Goal: Book appointment/travel/reservation

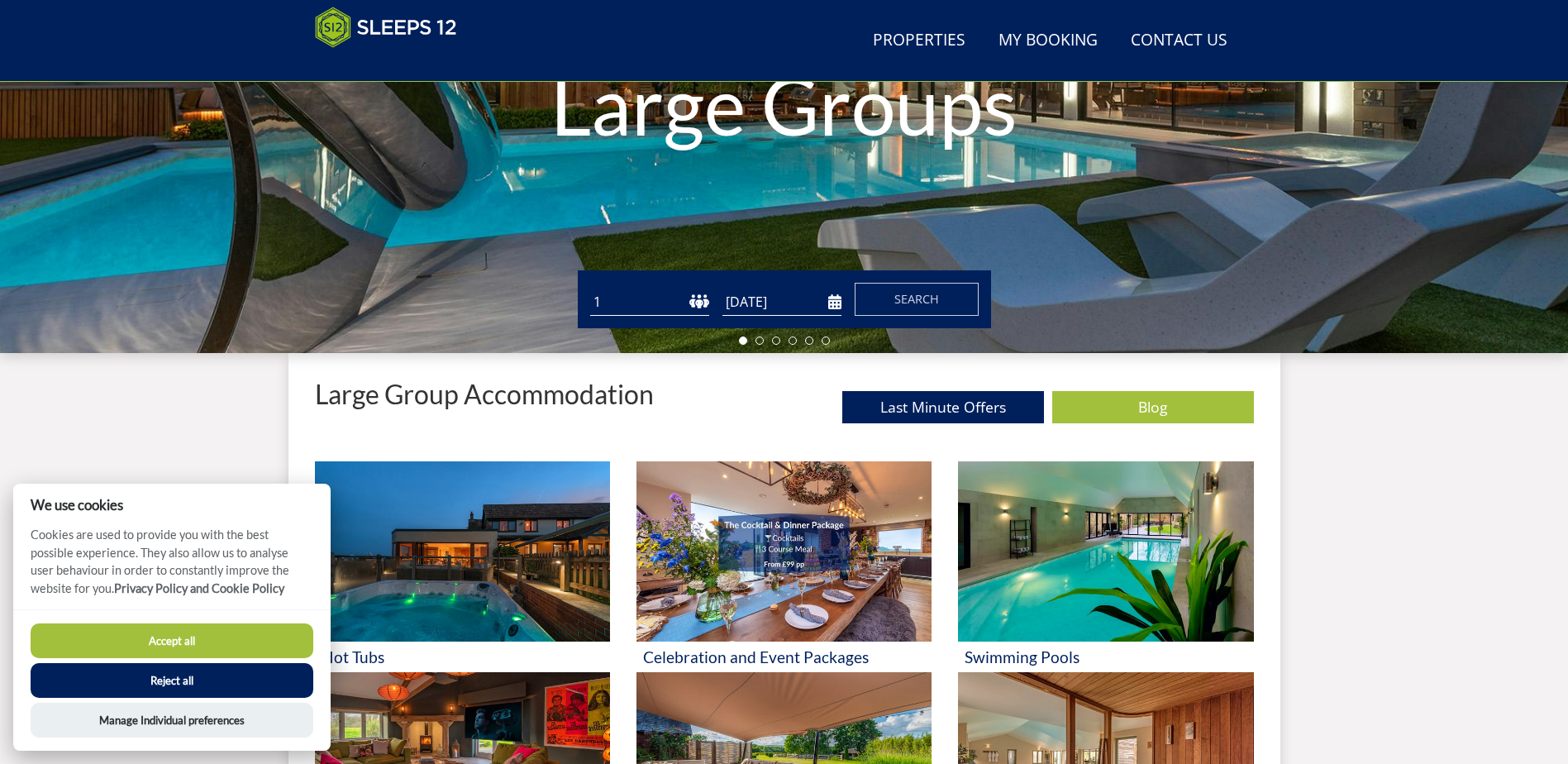
scroll to position [345, 0]
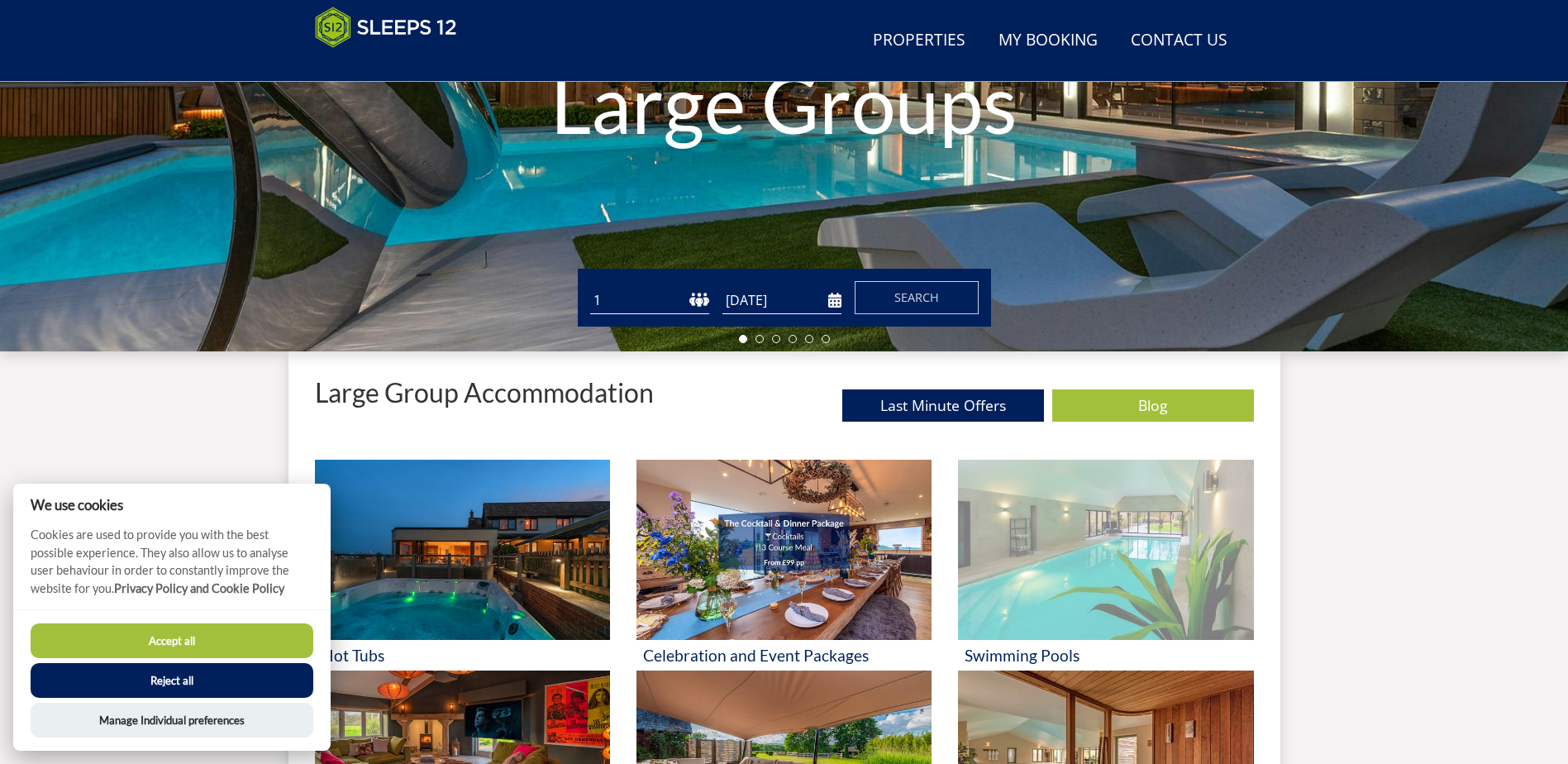
click at [1070, 567] on img at bounding box center [1105, 549] width 295 height 180
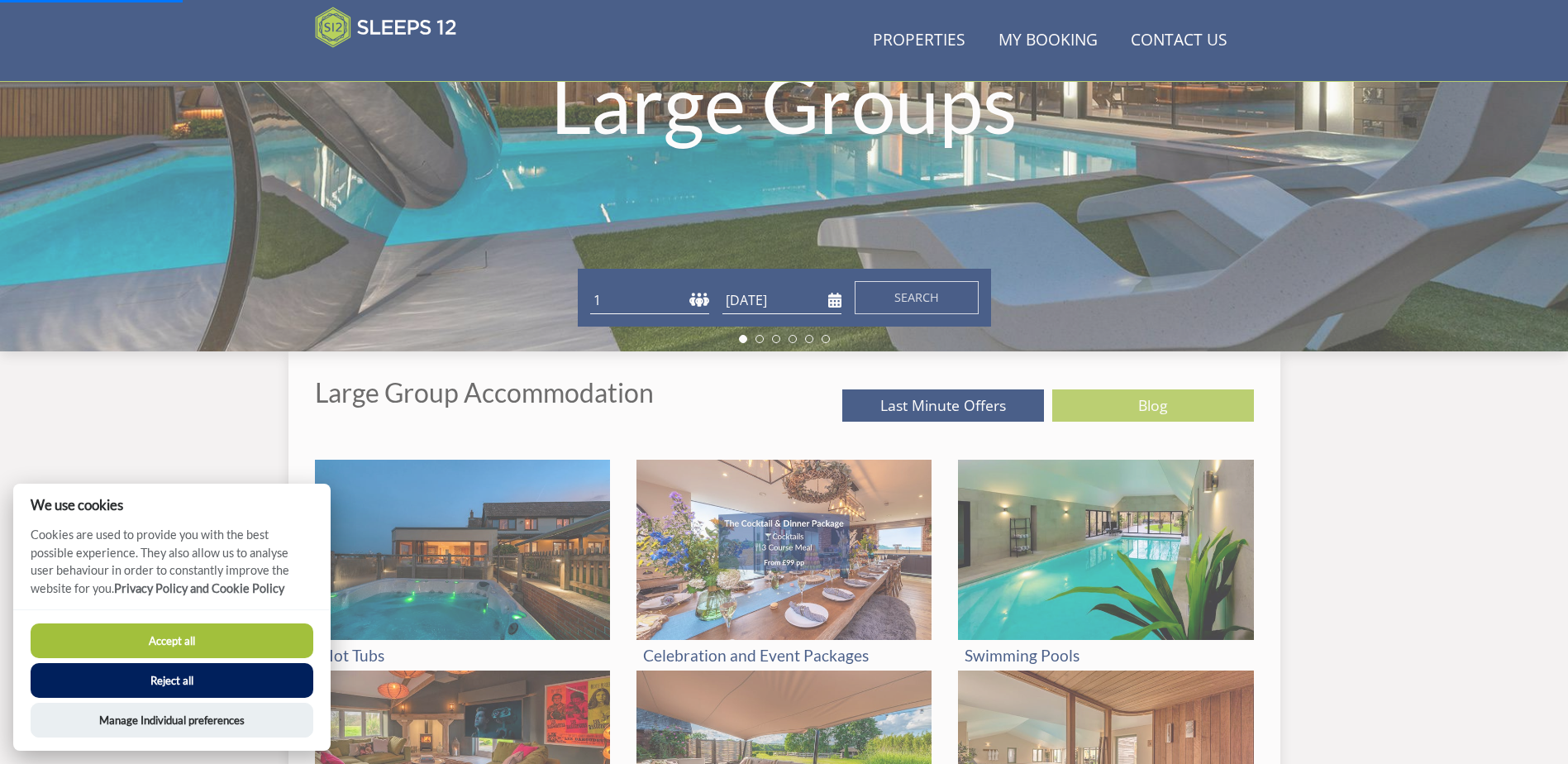
click at [215, 642] on button "Accept all" at bounding box center [171, 640] width 282 height 34
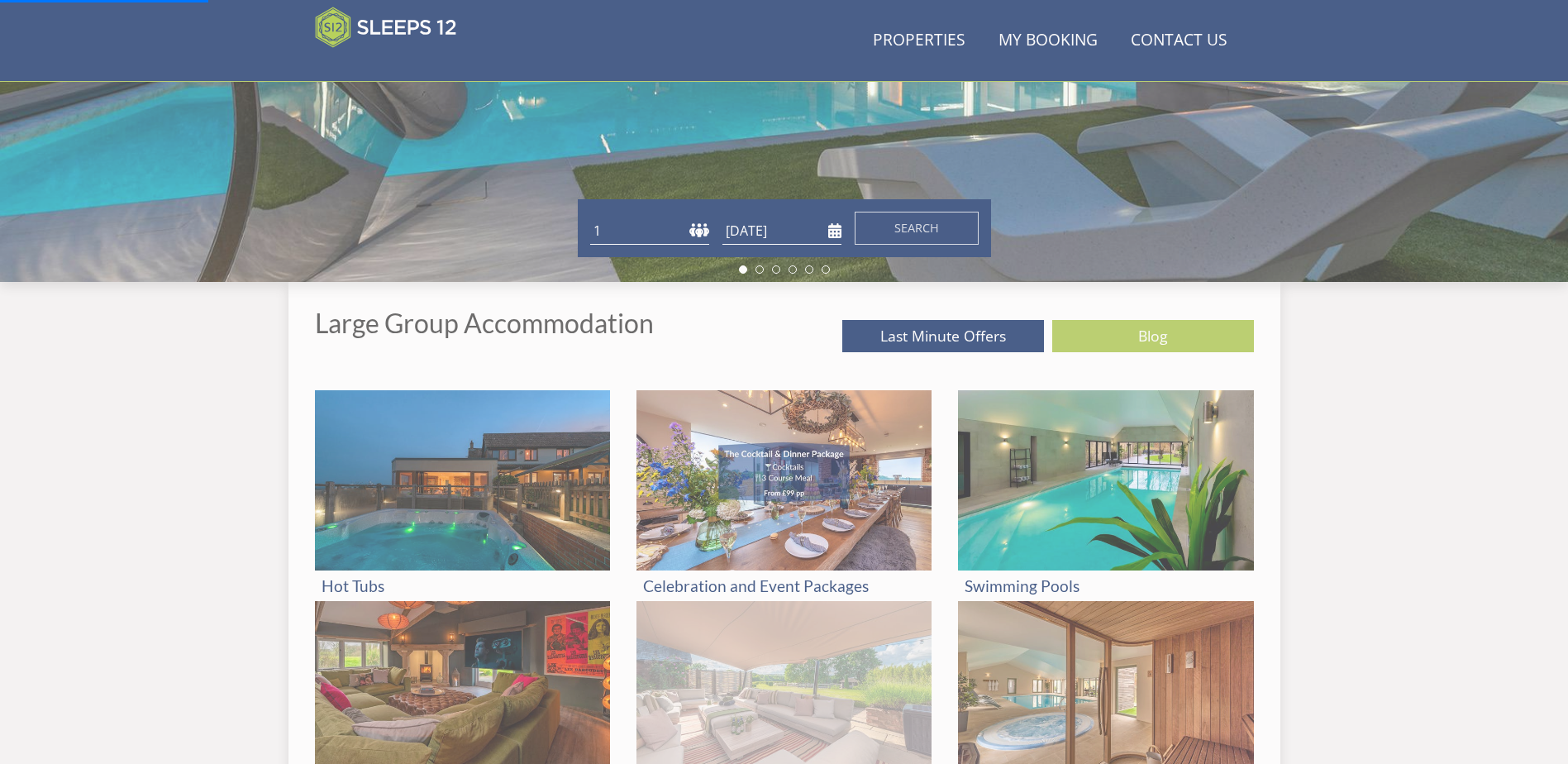
scroll to position [594, 0]
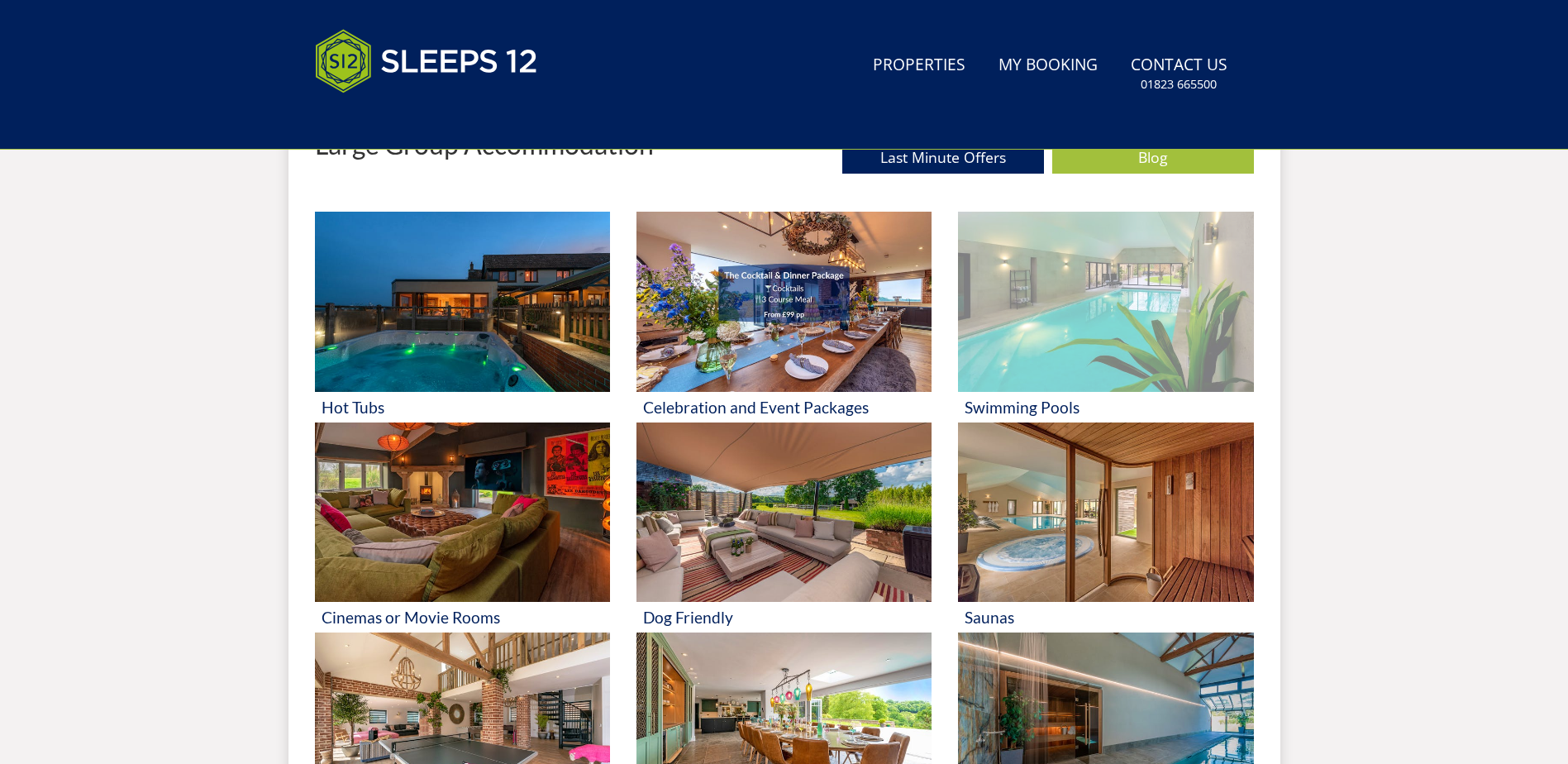
click at [1036, 347] on img at bounding box center [1105, 302] width 295 height 180
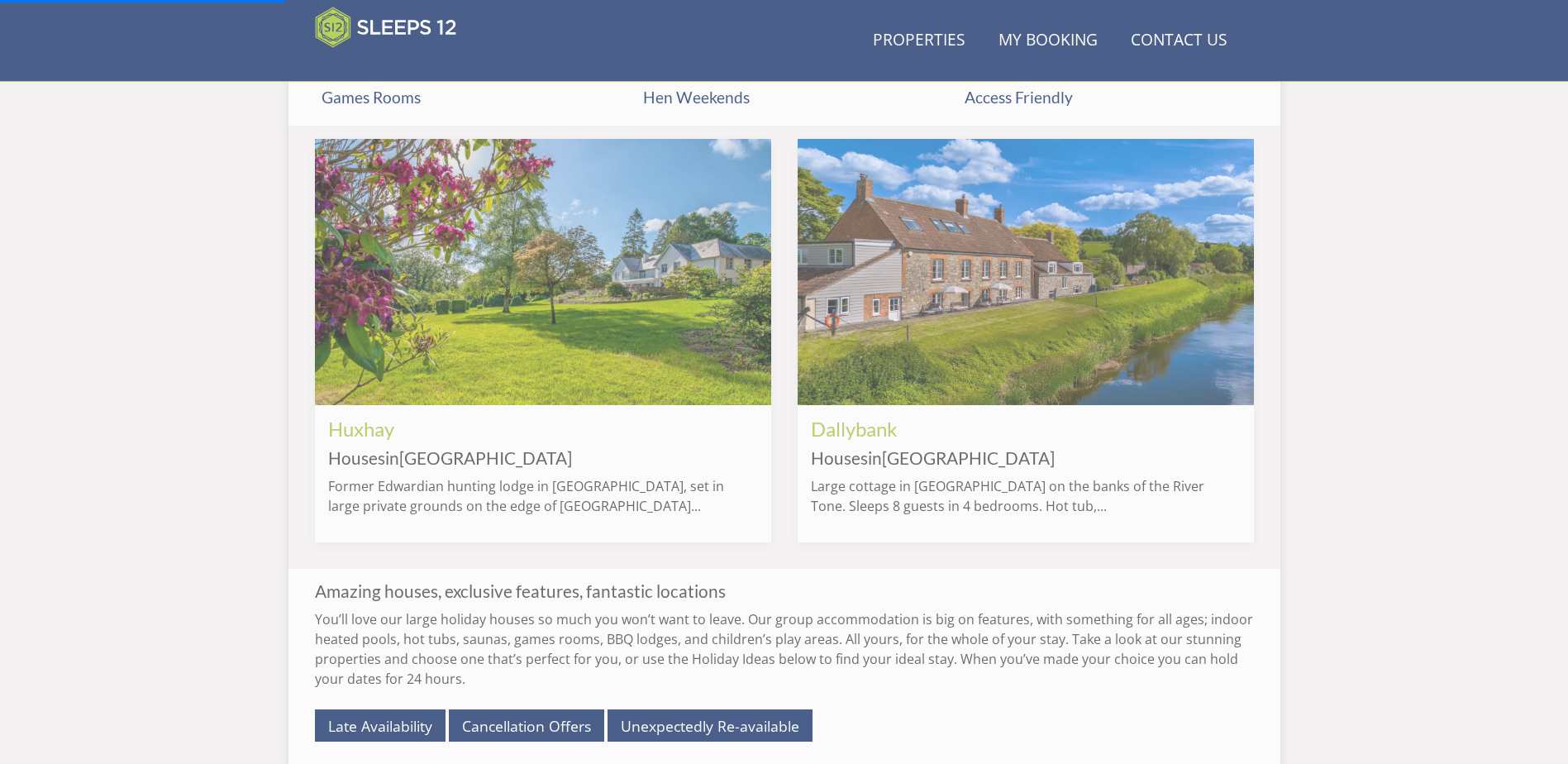
scroll to position [1337, 0]
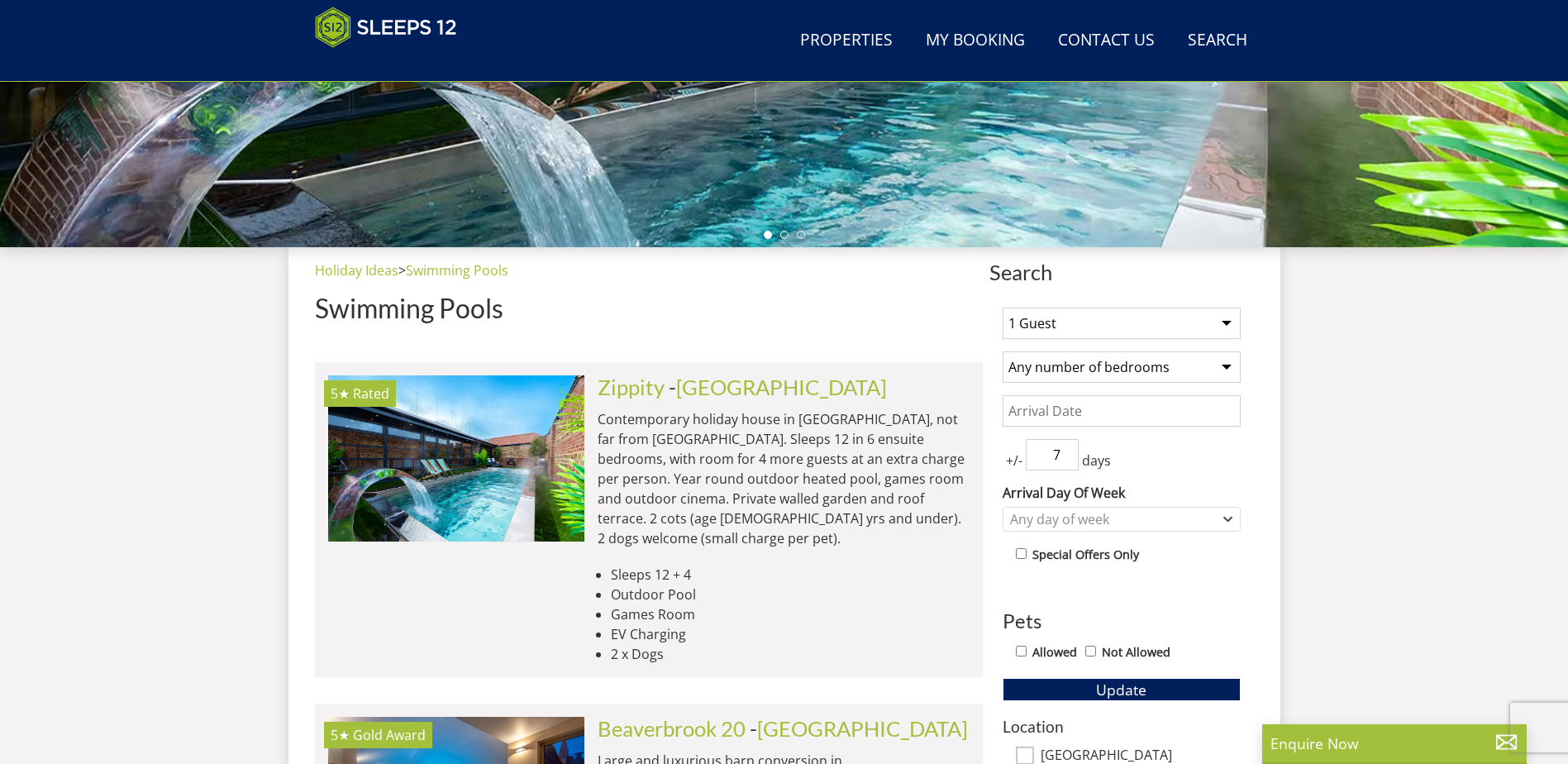
scroll to position [676, 0]
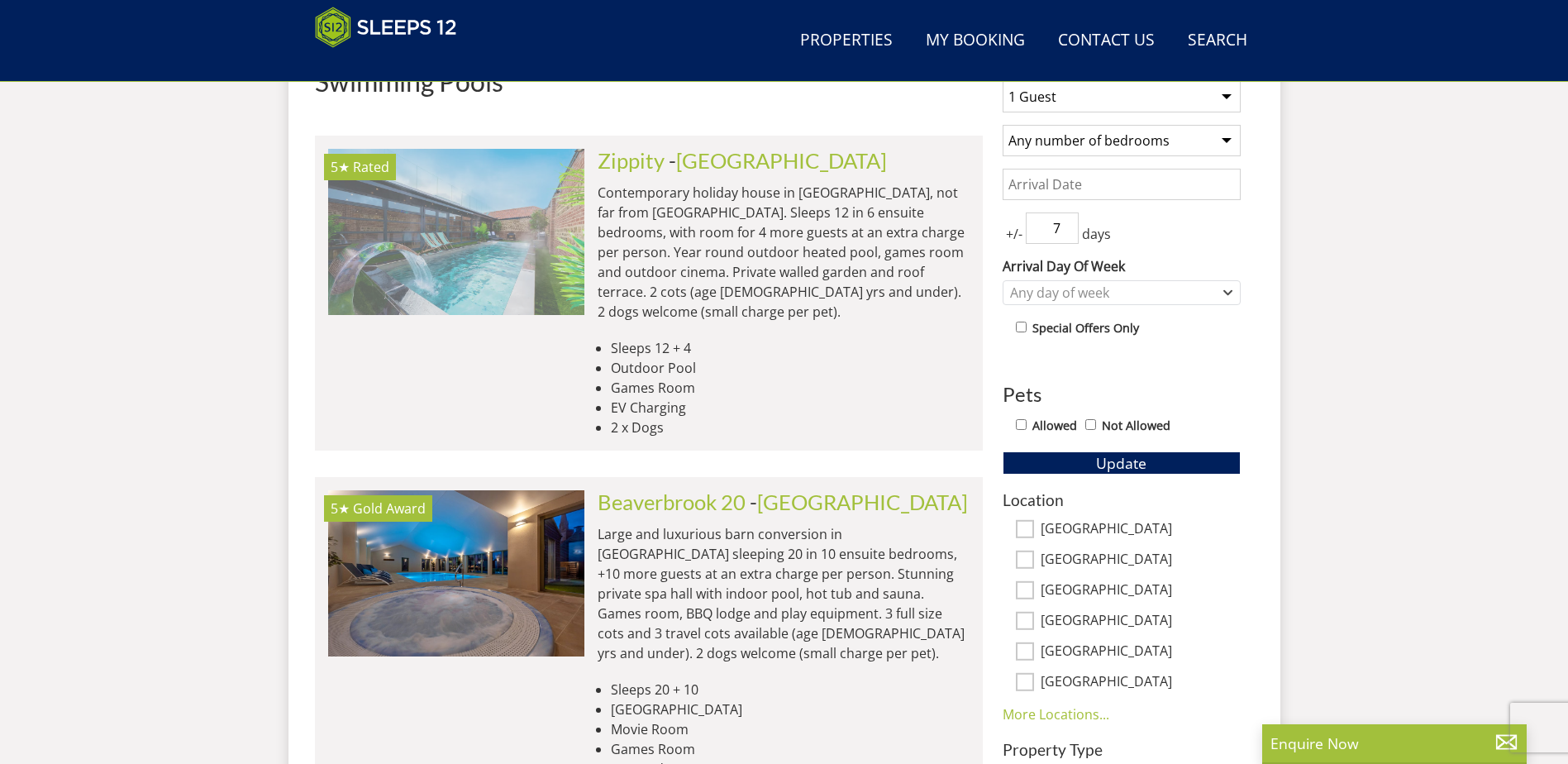
click at [448, 290] on img at bounding box center [457, 231] width 256 height 165
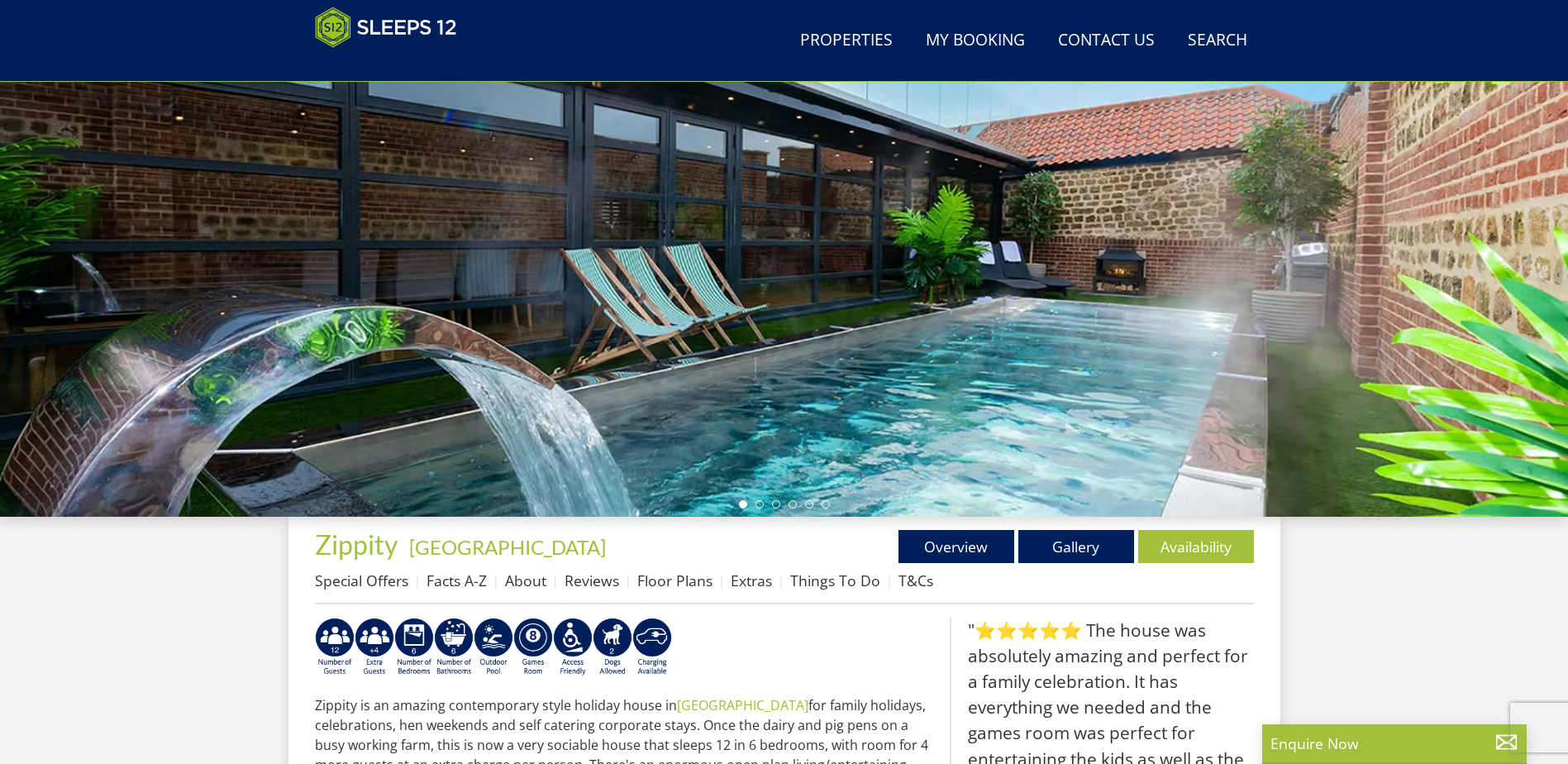
scroll to position [165, 0]
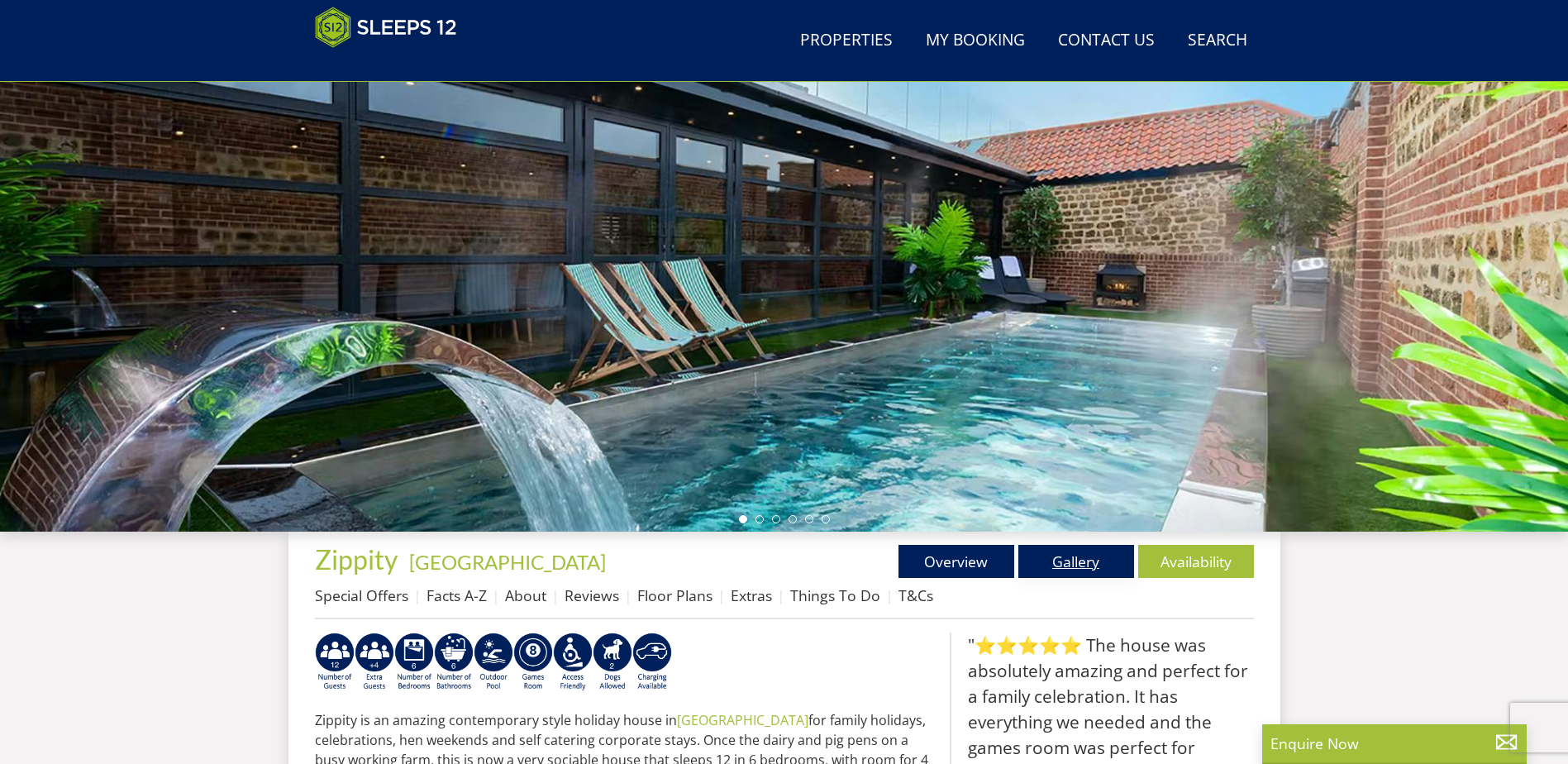
click at [1081, 557] on link "Gallery" at bounding box center [1076, 561] width 115 height 33
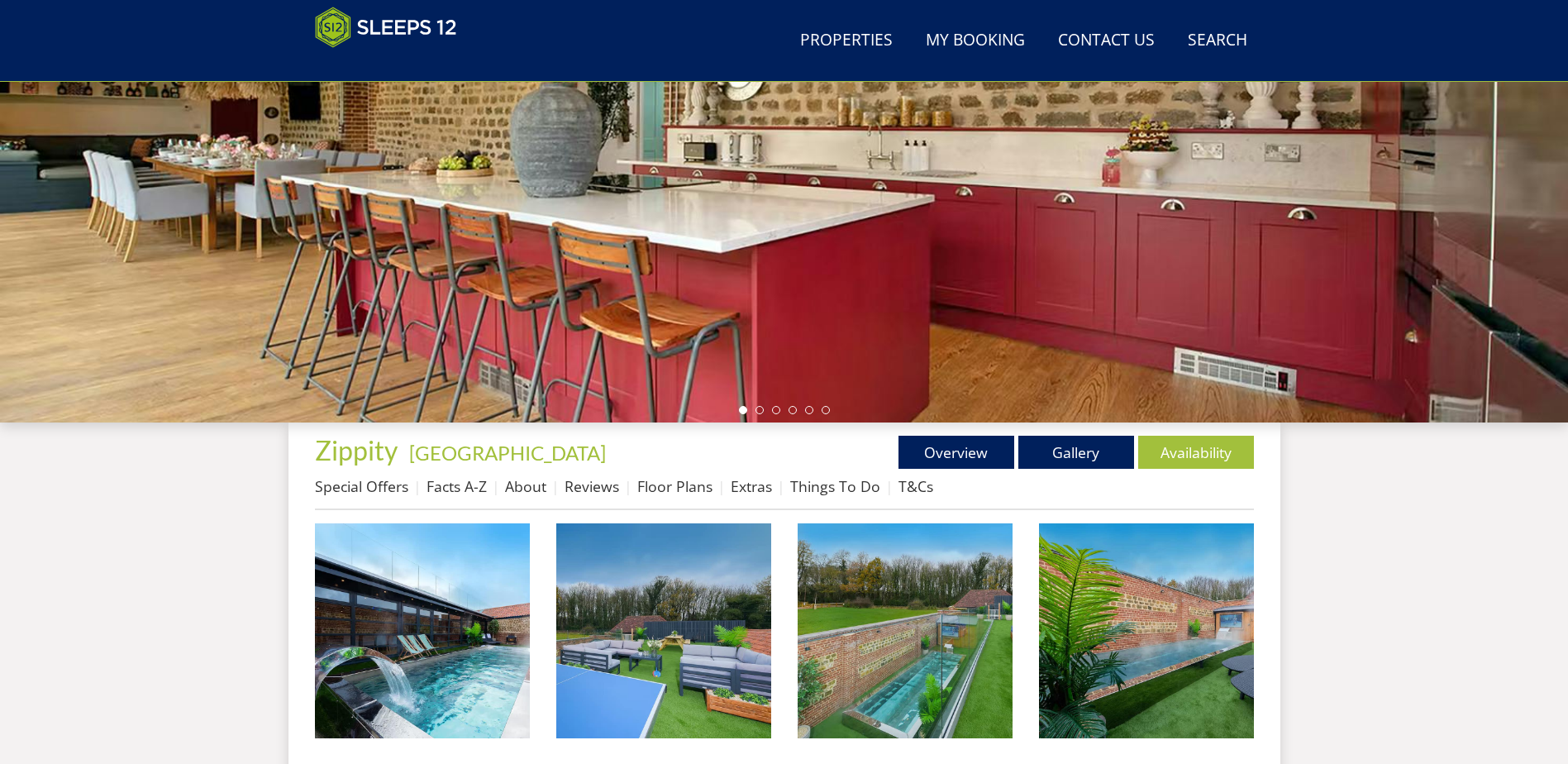
scroll to position [283, 0]
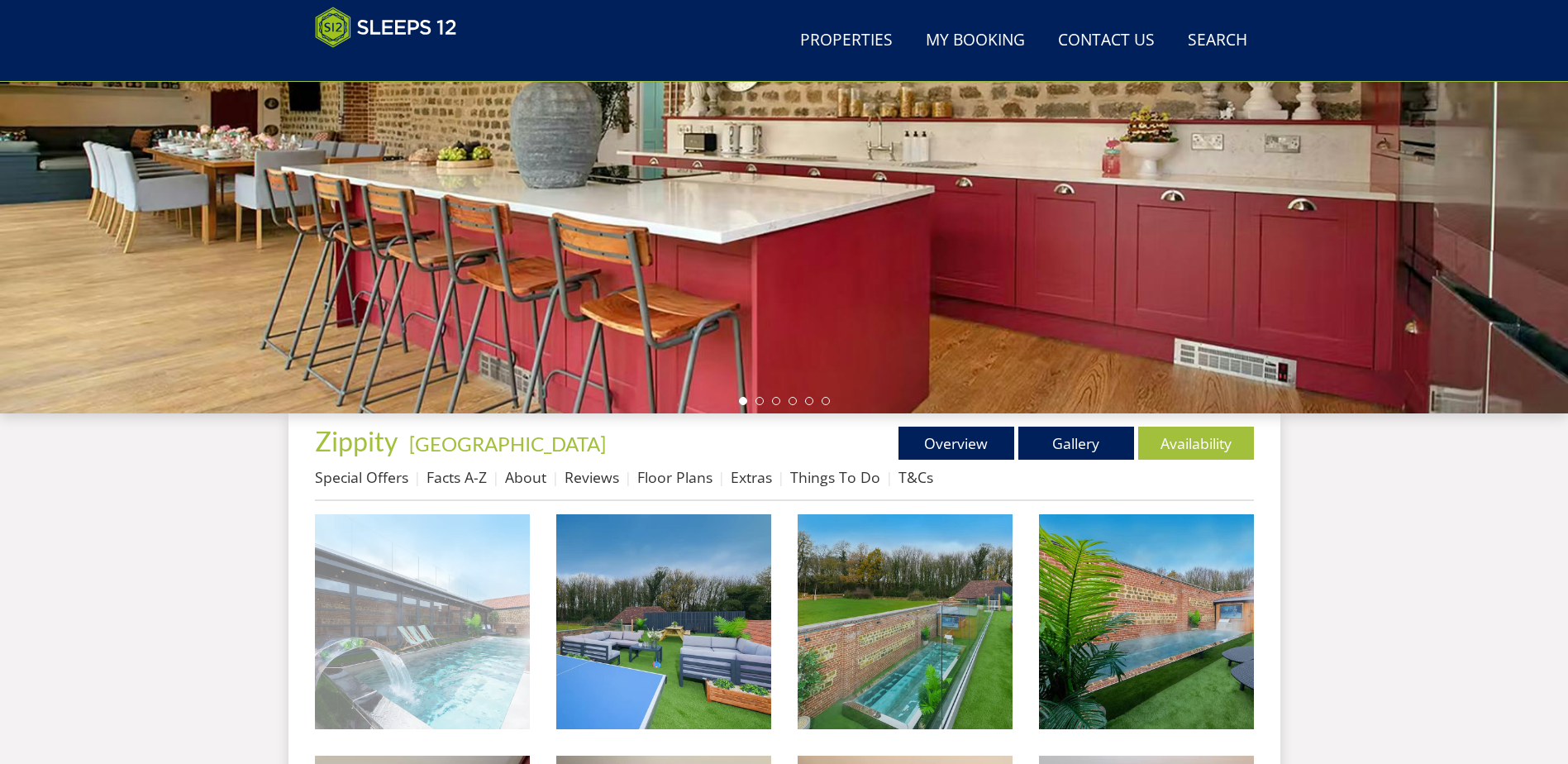
click at [457, 574] on img at bounding box center [422, 621] width 215 height 215
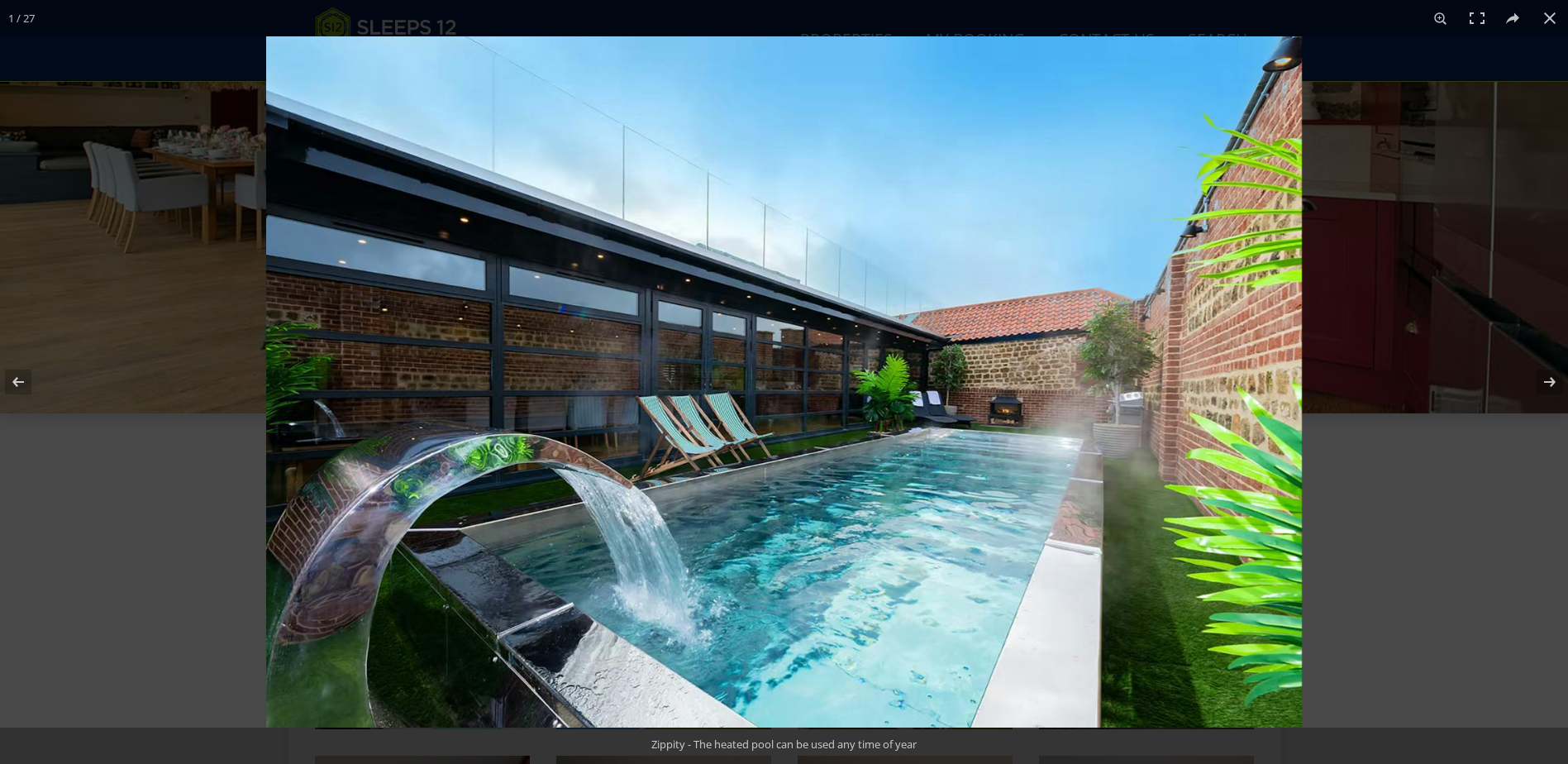
click at [1129, 442] on img at bounding box center [784, 382] width 1036 height 691
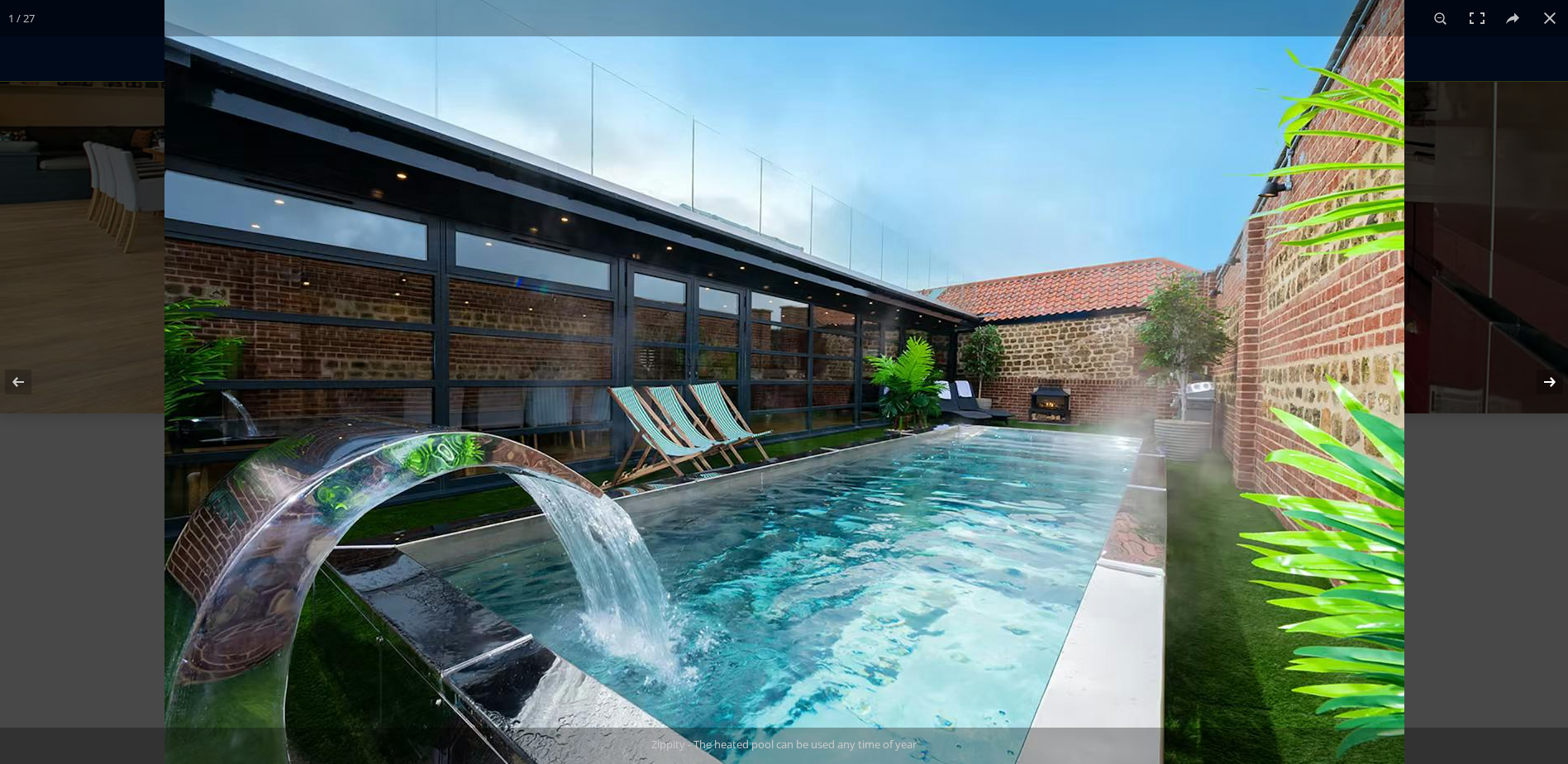
click at [1550, 386] on button at bounding box center [1539, 382] width 58 height 83
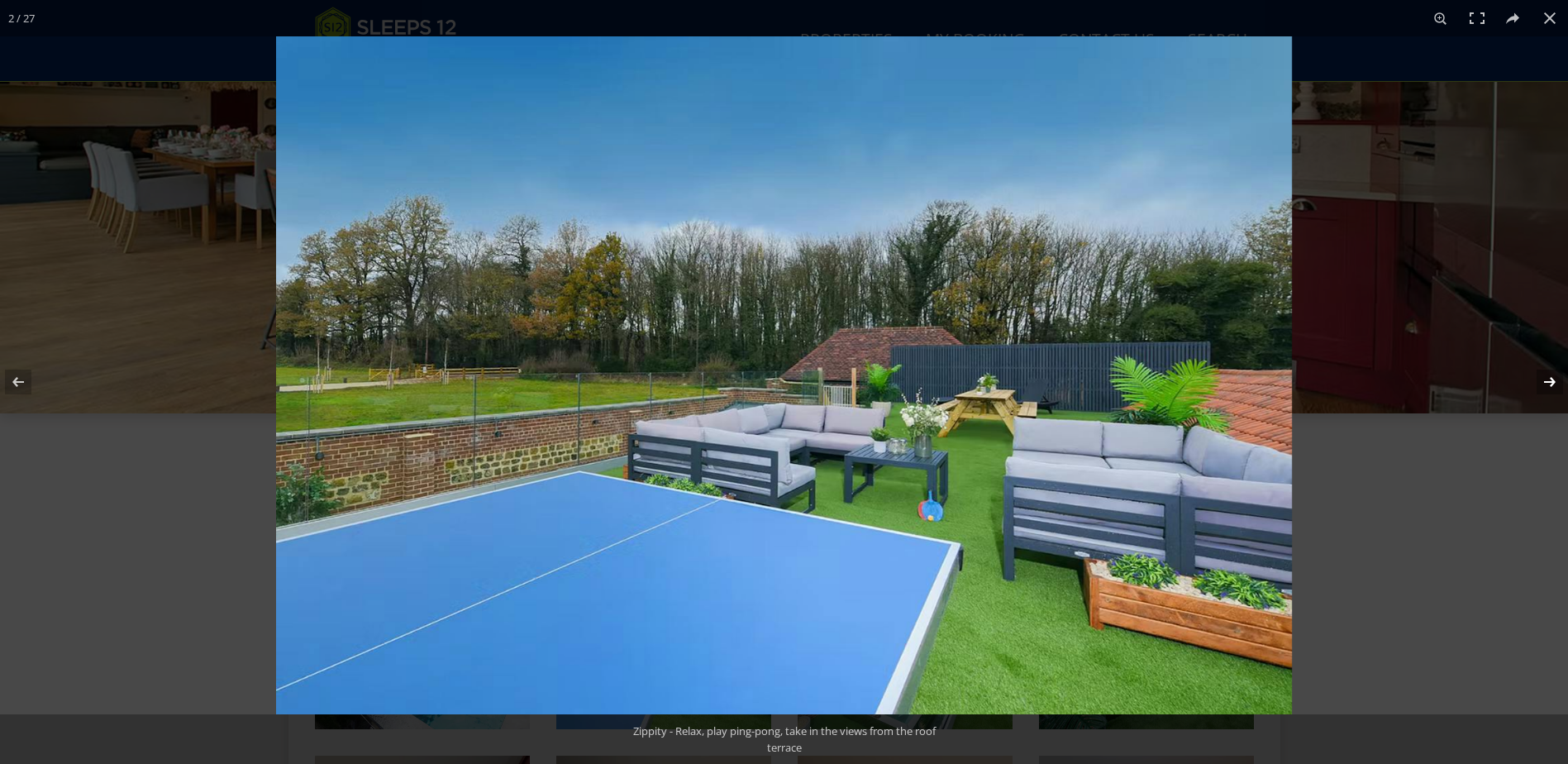
click at [1549, 386] on button at bounding box center [1539, 382] width 58 height 83
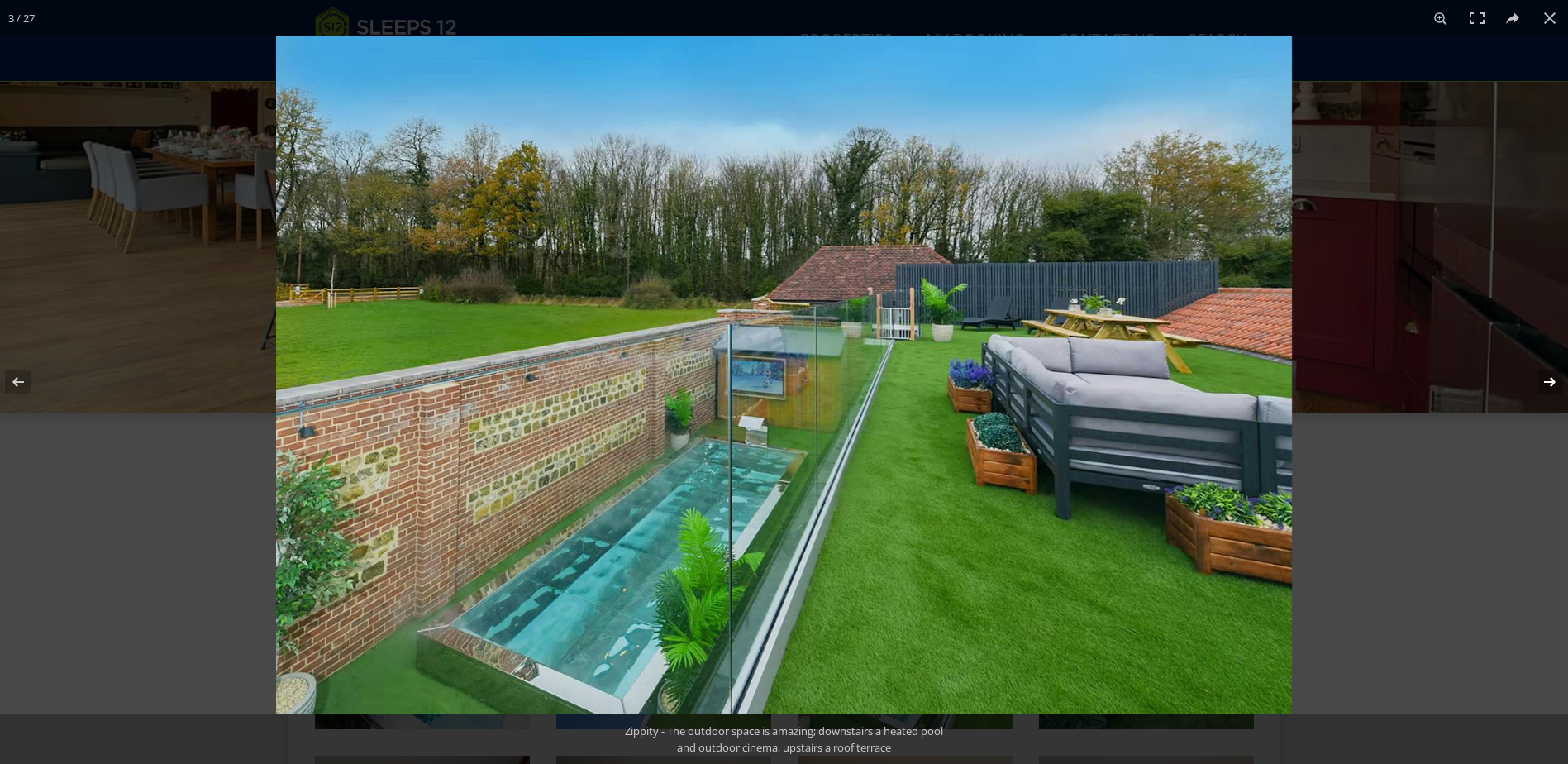
click at [1550, 383] on button at bounding box center [1539, 382] width 58 height 83
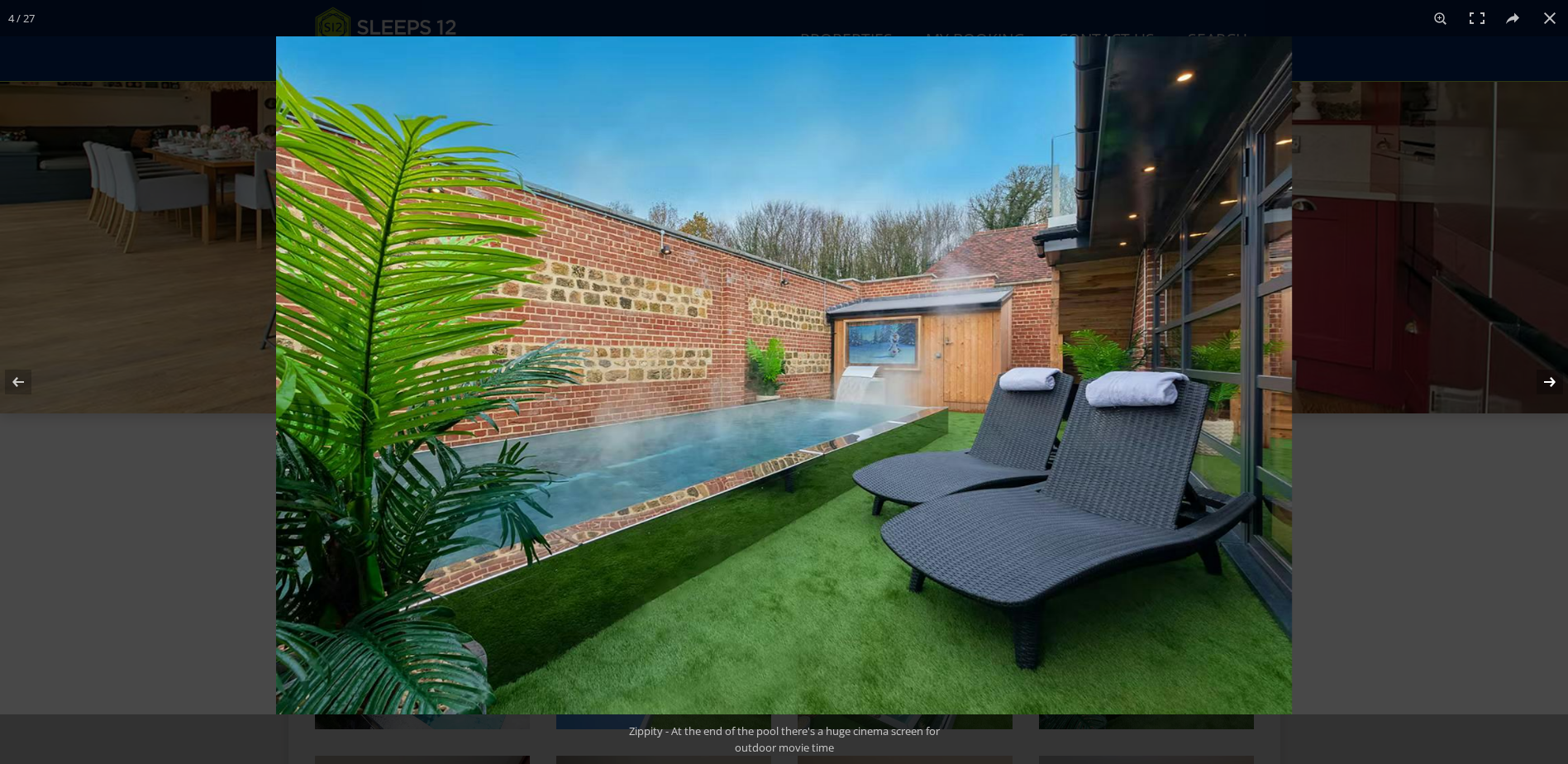
click at [1546, 382] on button at bounding box center [1539, 382] width 58 height 83
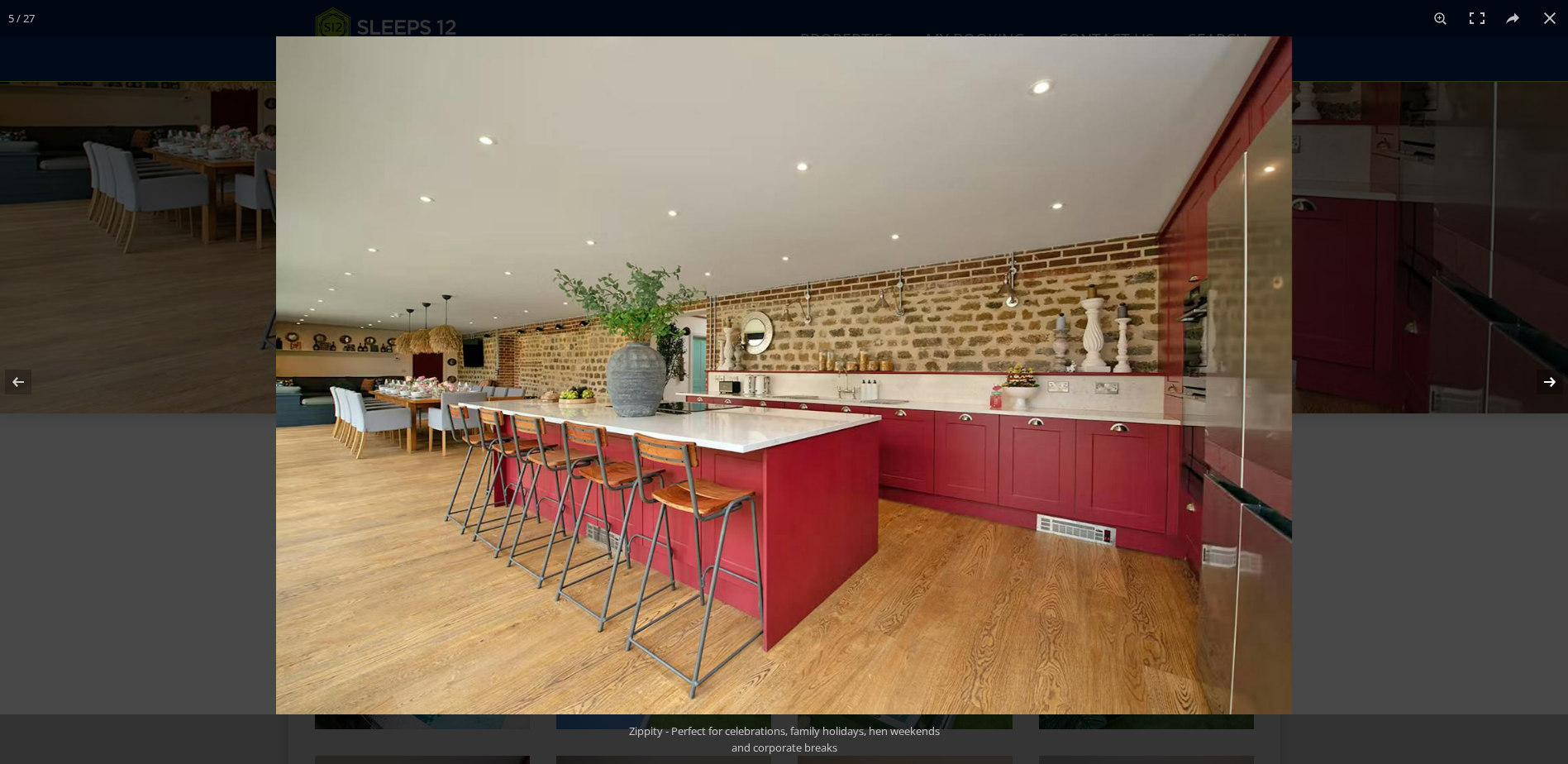
click at [1546, 382] on button at bounding box center [1539, 382] width 58 height 83
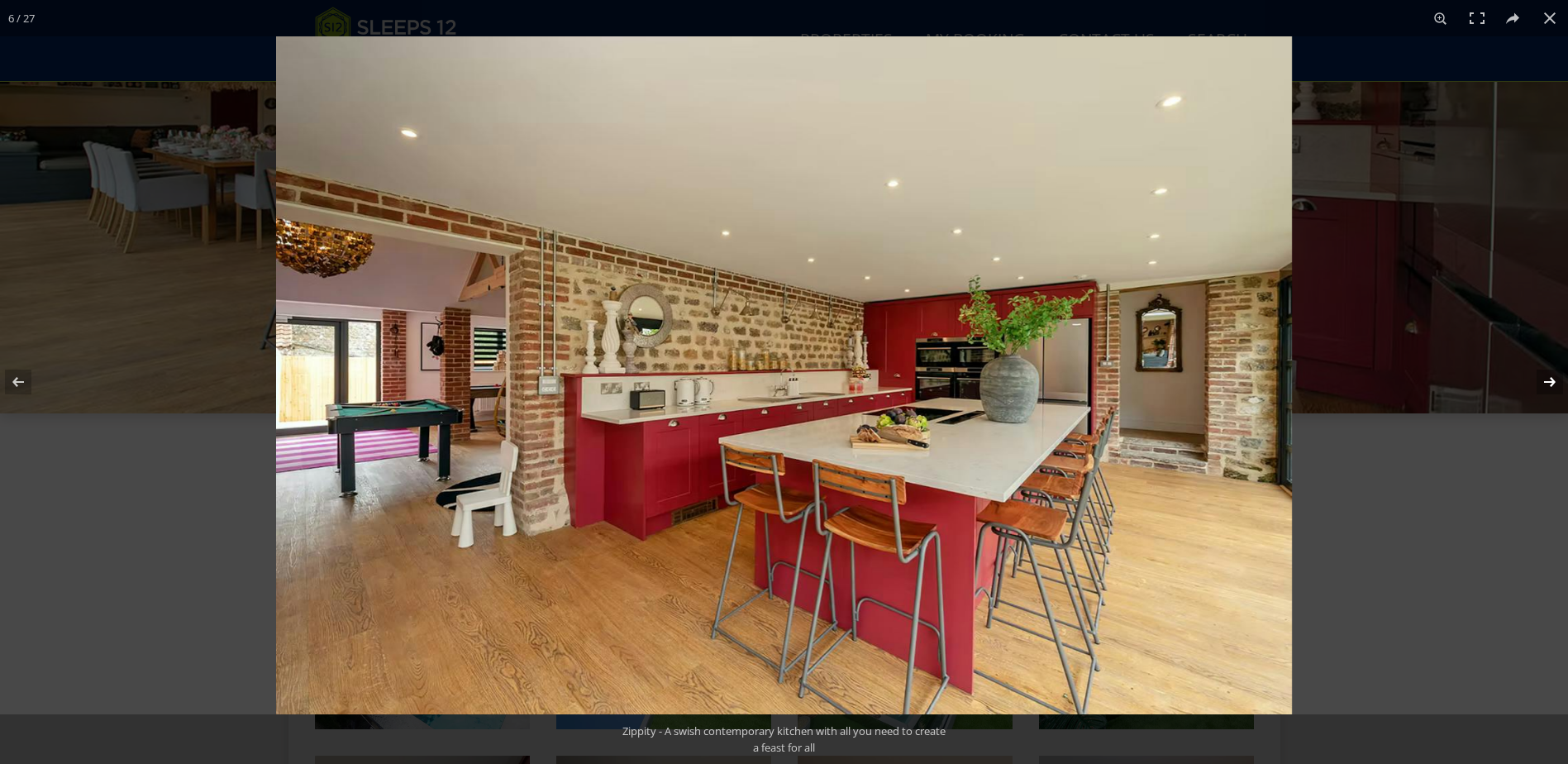
click at [1546, 382] on button at bounding box center [1539, 382] width 58 height 83
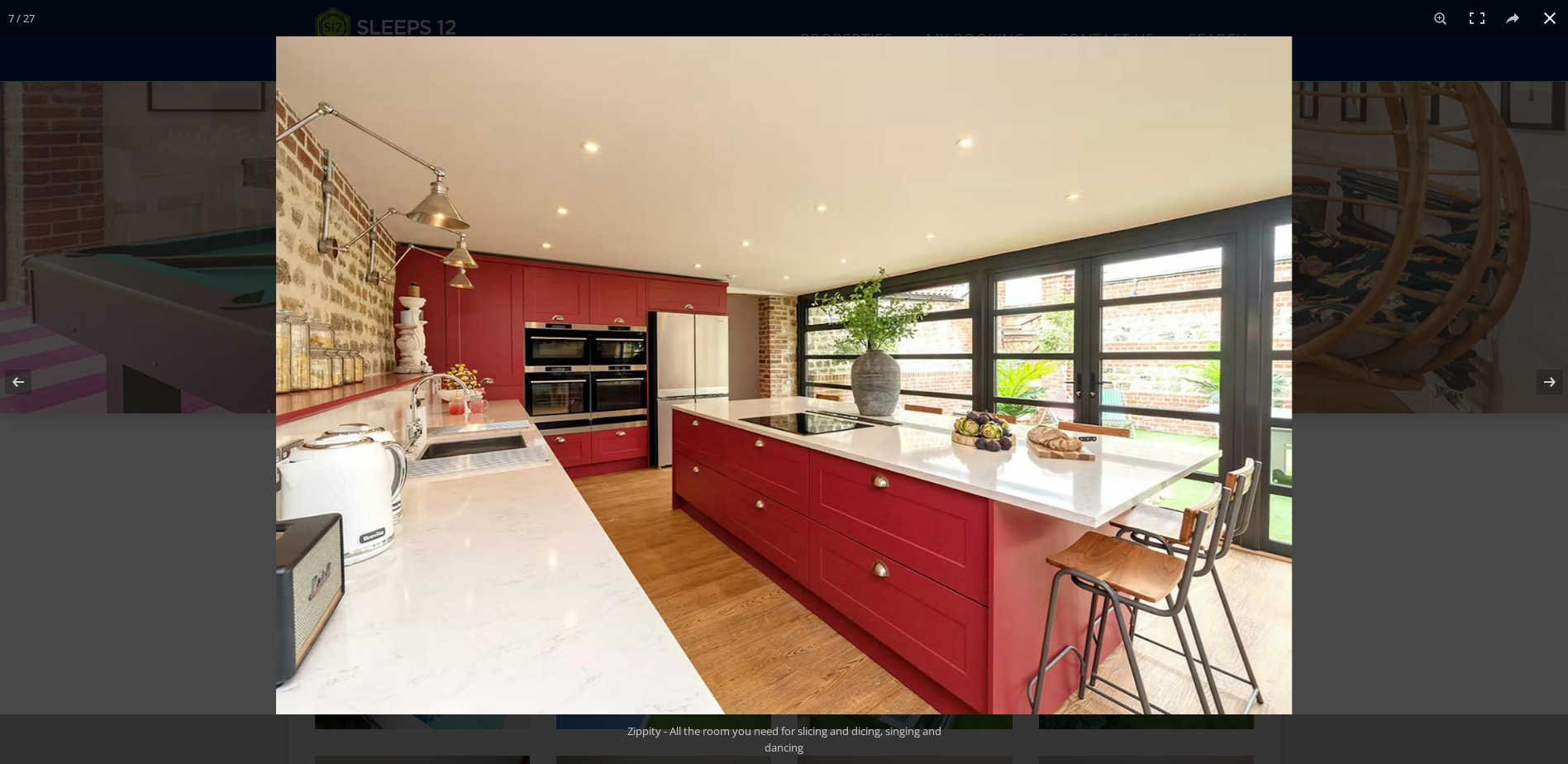
click at [1543, 17] on button at bounding box center [1550, 18] width 36 height 36
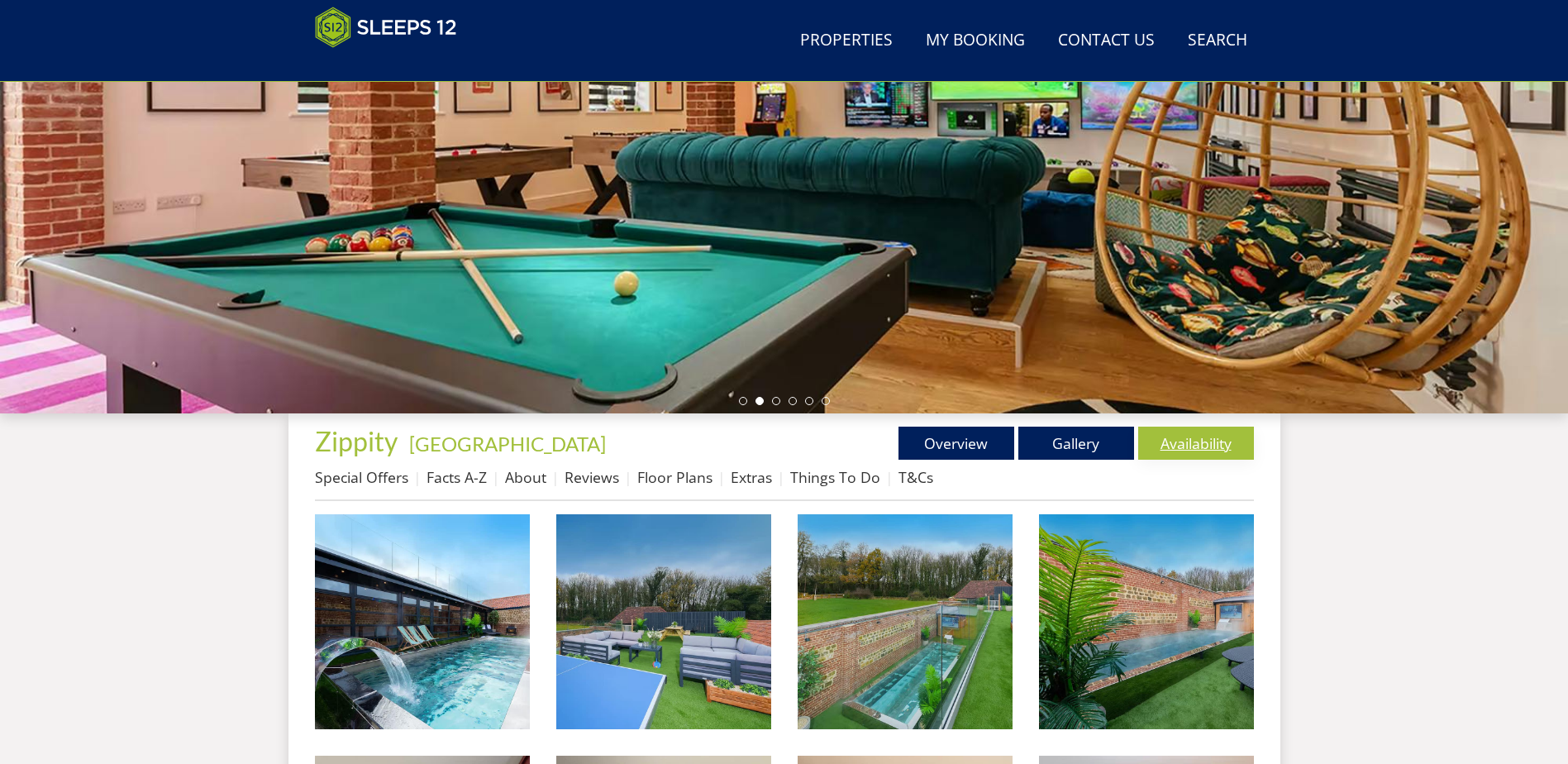
click at [1152, 449] on link "Availability" at bounding box center [1196, 443] width 115 height 33
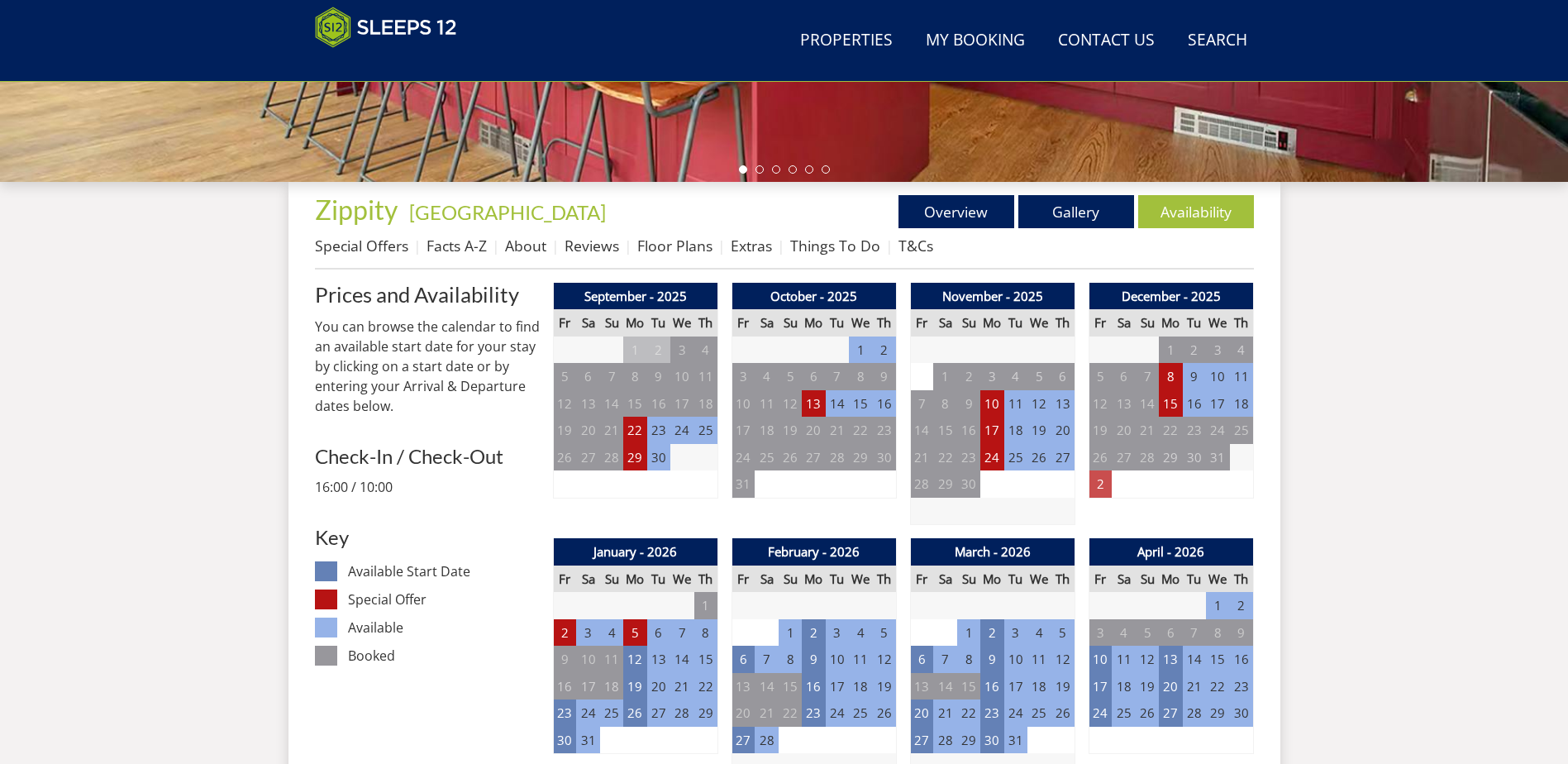
scroll to position [517, 0]
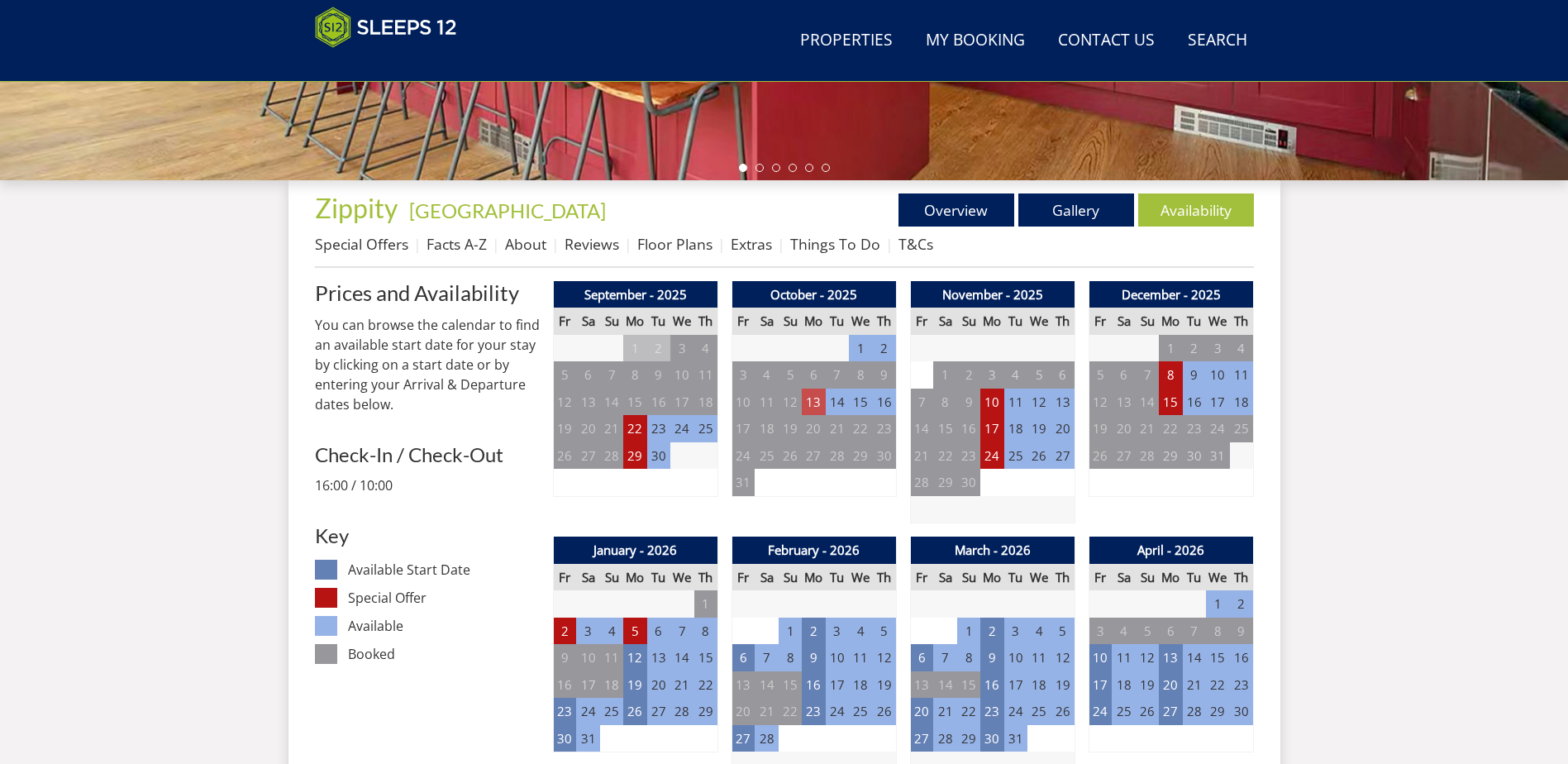
click at [814, 396] on td "13" at bounding box center [814, 402] width 23 height 27
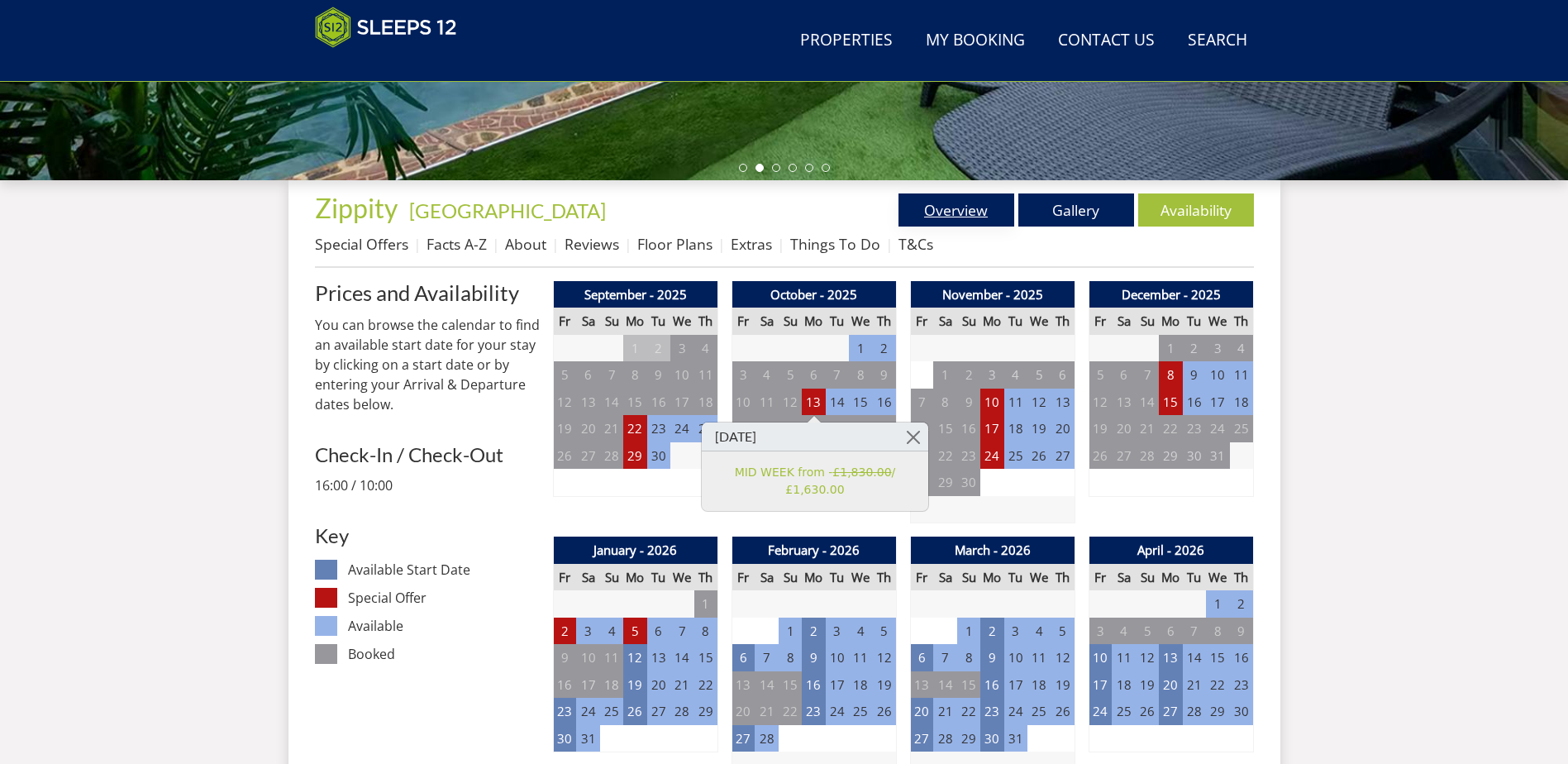
click at [974, 204] on link "Overview" at bounding box center [956, 209] width 115 height 33
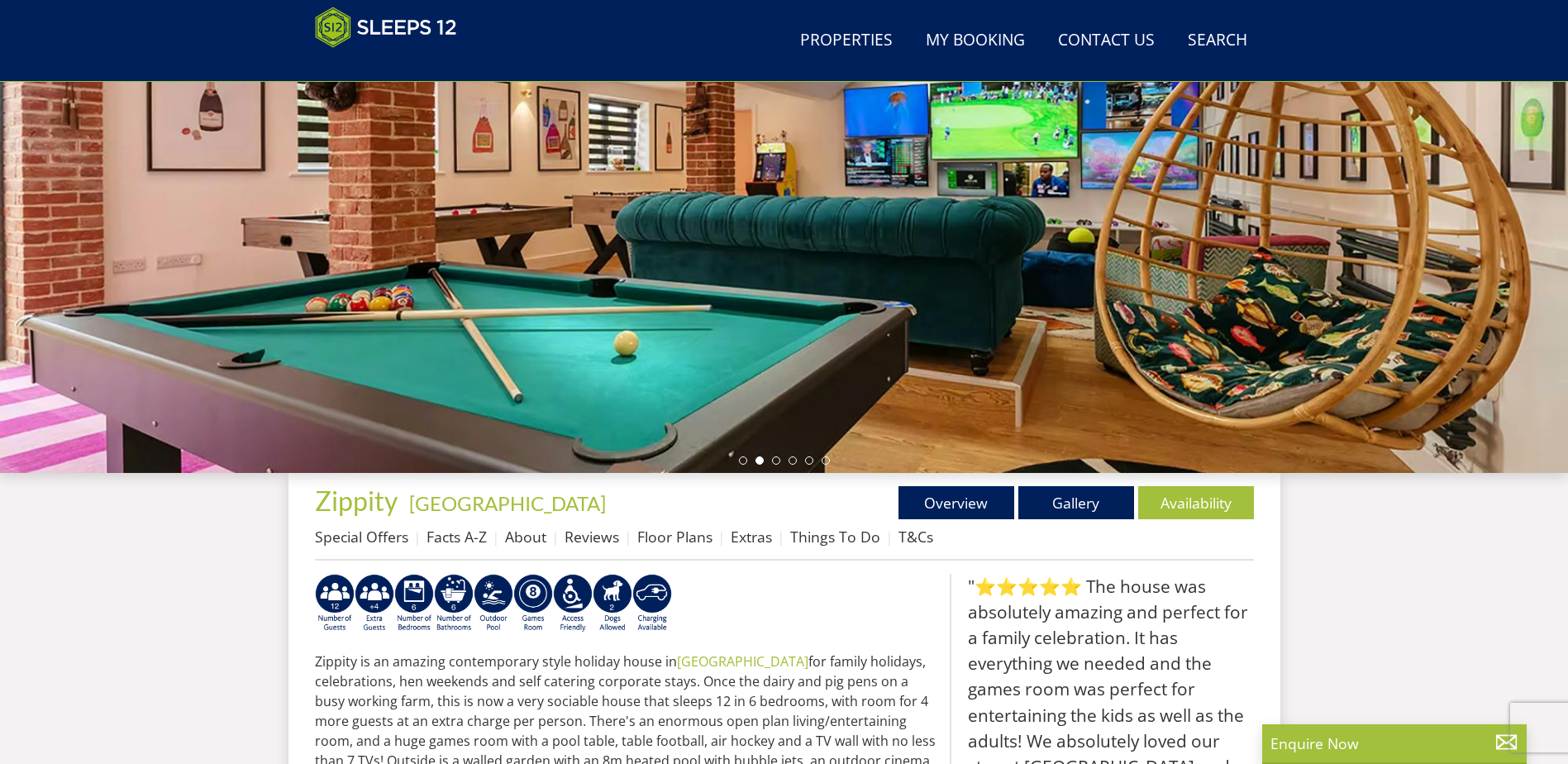
scroll to position [207, 0]
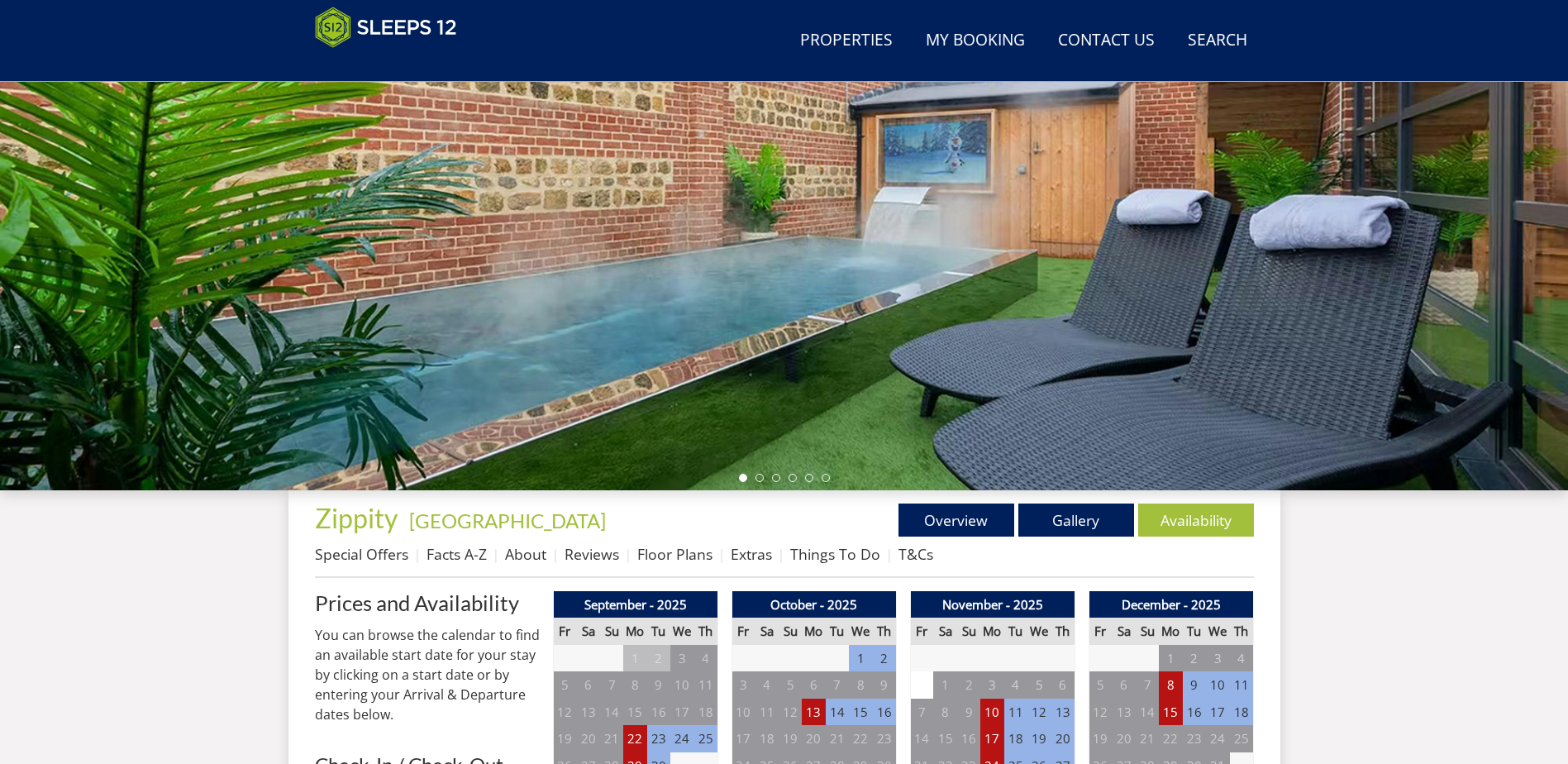
scroll to position [517, 0]
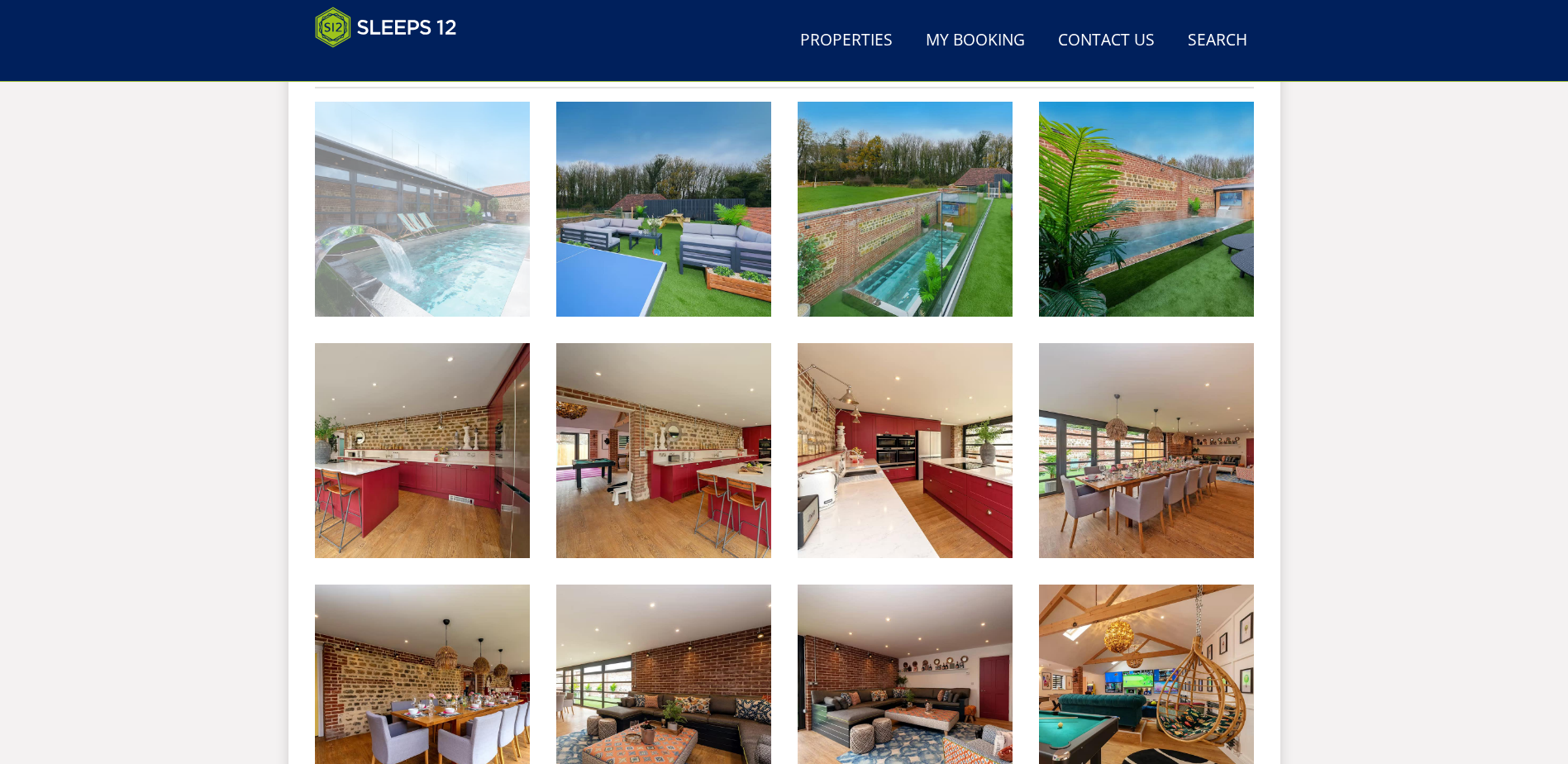
scroll to position [696, 0]
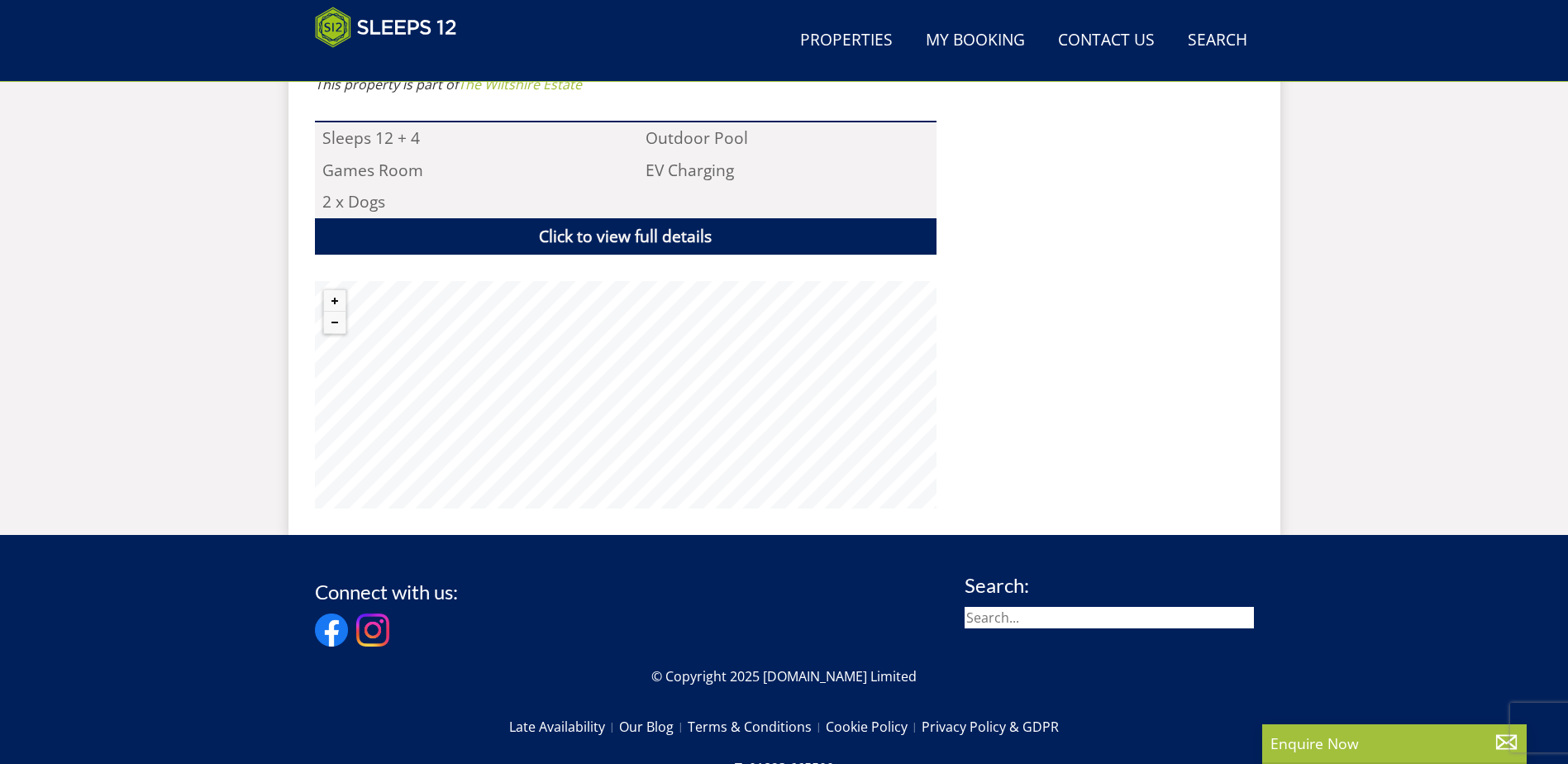
scroll to position [1157, 0]
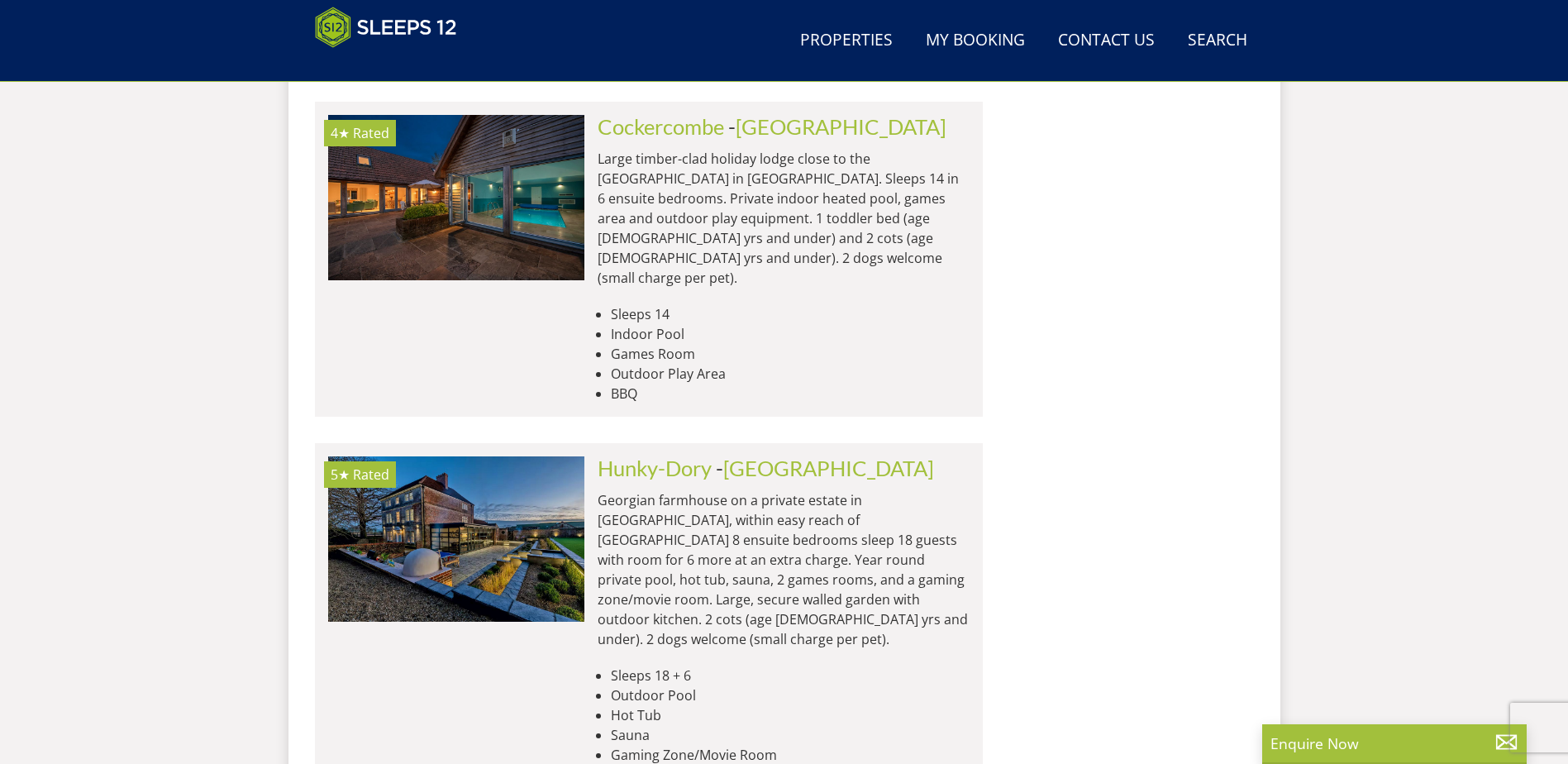
scroll to position [2742, 0]
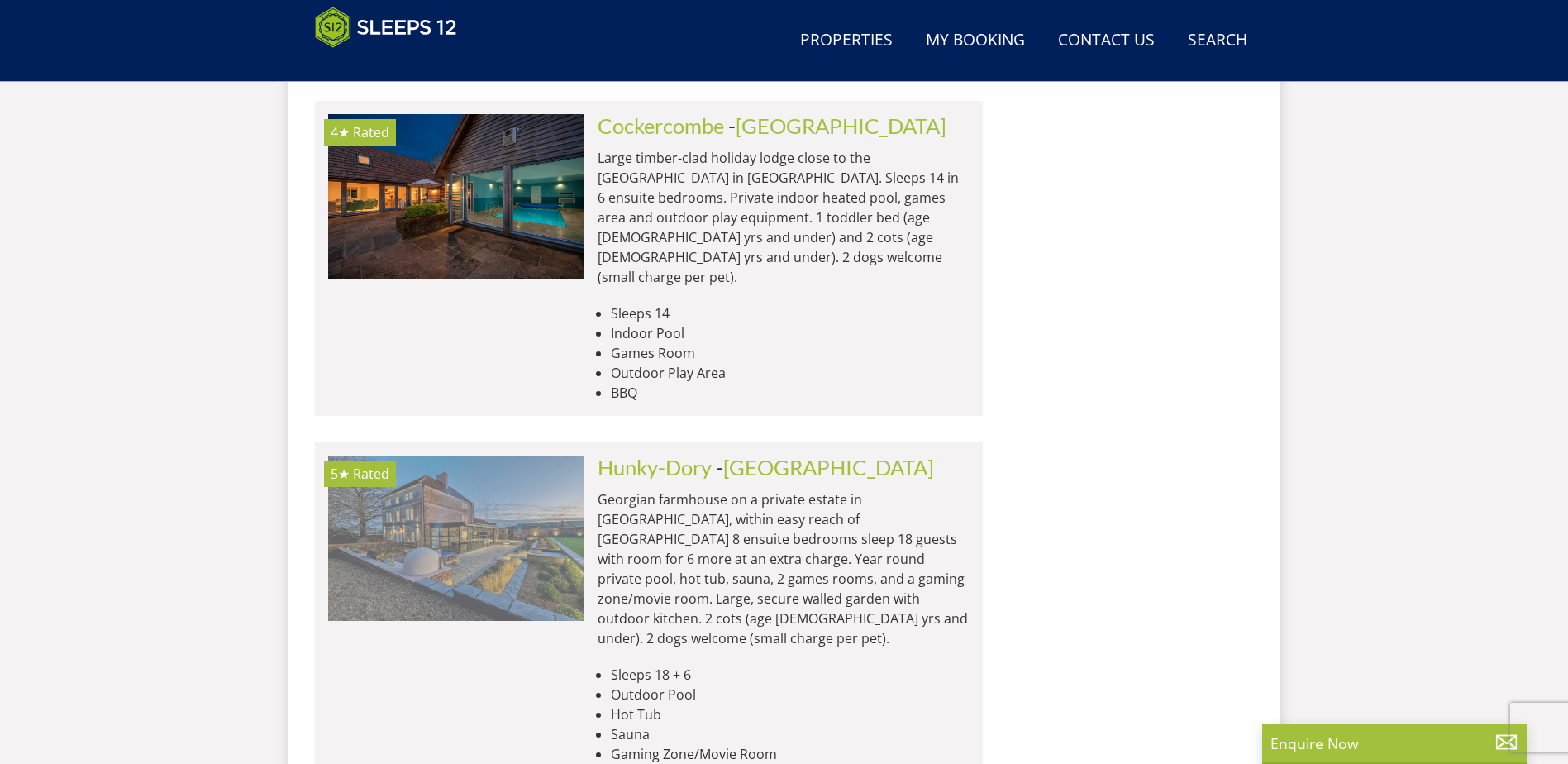
click at [519, 456] on img at bounding box center [457, 538] width 256 height 165
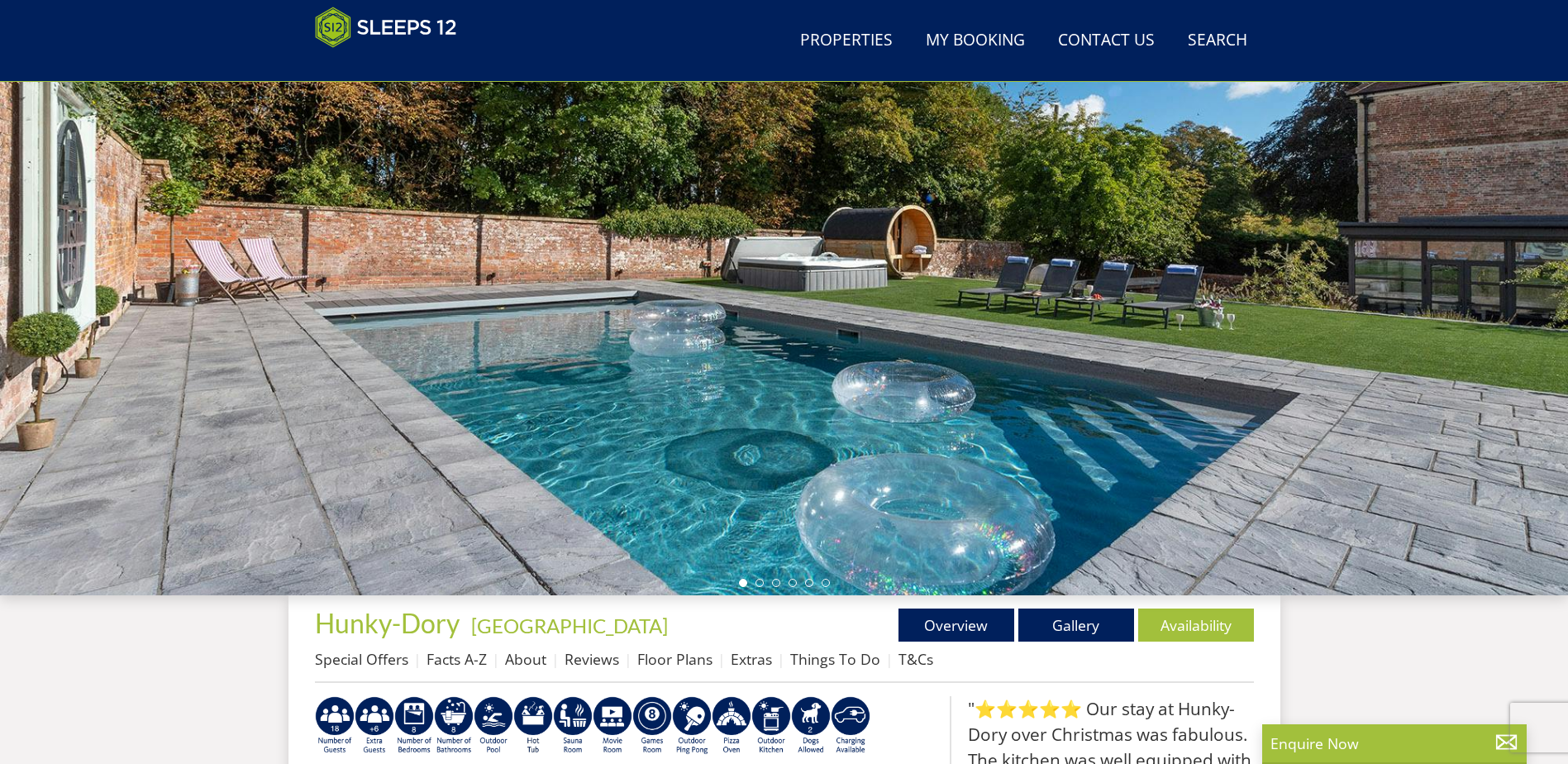
scroll to position [186, 0]
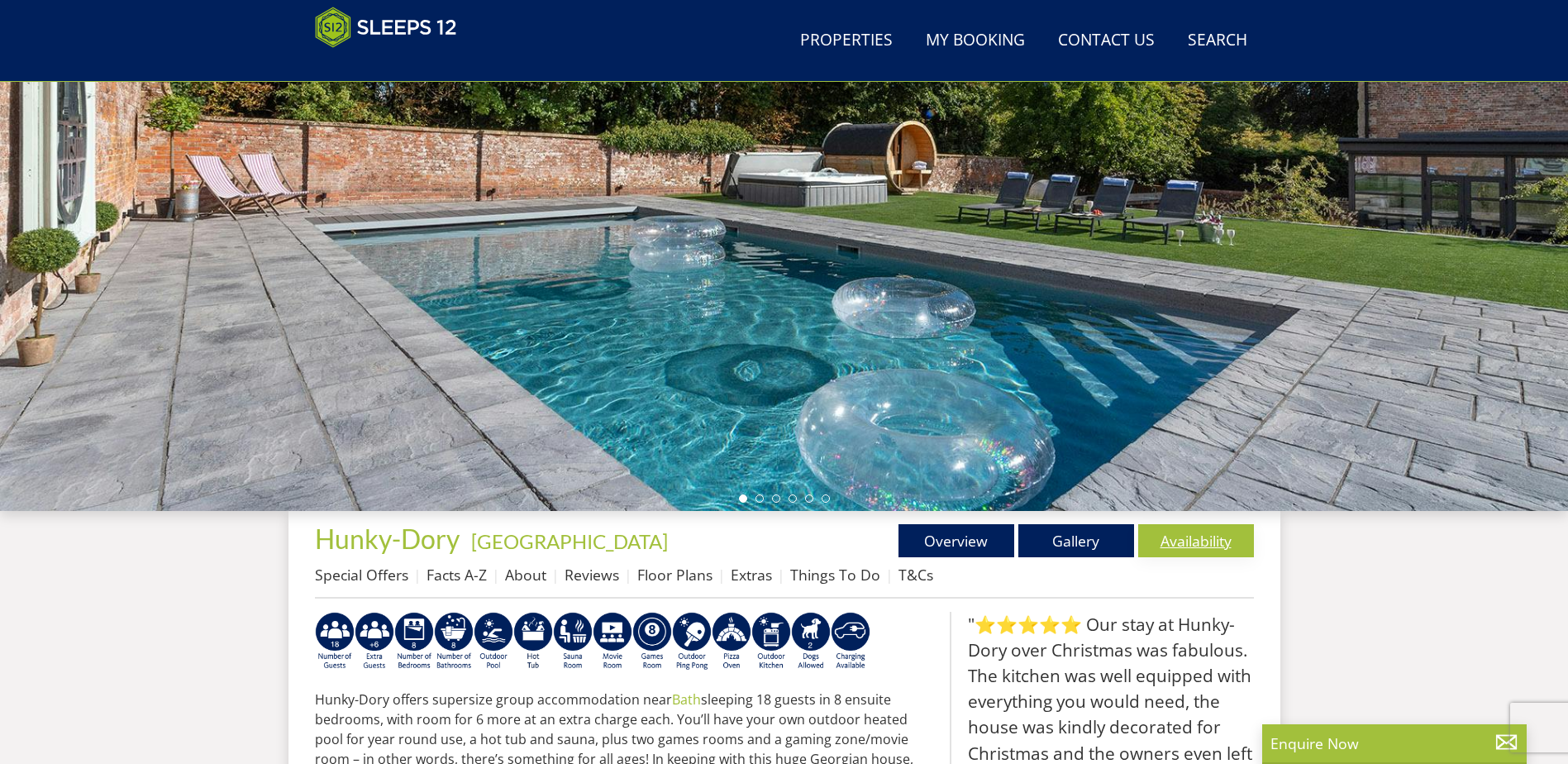
click at [1184, 534] on link "Availability" at bounding box center [1196, 540] width 115 height 33
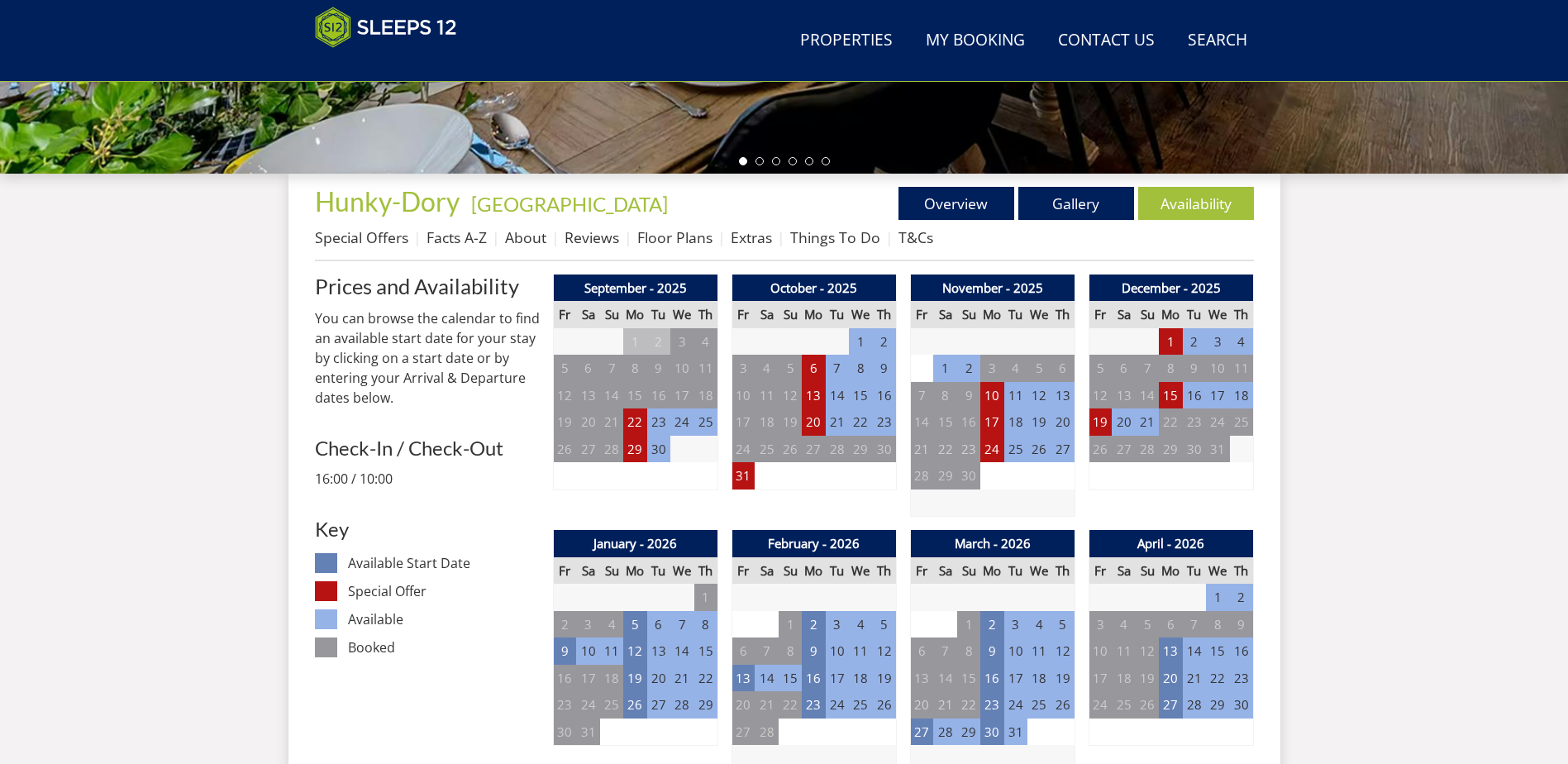
scroll to position [604, 0]
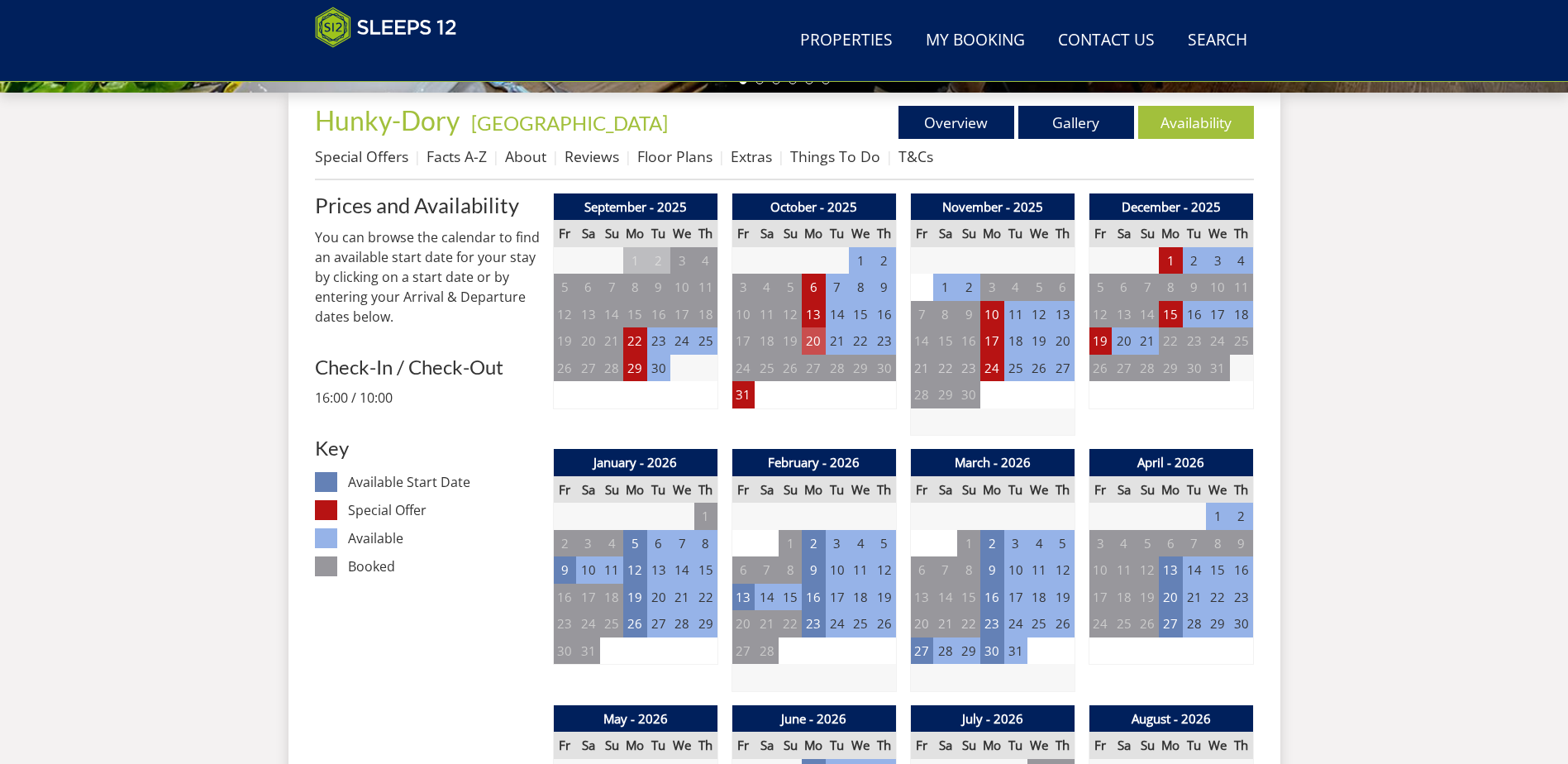
click at [814, 341] on td "20" at bounding box center [814, 341] width 23 height 27
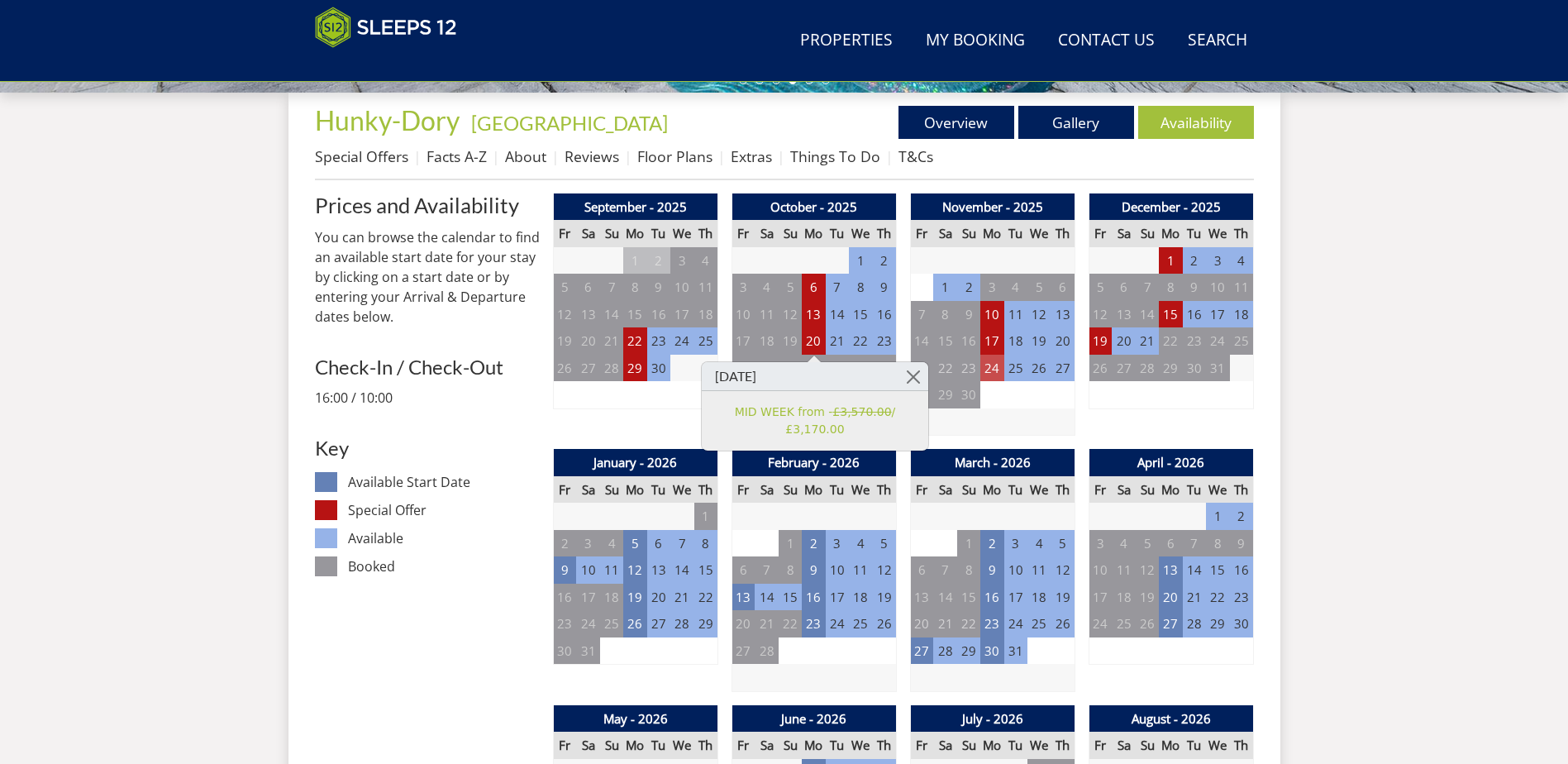
click at [990, 369] on td "24" at bounding box center [992, 368] width 23 height 27
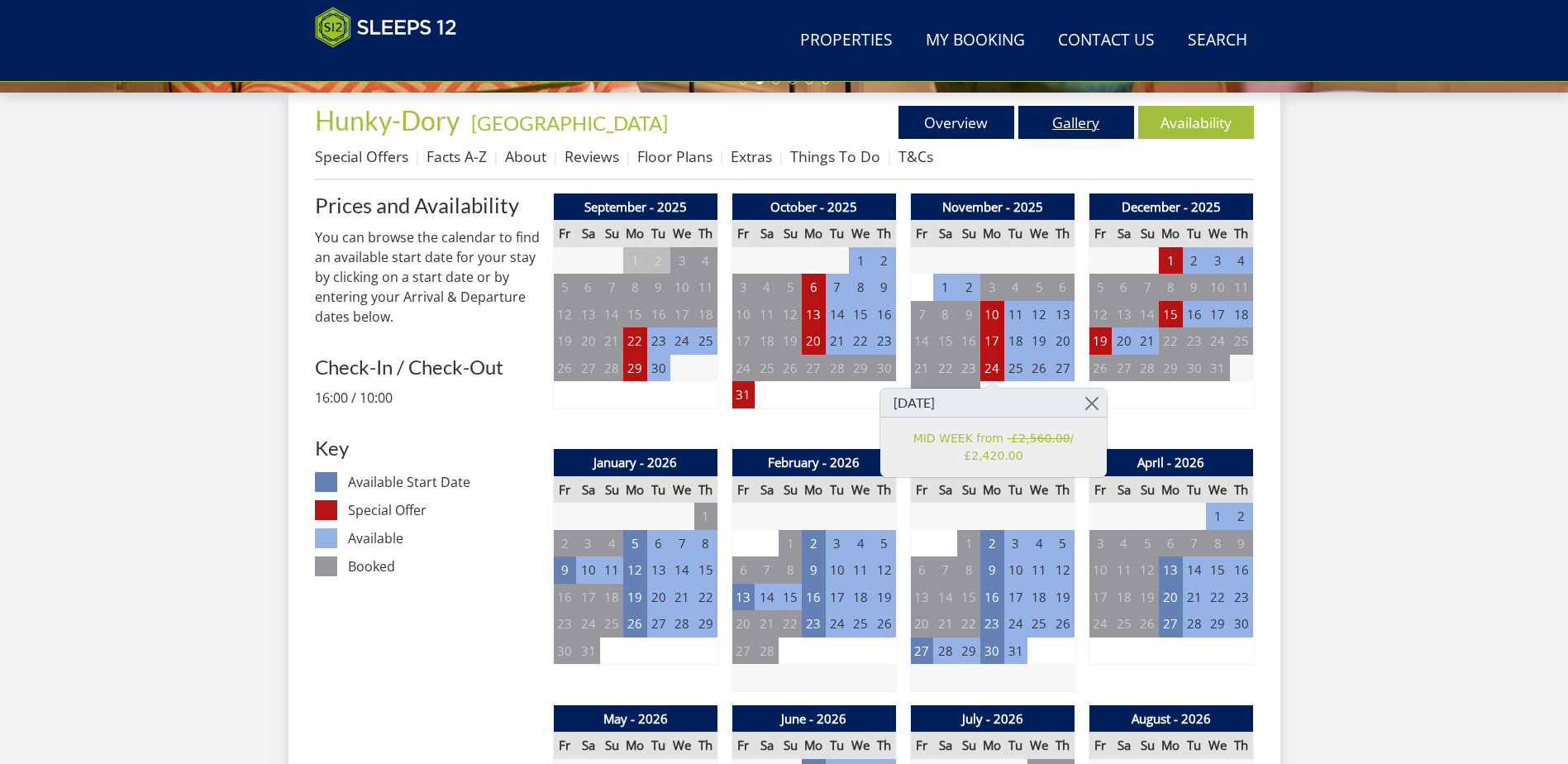
click at [1082, 128] on link "Gallery" at bounding box center [1076, 122] width 115 height 33
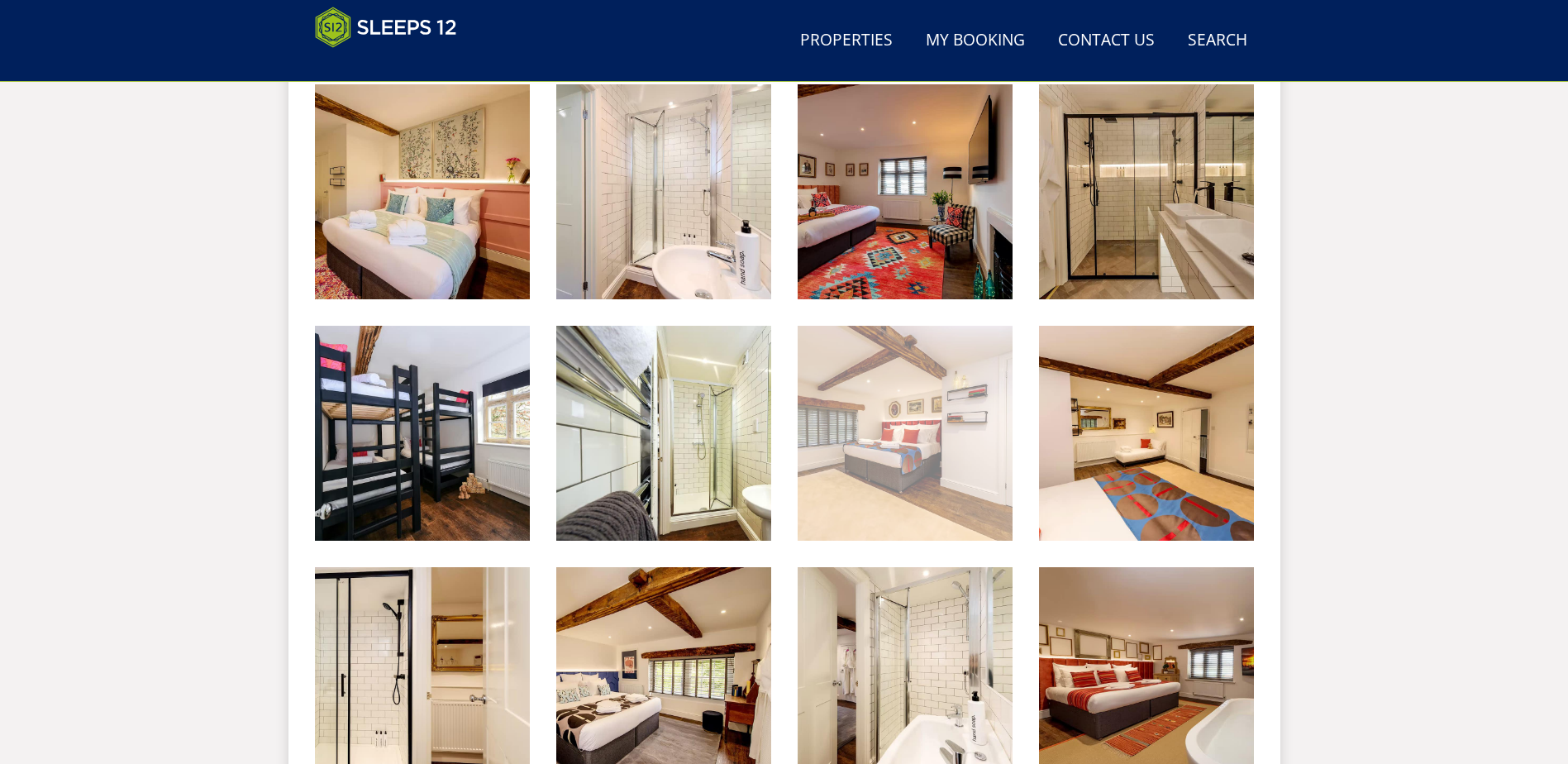
scroll to position [1921, 0]
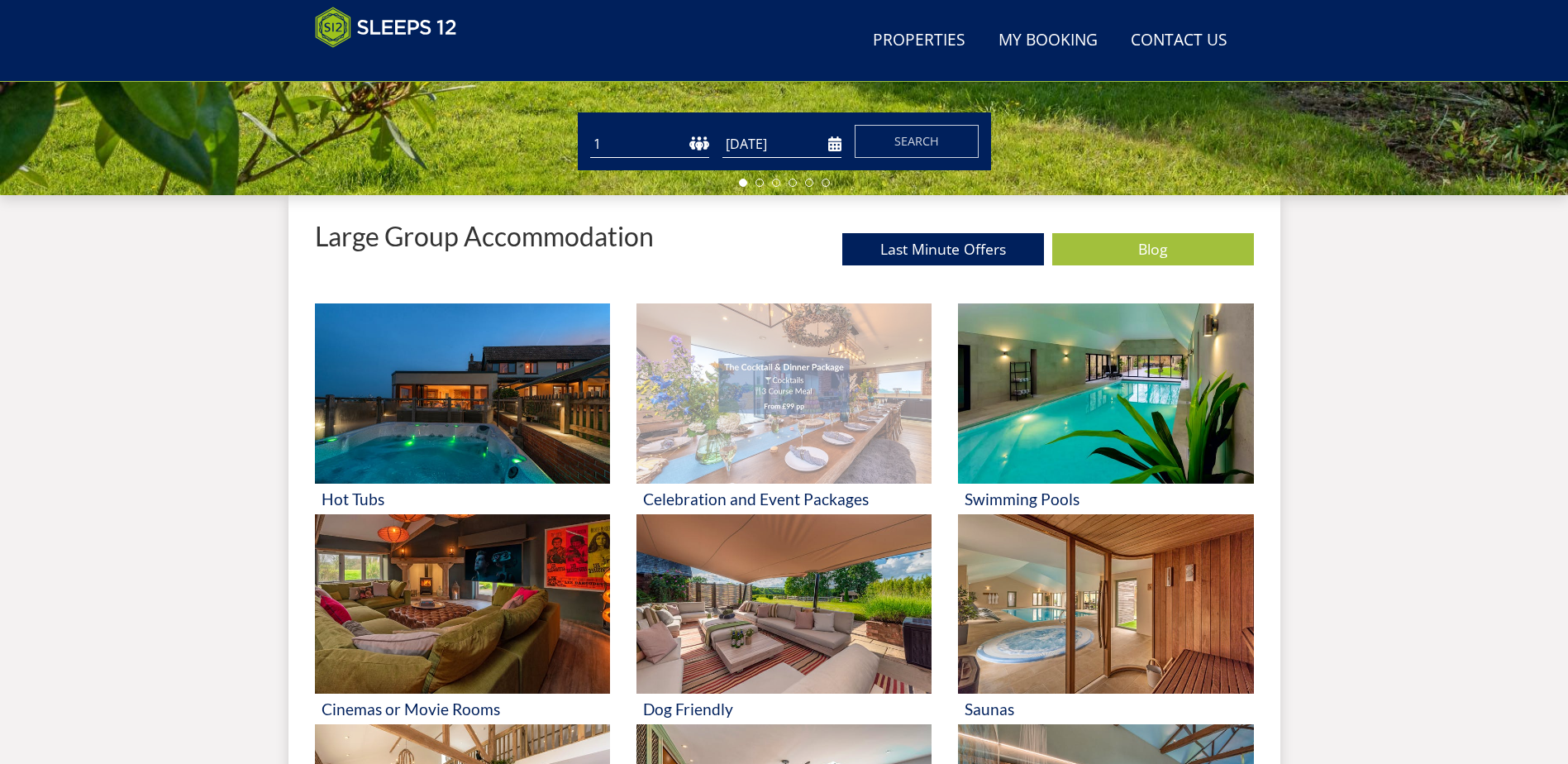
scroll to position [511, 0]
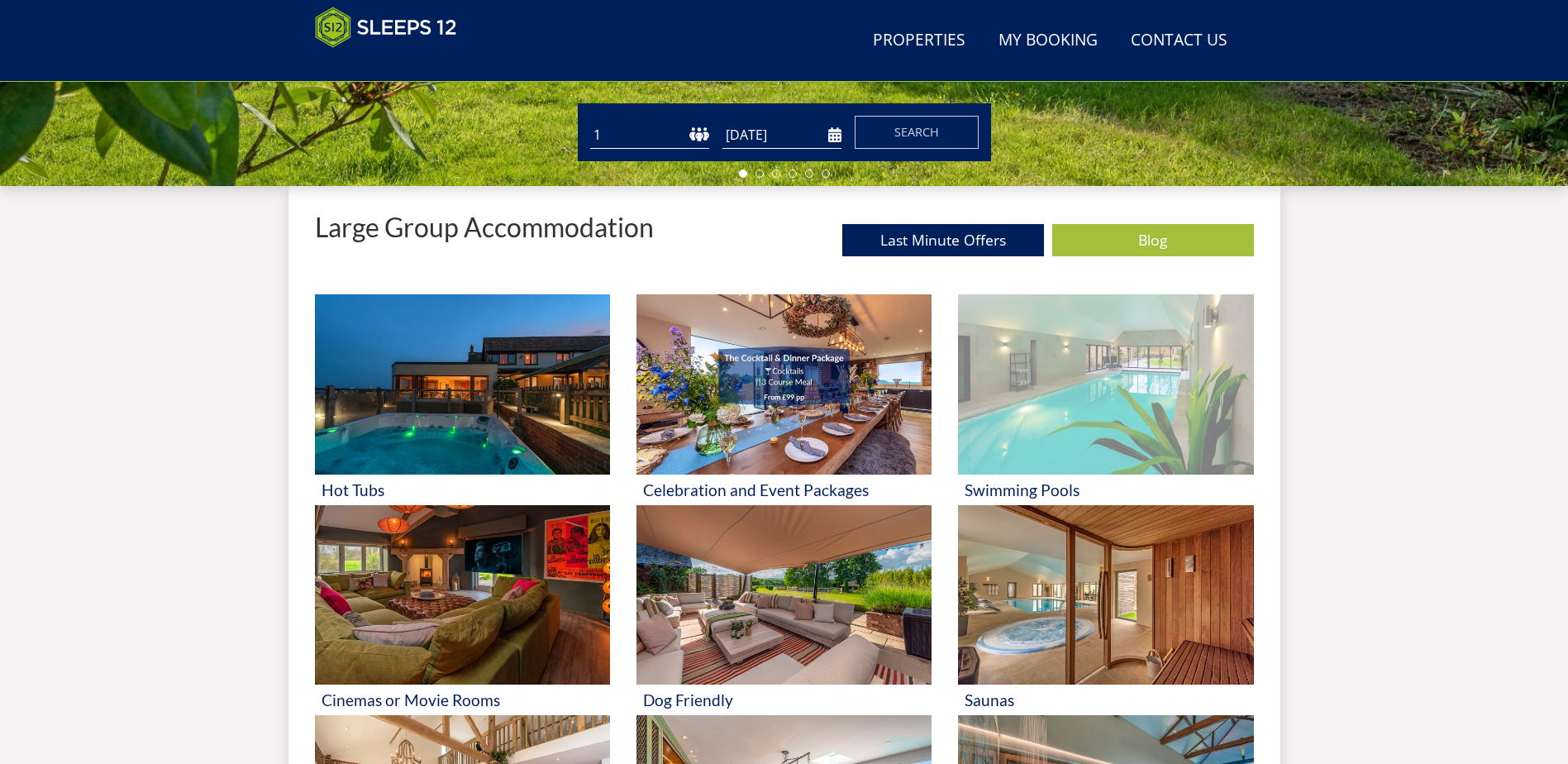
click at [1078, 382] on img at bounding box center [1105, 384] width 295 height 180
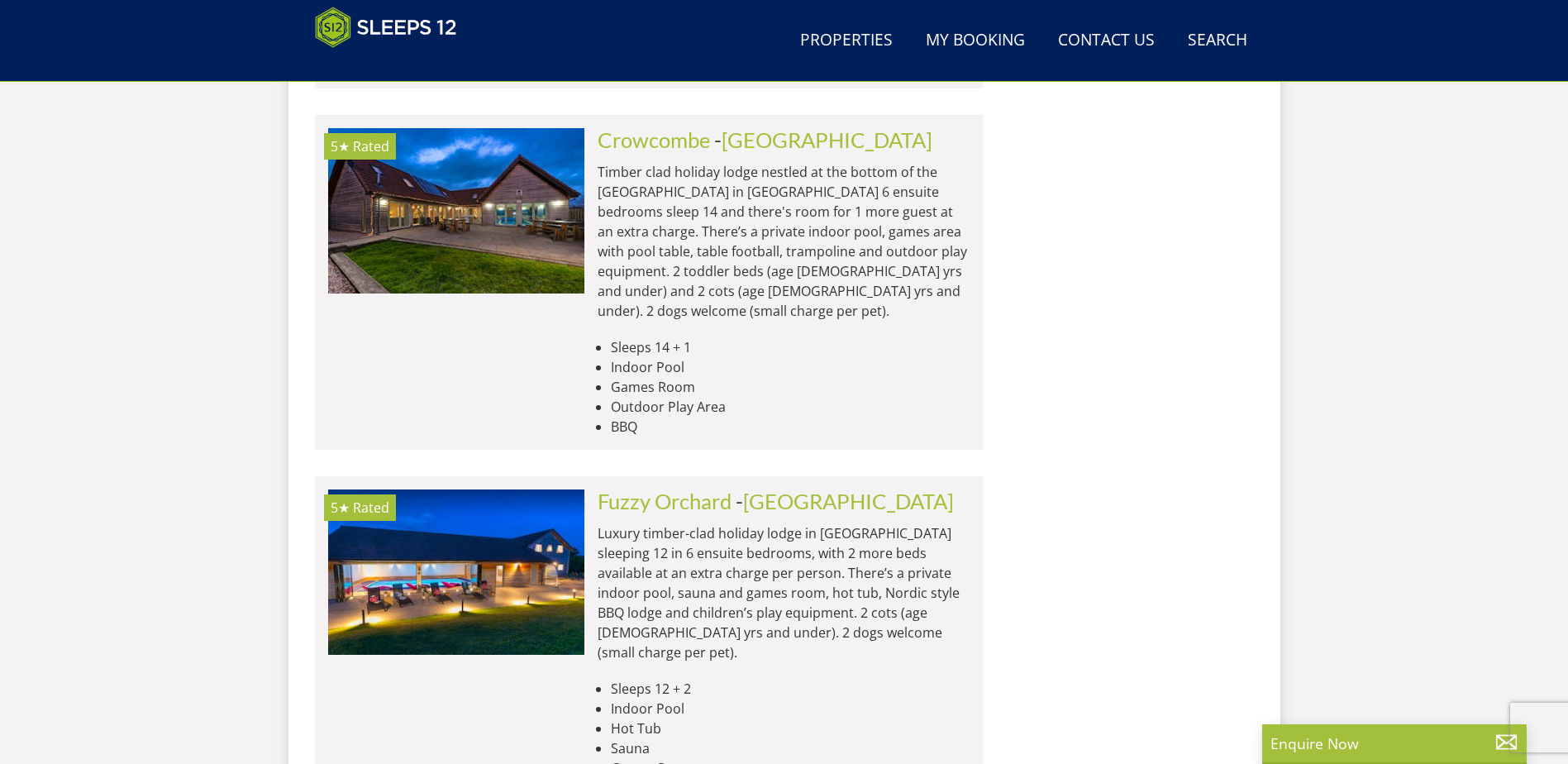
scroll to position [3899, 0]
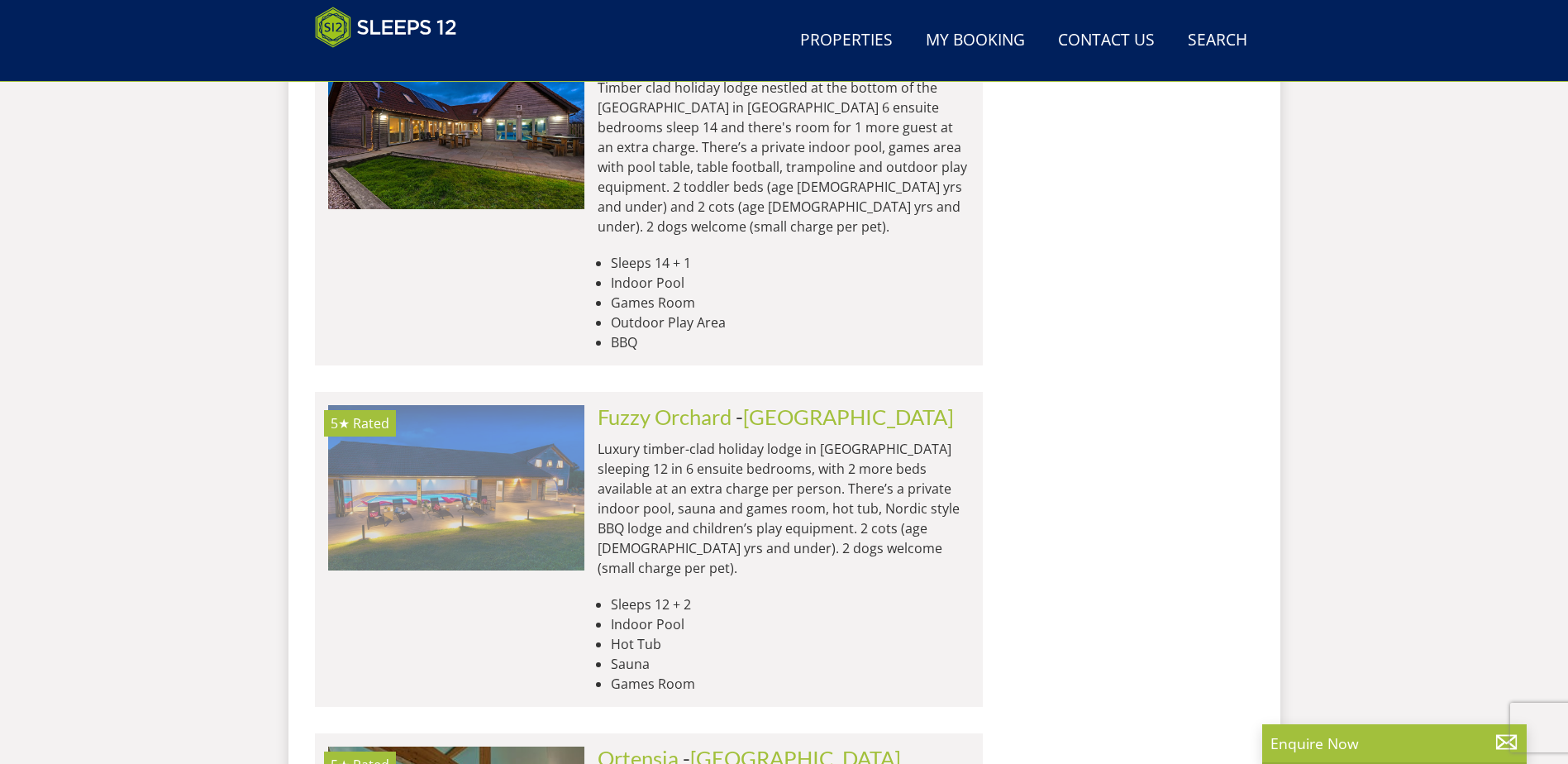
click at [508, 405] on img at bounding box center [457, 487] width 256 height 165
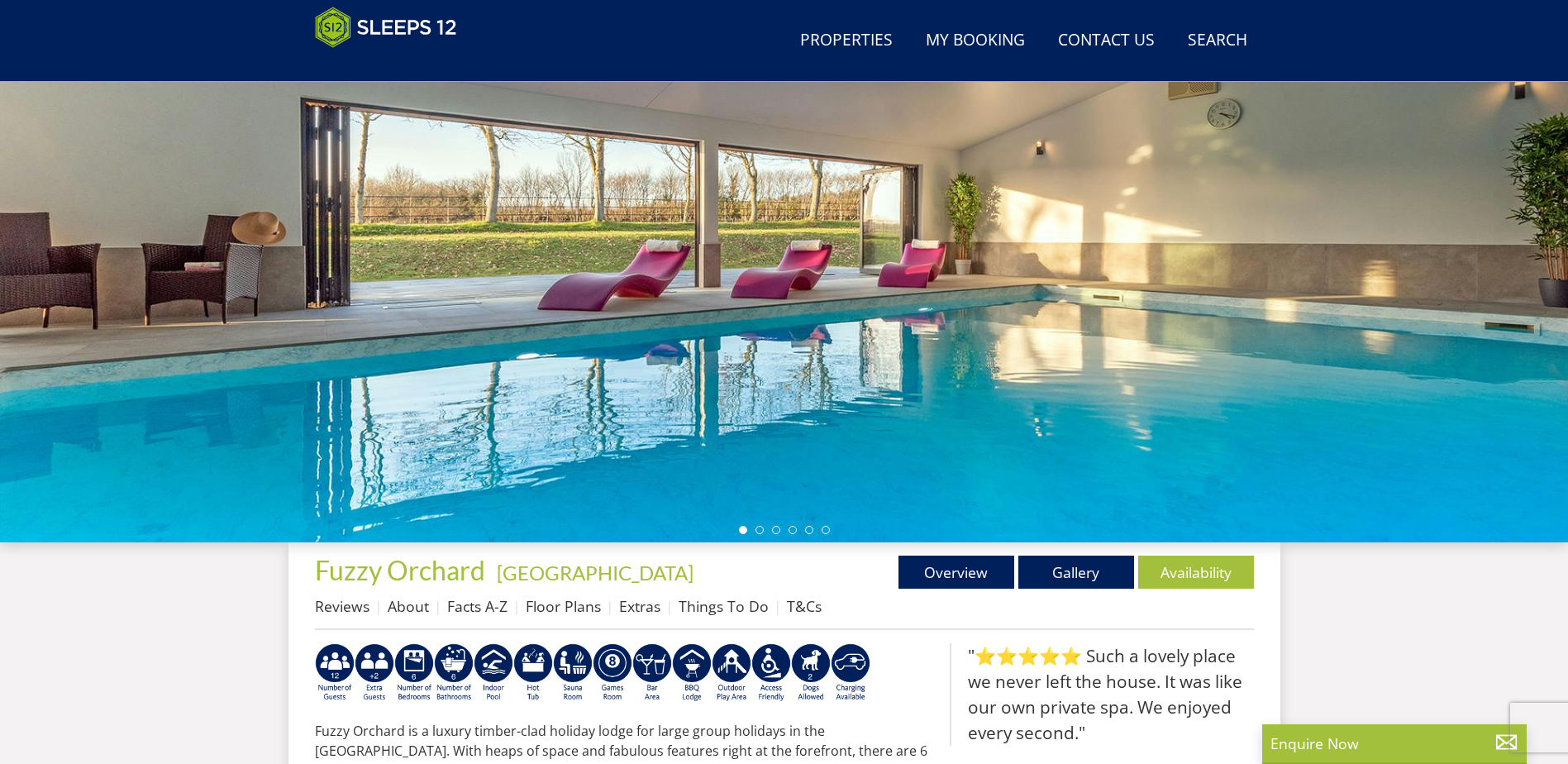
scroll to position [191, 0]
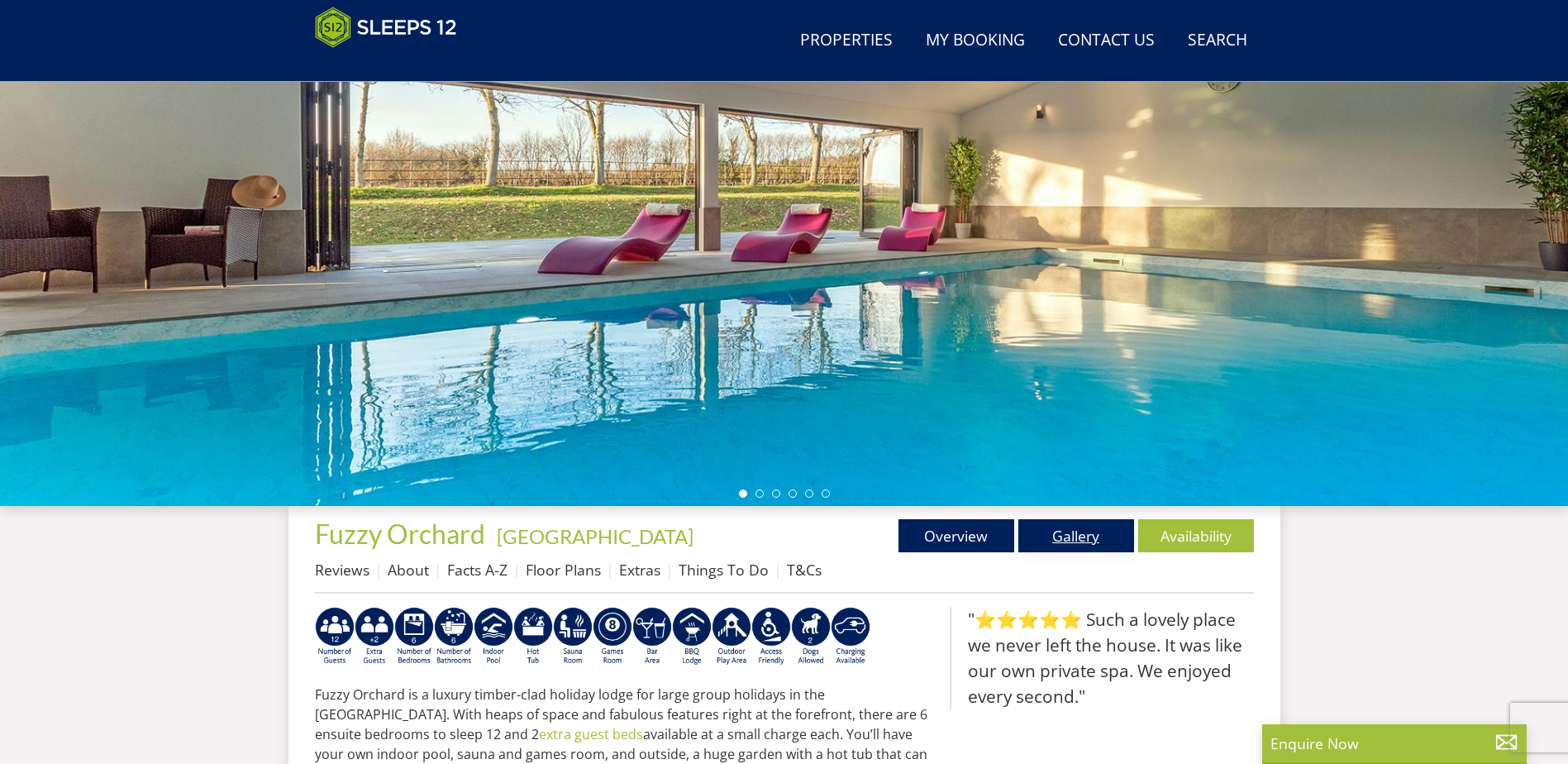
click at [1051, 532] on link "Gallery" at bounding box center [1076, 535] width 115 height 33
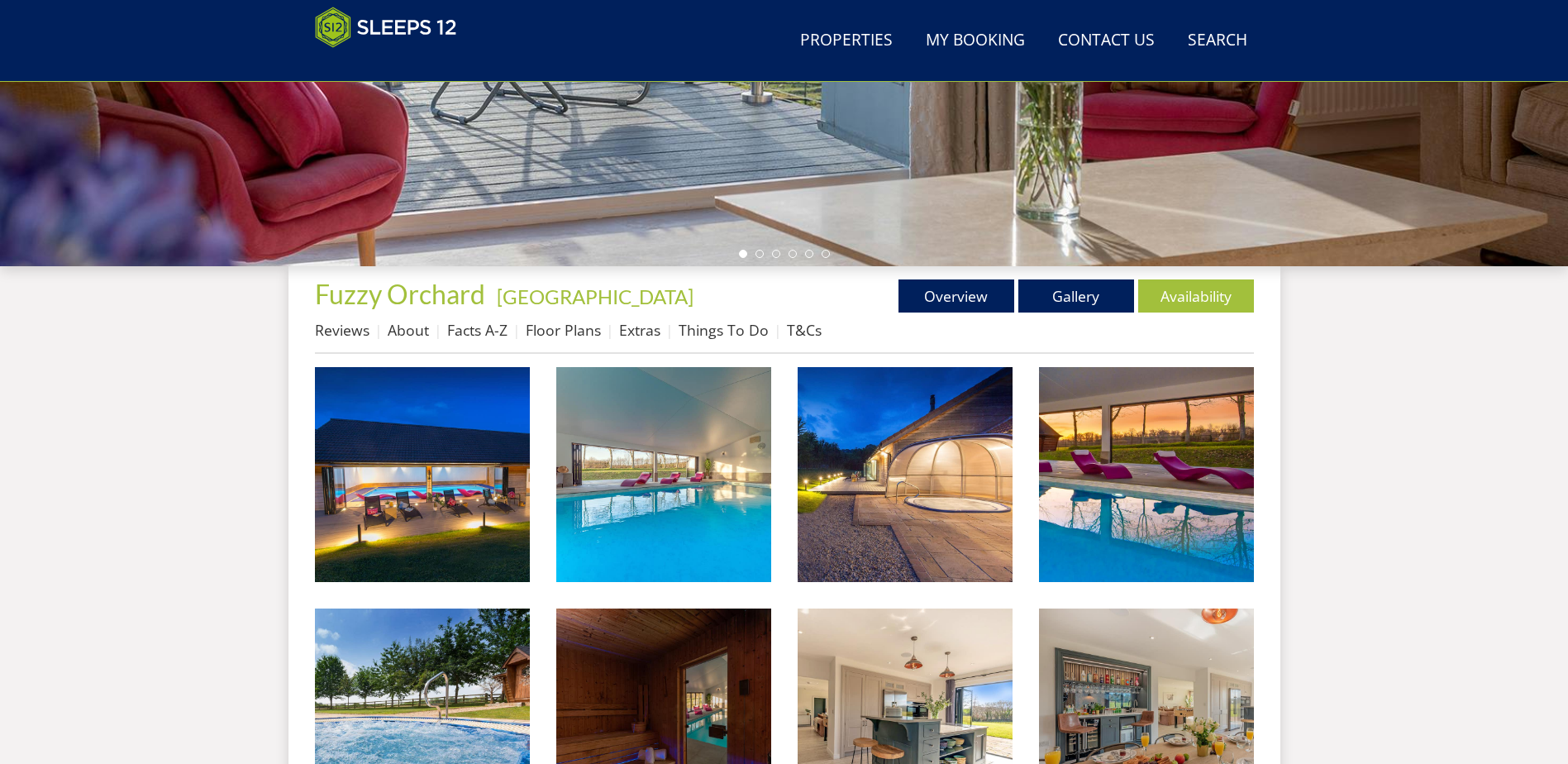
scroll to position [434, 0]
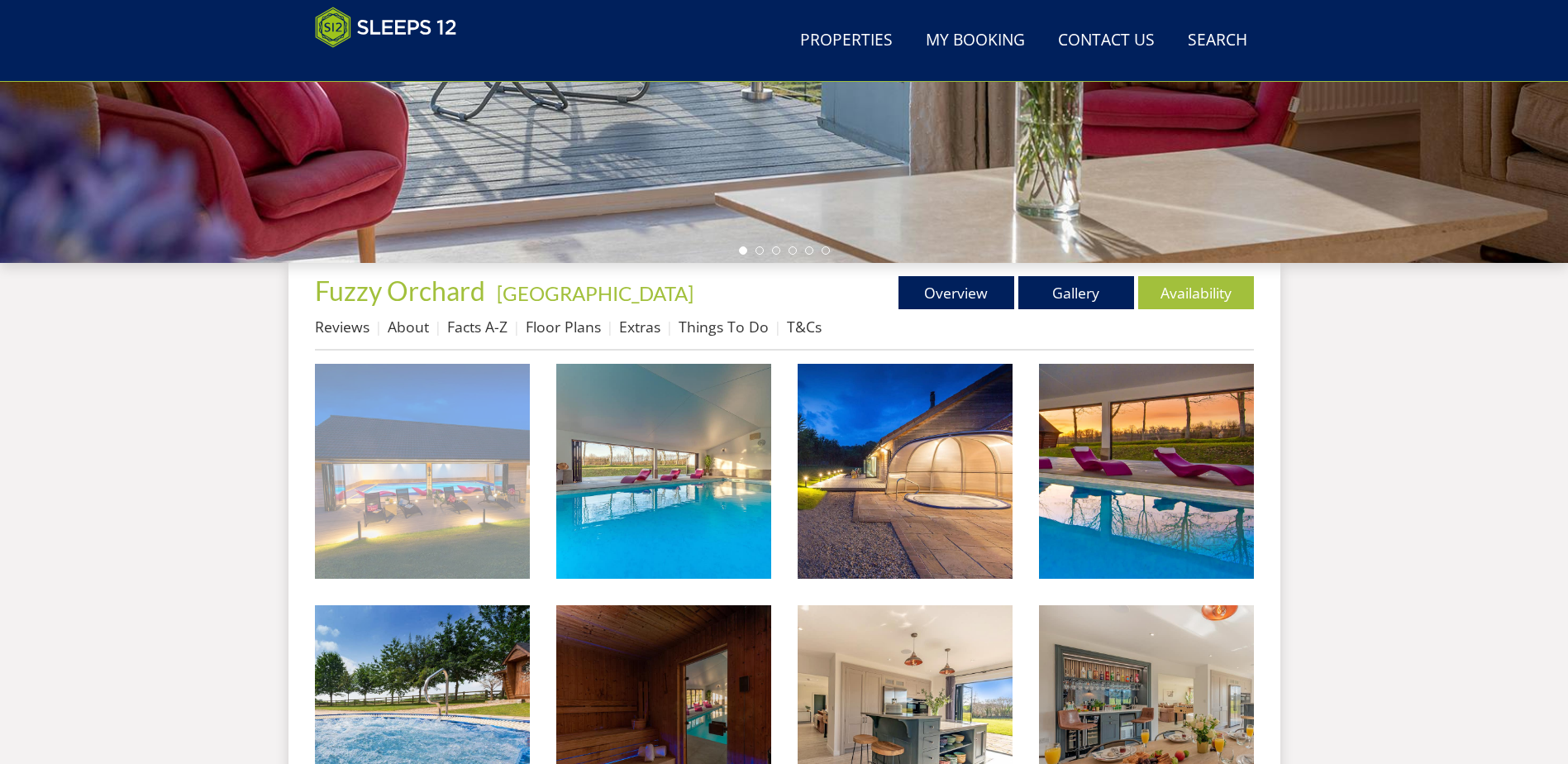
click at [475, 469] on img at bounding box center [422, 471] width 215 height 215
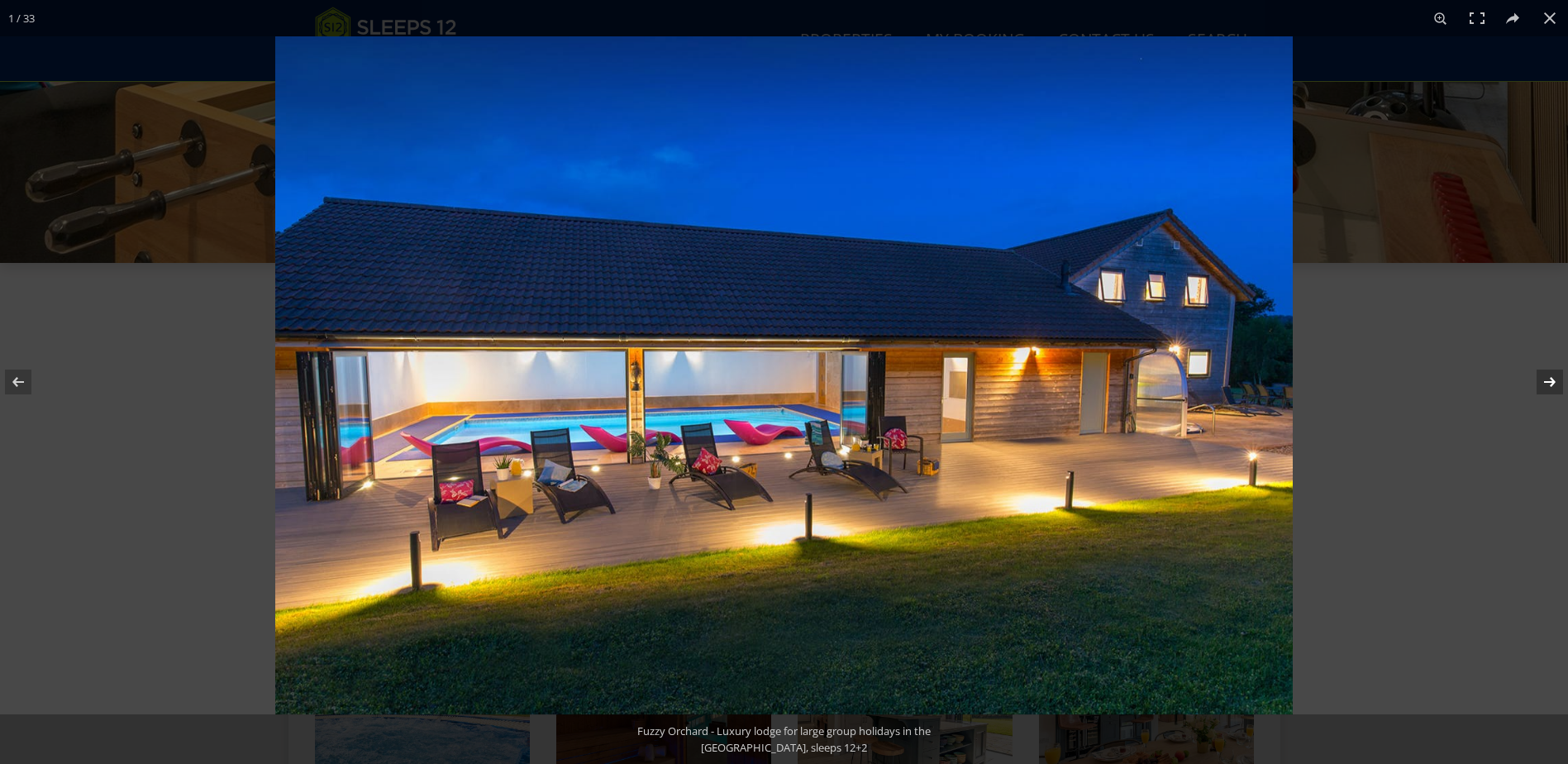
click at [1545, 380] on button at bounding box center [1539, 382] width 58 height 83
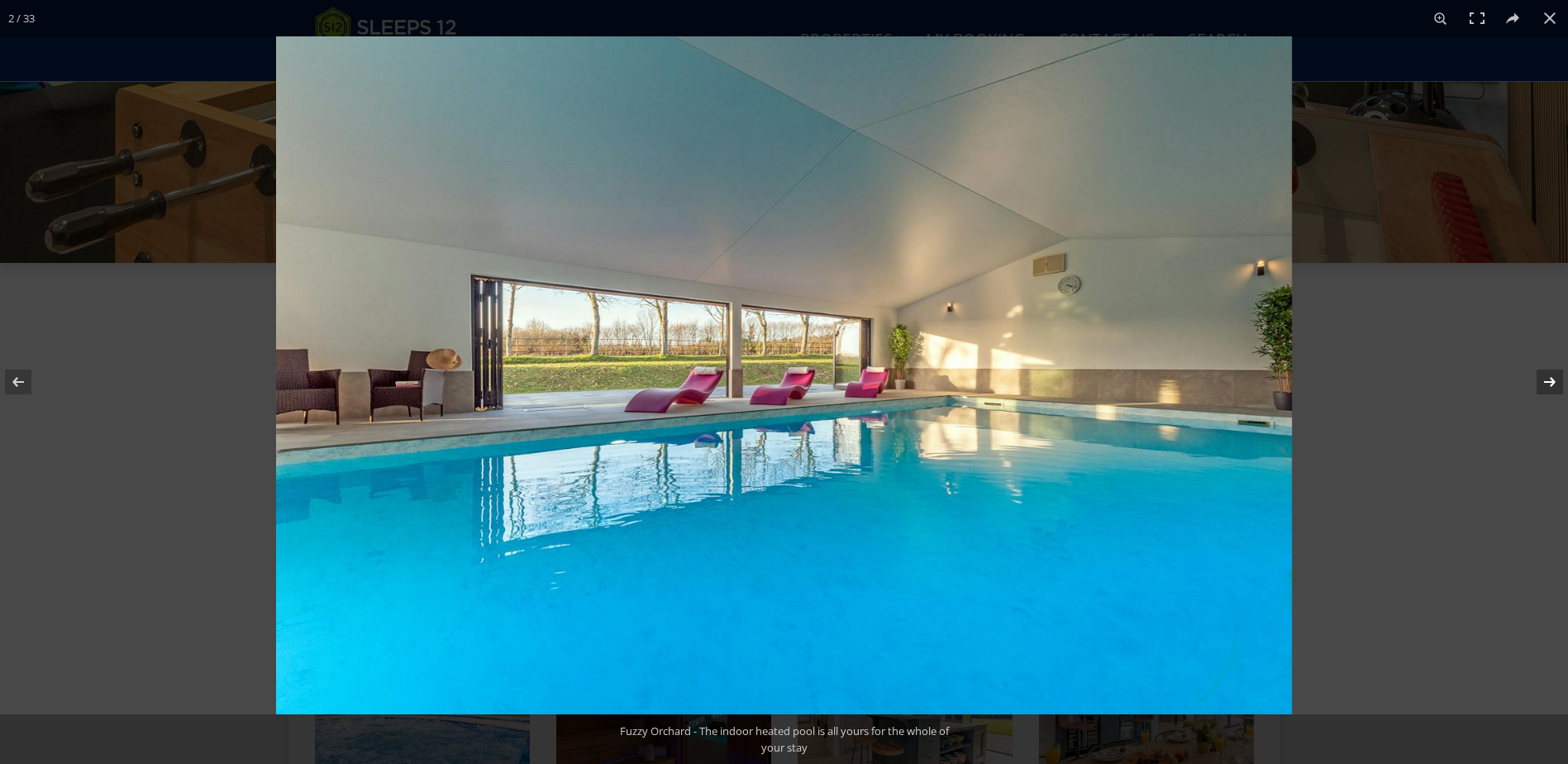
click at [1545, 380] on button at bounding box center [1539, 382] width 58 height 83
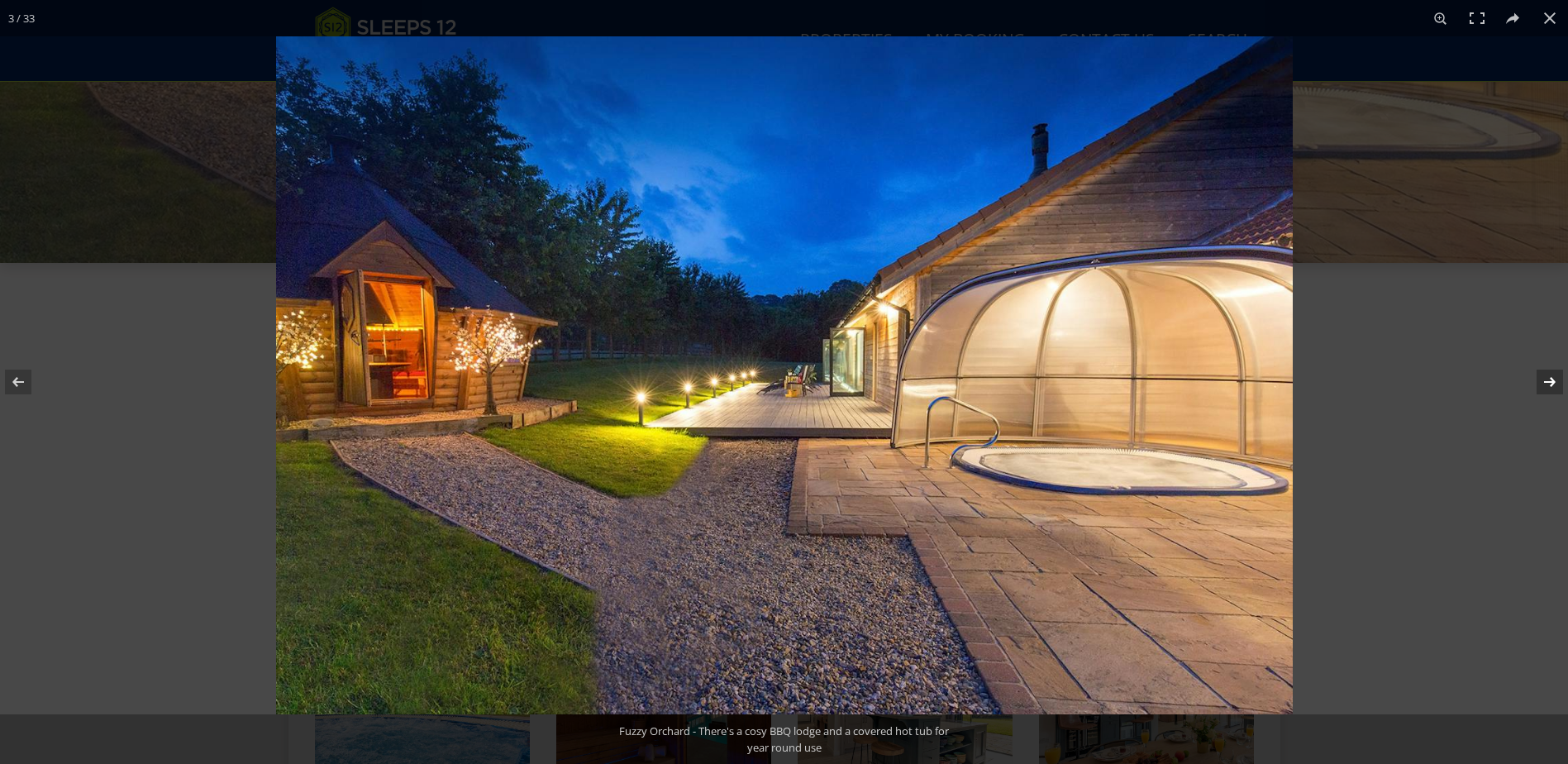
click at [1545, 380] on button at bounding box center [1539, 382] width 58 height 83
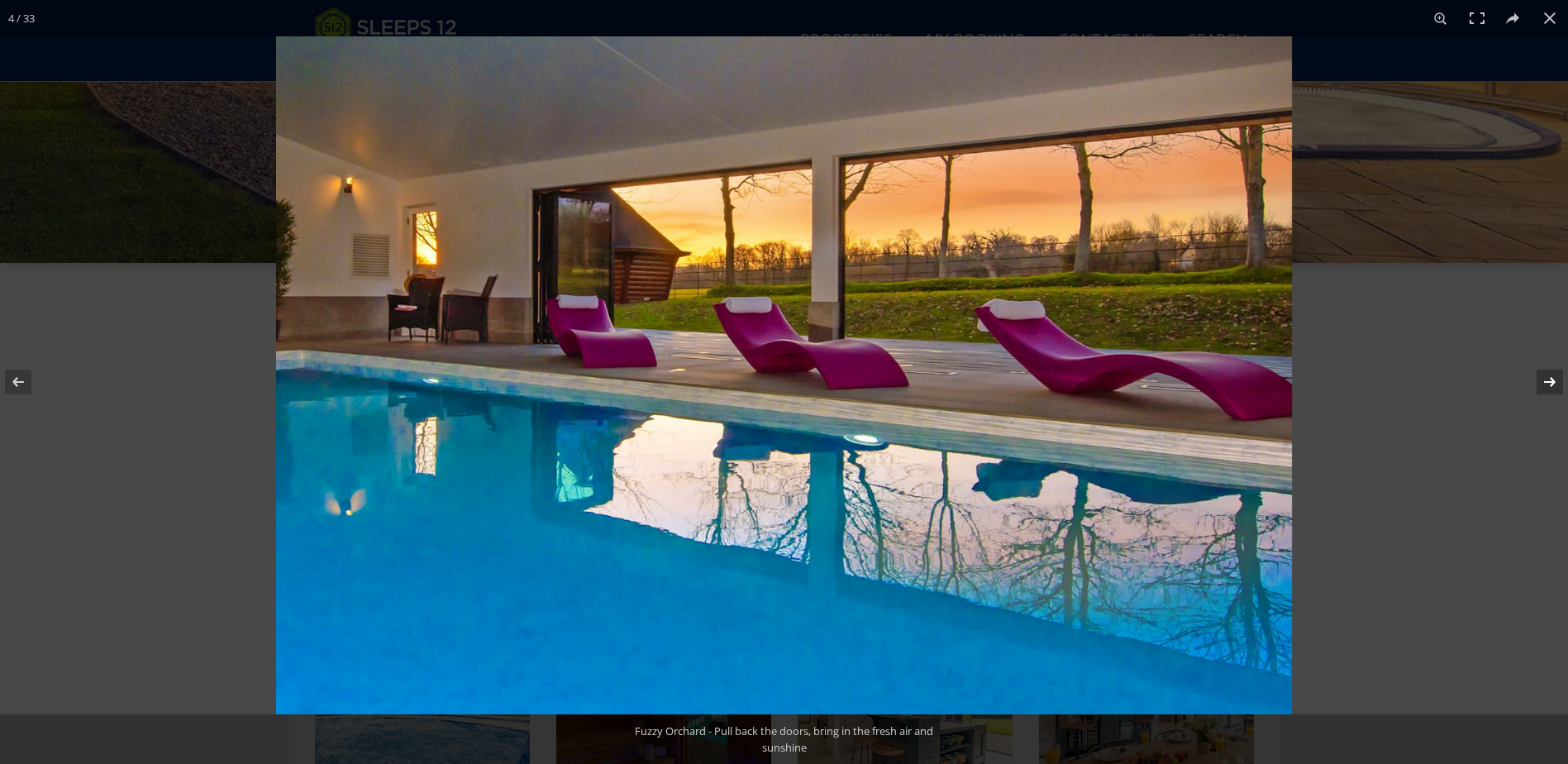
click at [1545, 380] on button at bounding box center [1539, 382] width 58 height 83
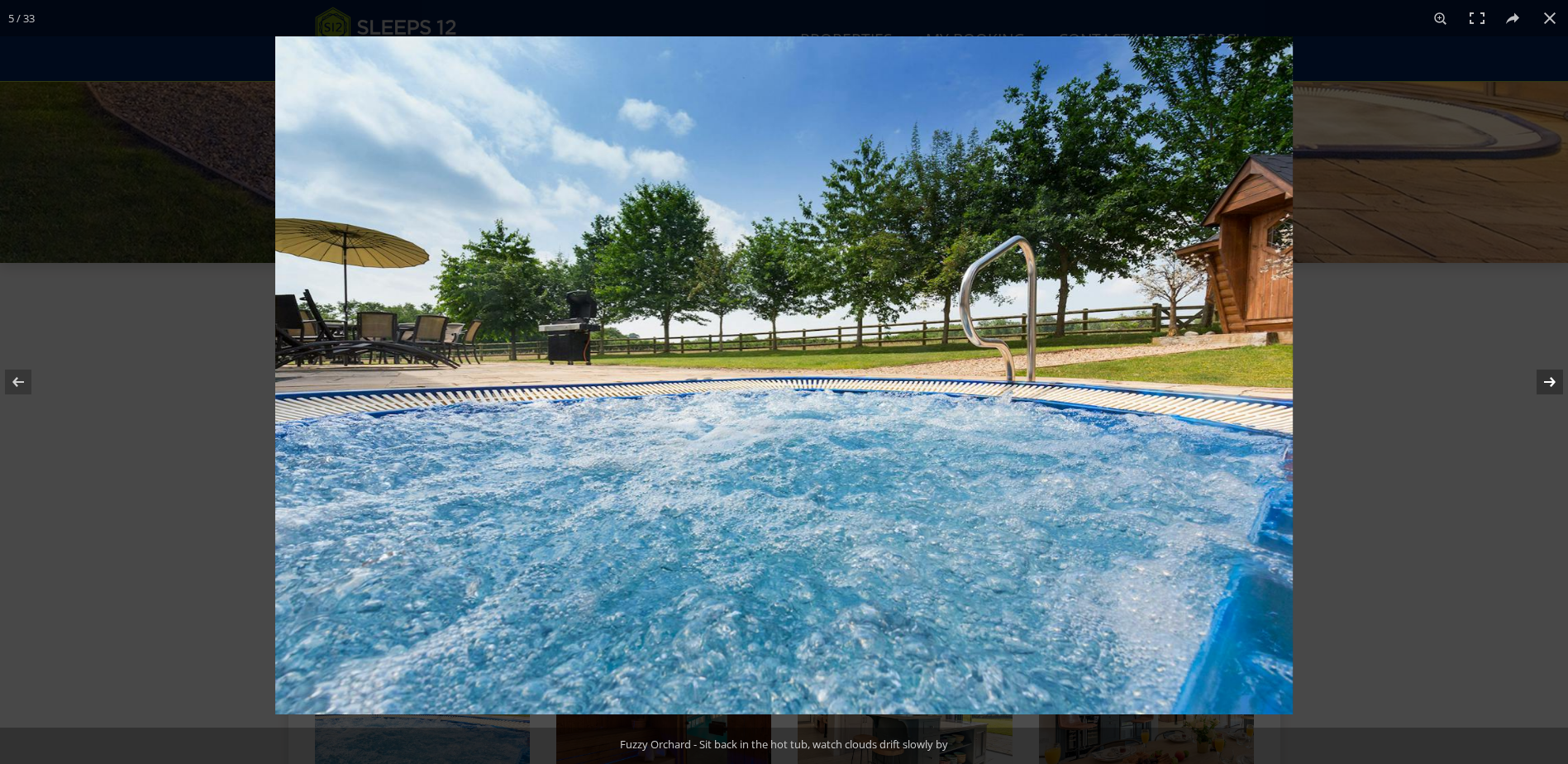
click at [1545, 380] on button at bounding box center [1539, 382] width 58 height 83
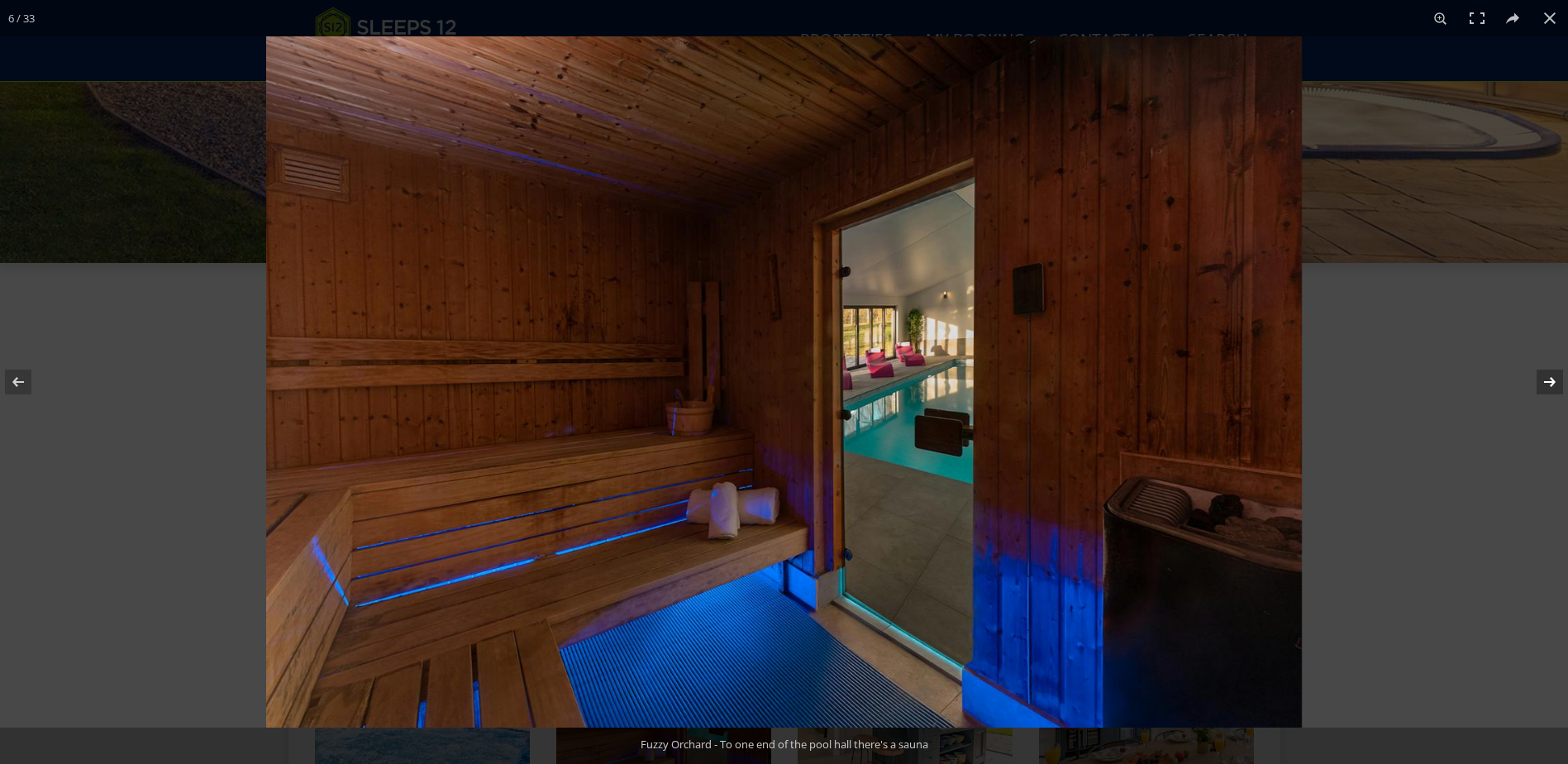
click at [1545, 380] on button at bounding box center [1539, 382] width 58 height 83
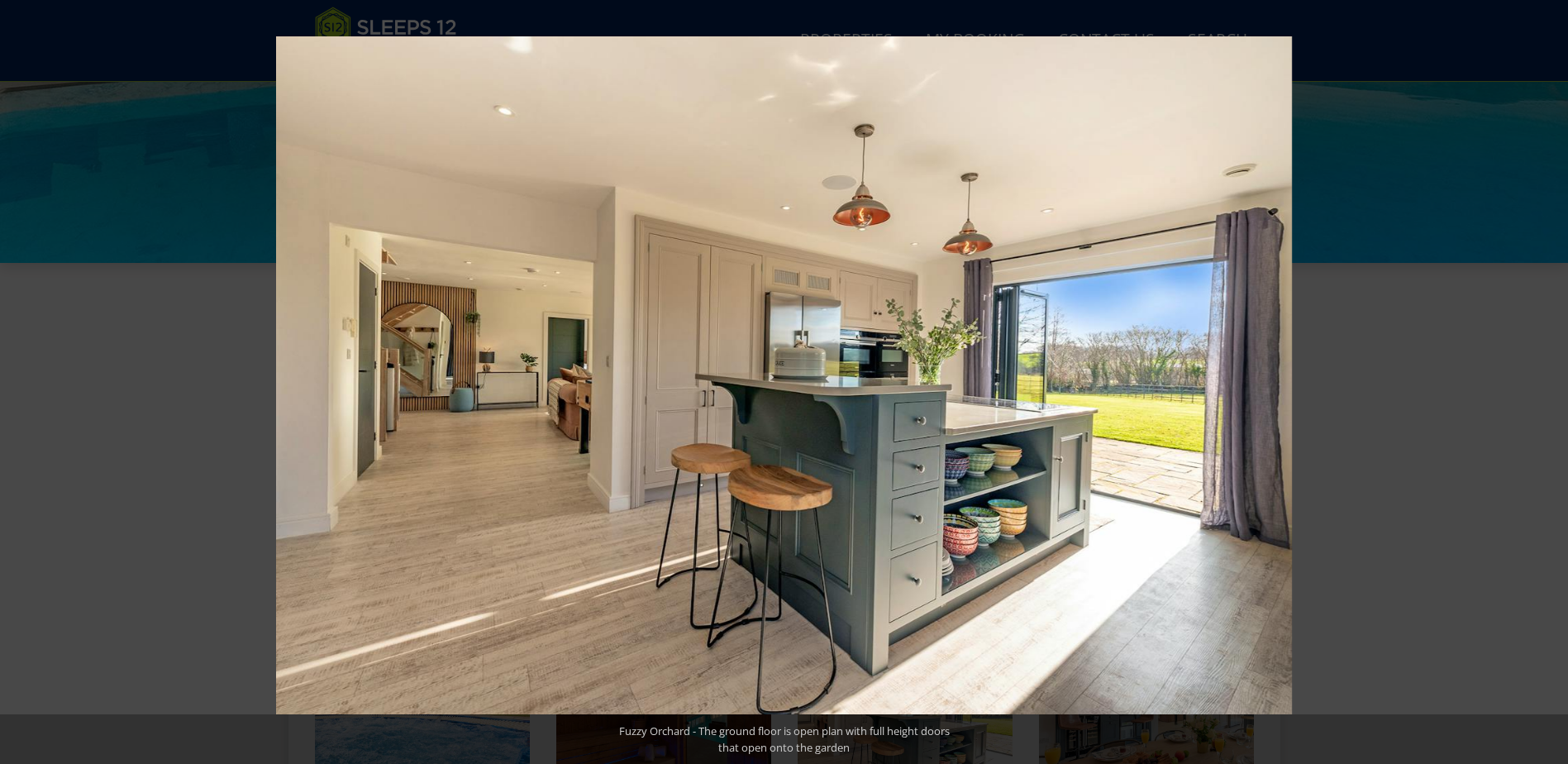
click at [1545, 380] on button at bounding box center [1539, 382] width 58 height 83
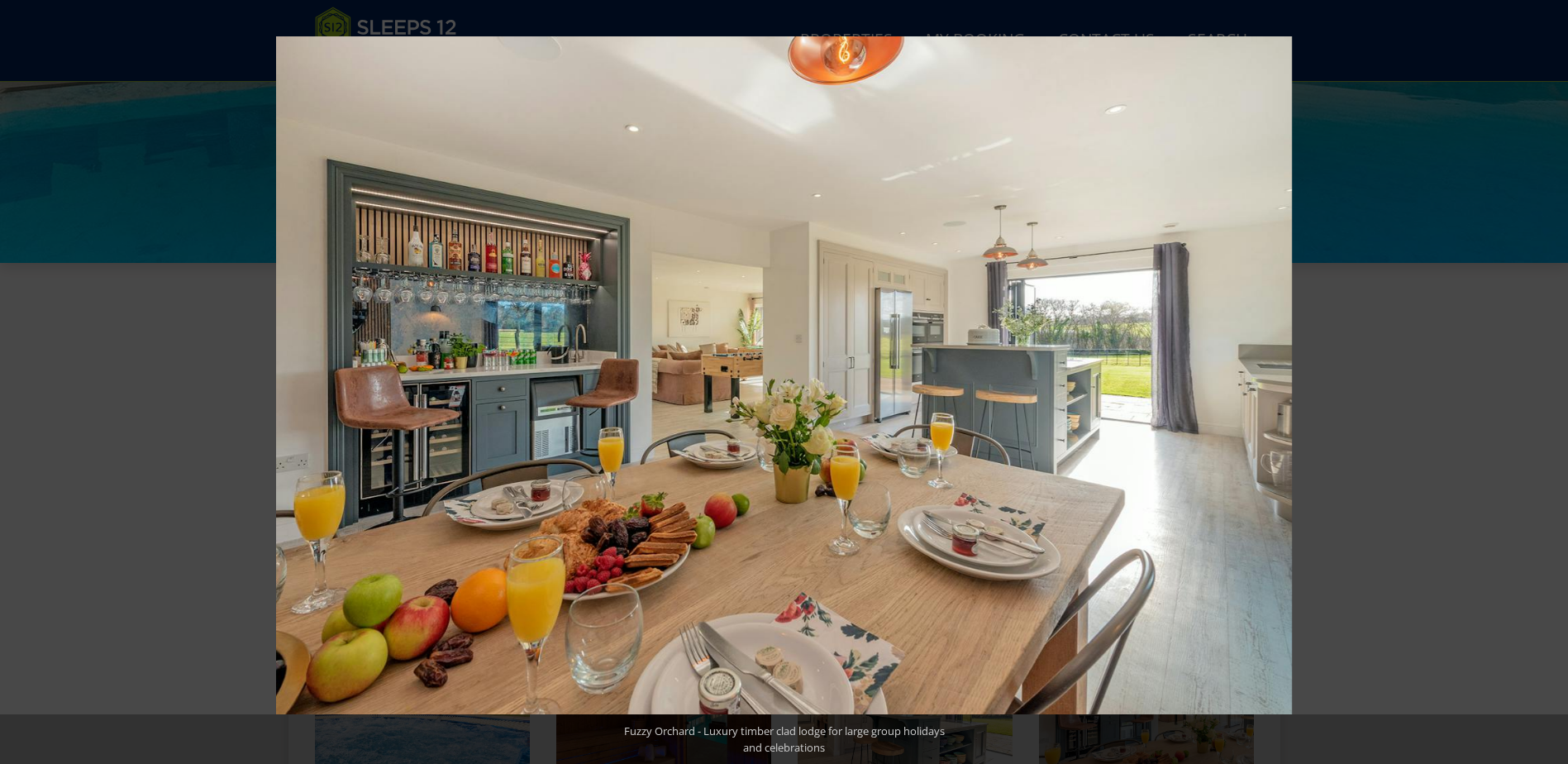
click at [1545, 380] on button at bounding box center [1539, 382] width 58 height 83
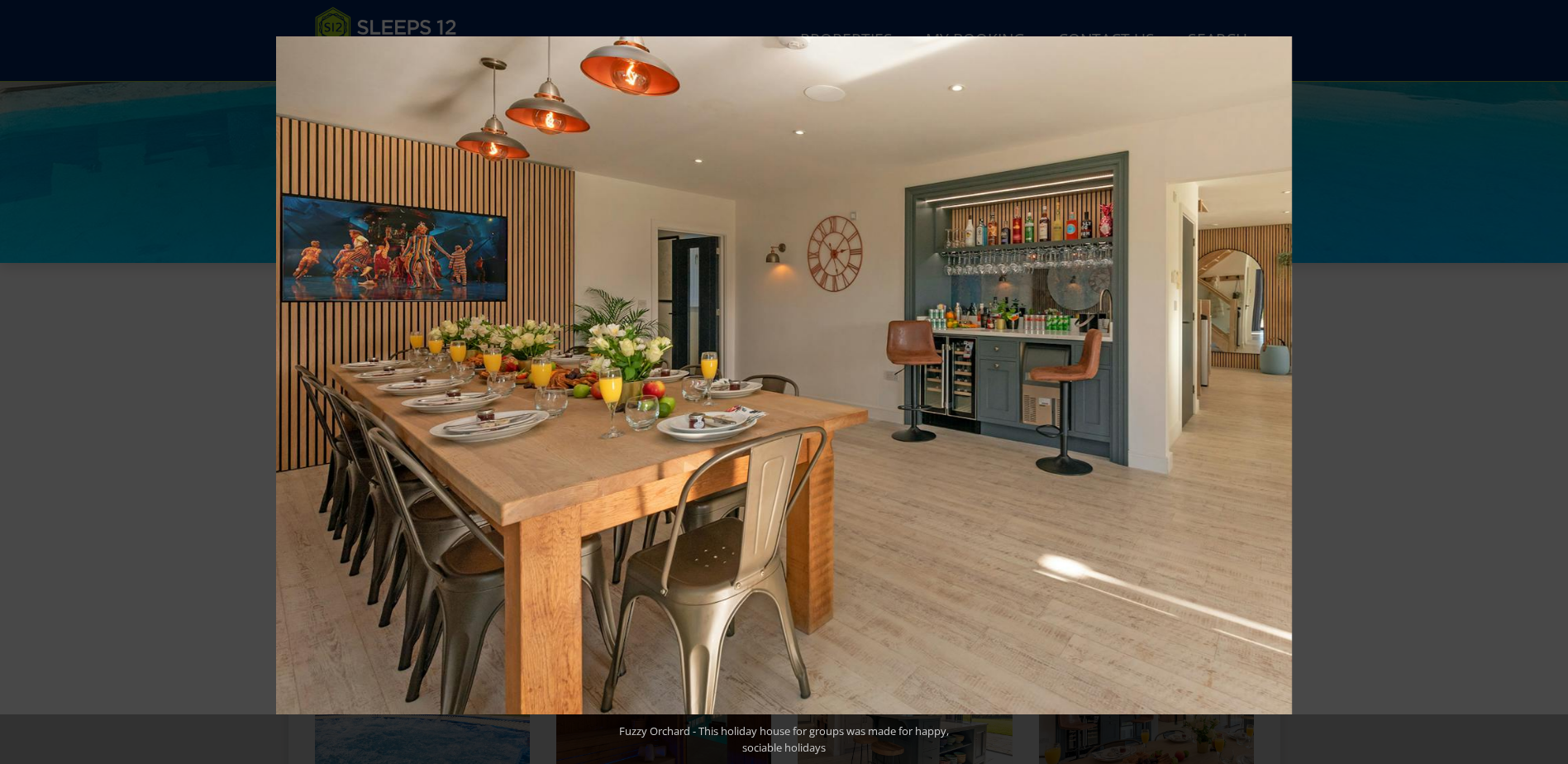
click at [1545, 380] on button at bounding box center [1539, 382] width 58 height 83
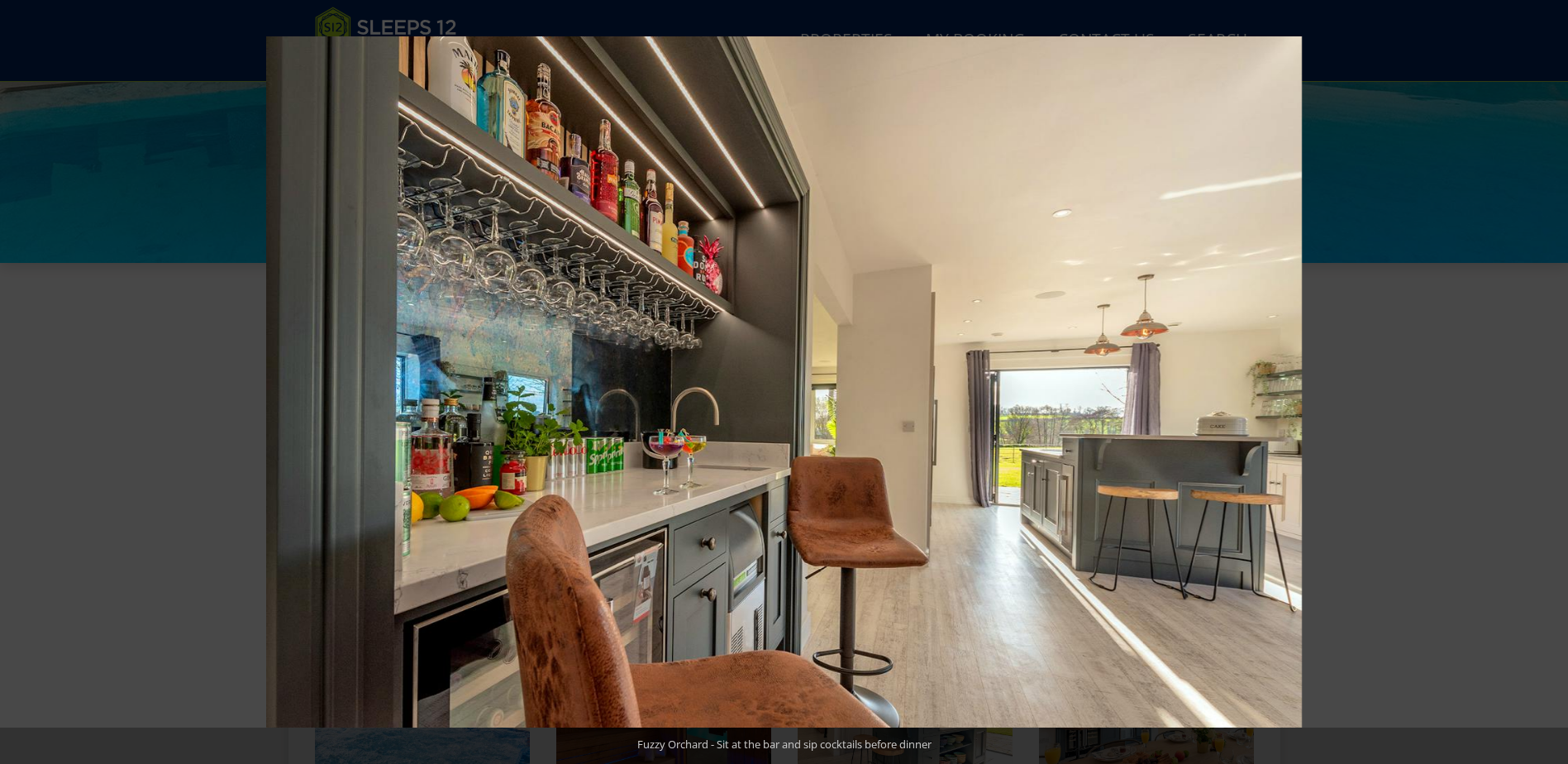
click at [1545, 380] on button at bounding box center [1539, 382] width 58 height 83
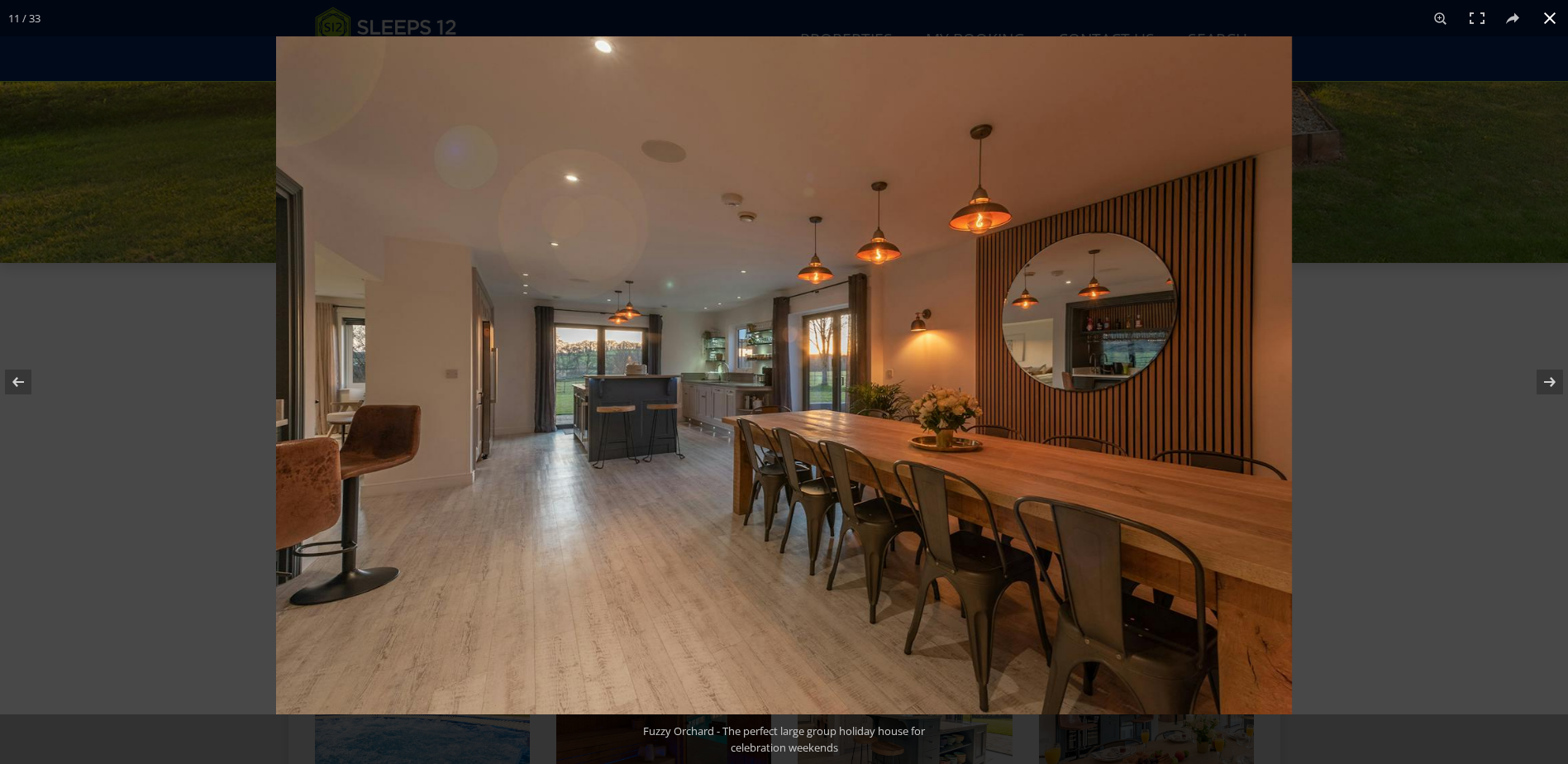
click at [1552, 20] on button at bounding box center [1550, 18] width 36 height 36
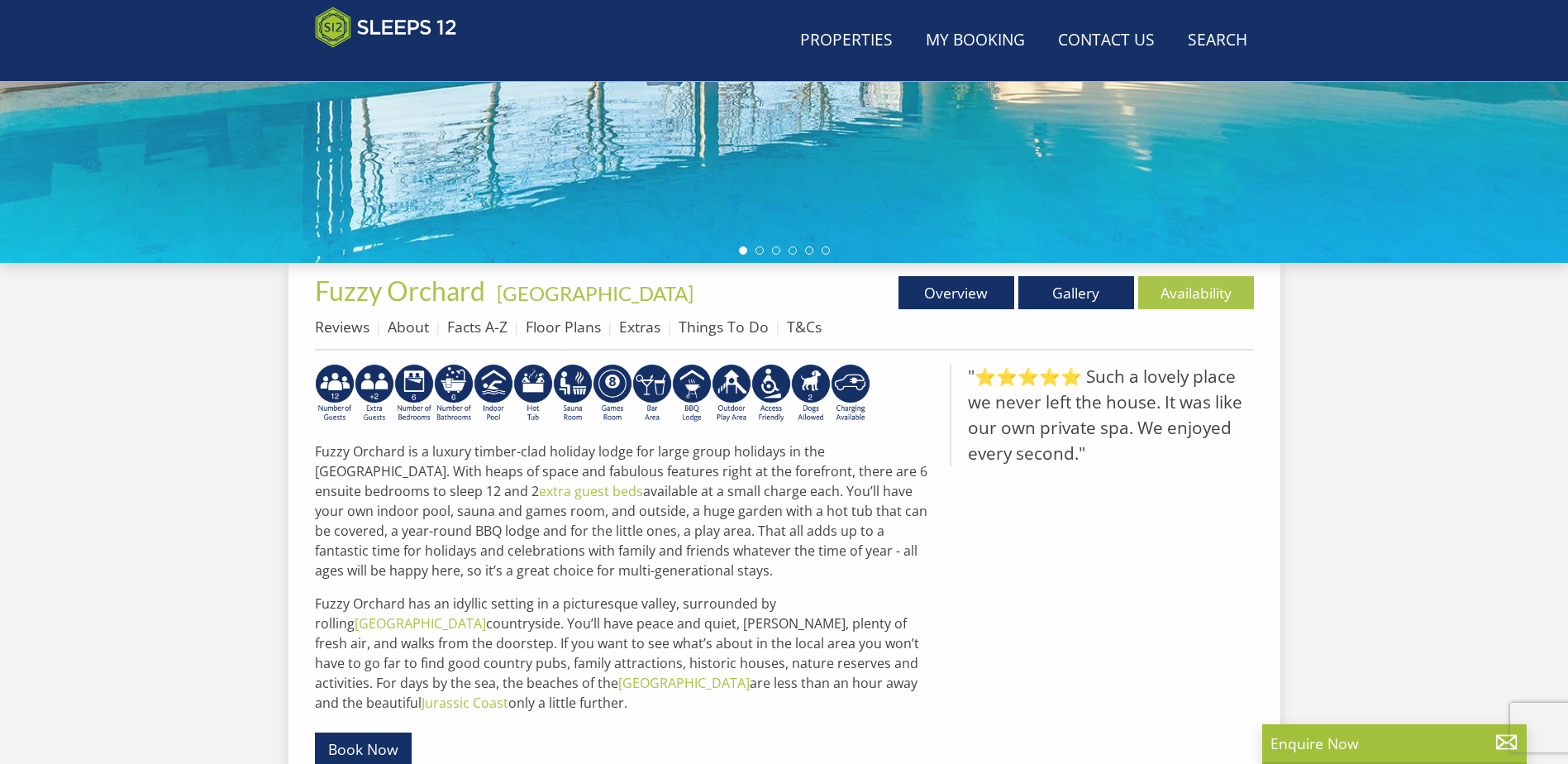
scroll to position [191, 0]
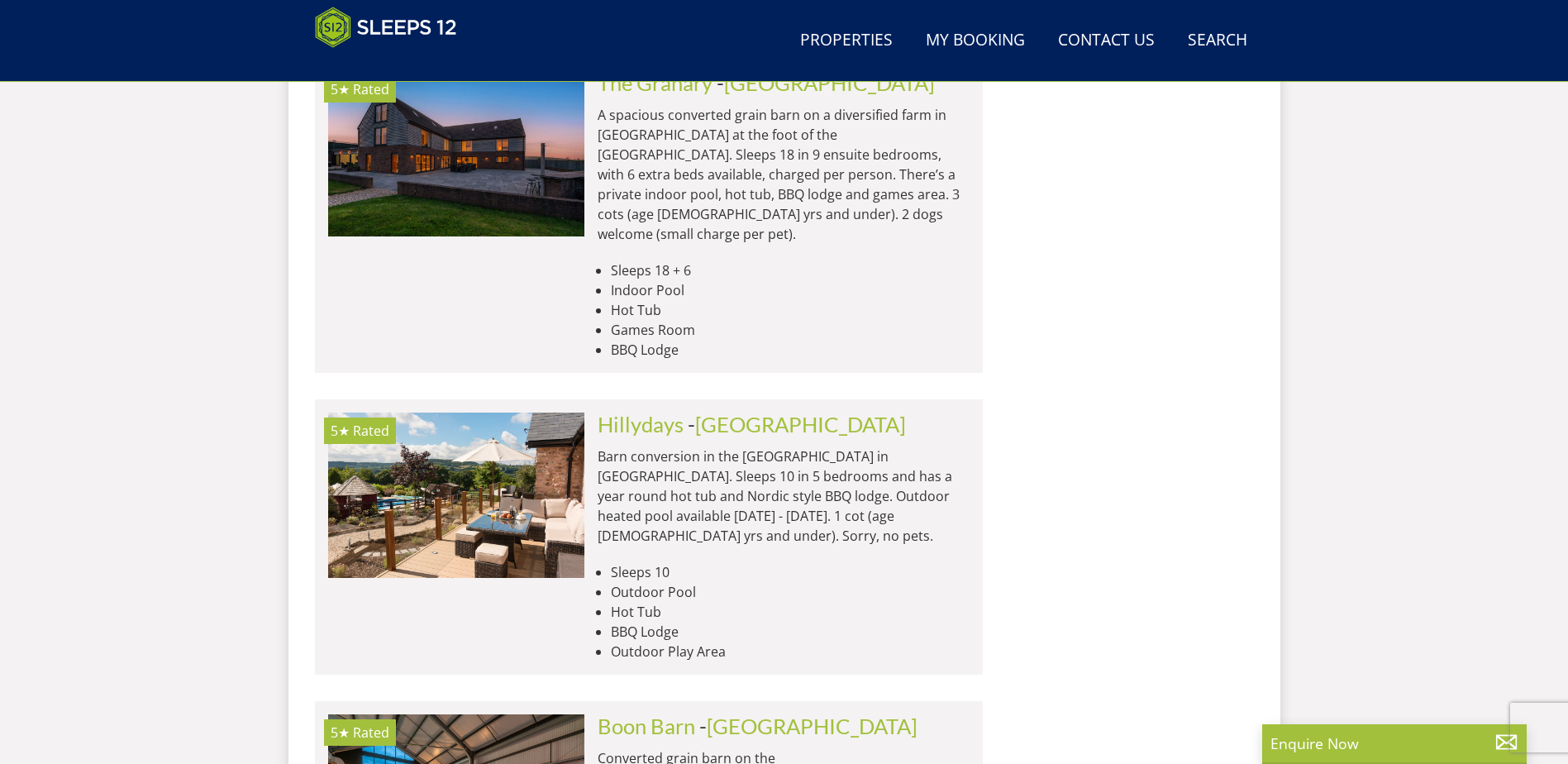
scroll to position [6874, 0]
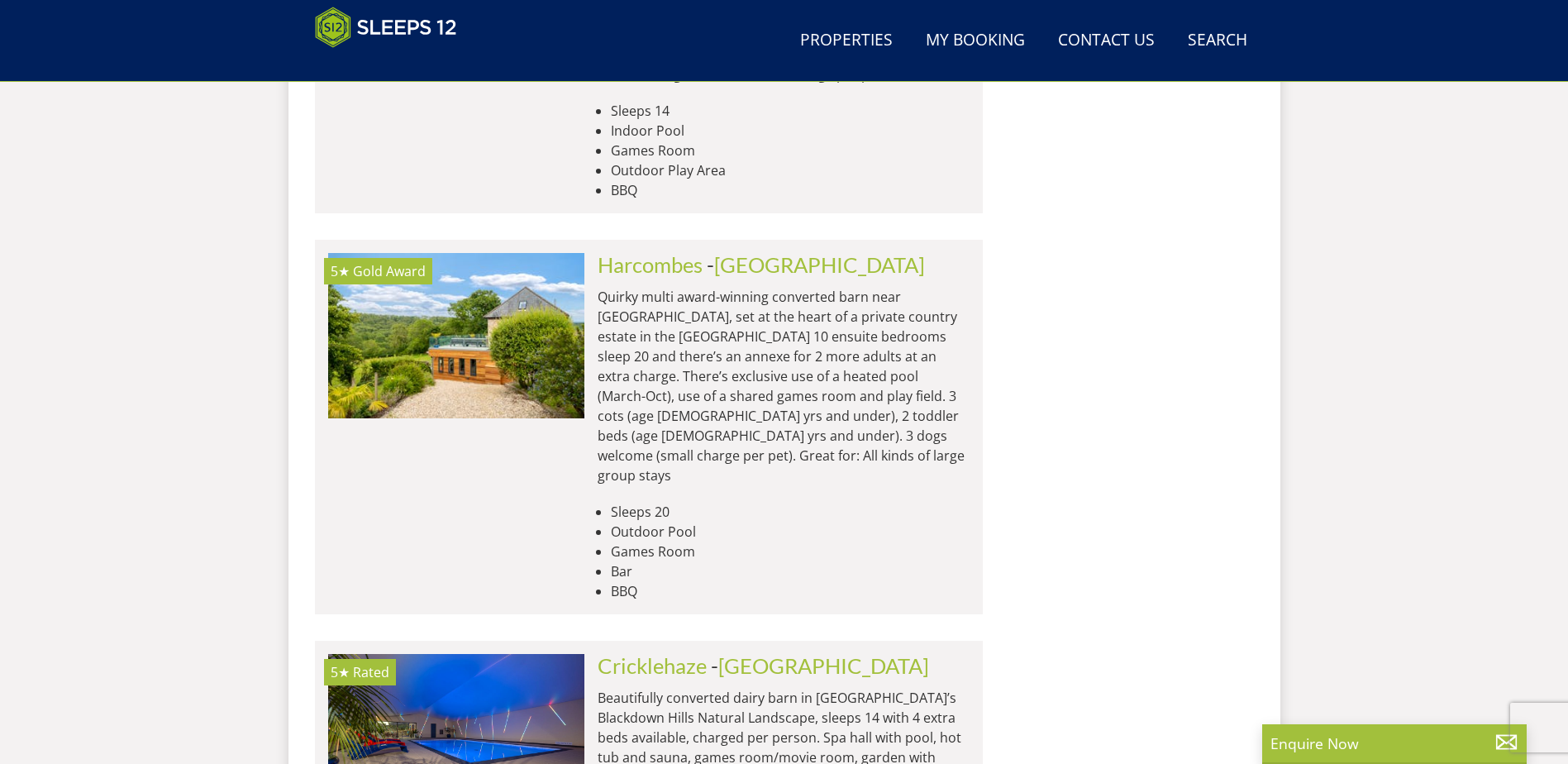
scroll to position [13404, 0]
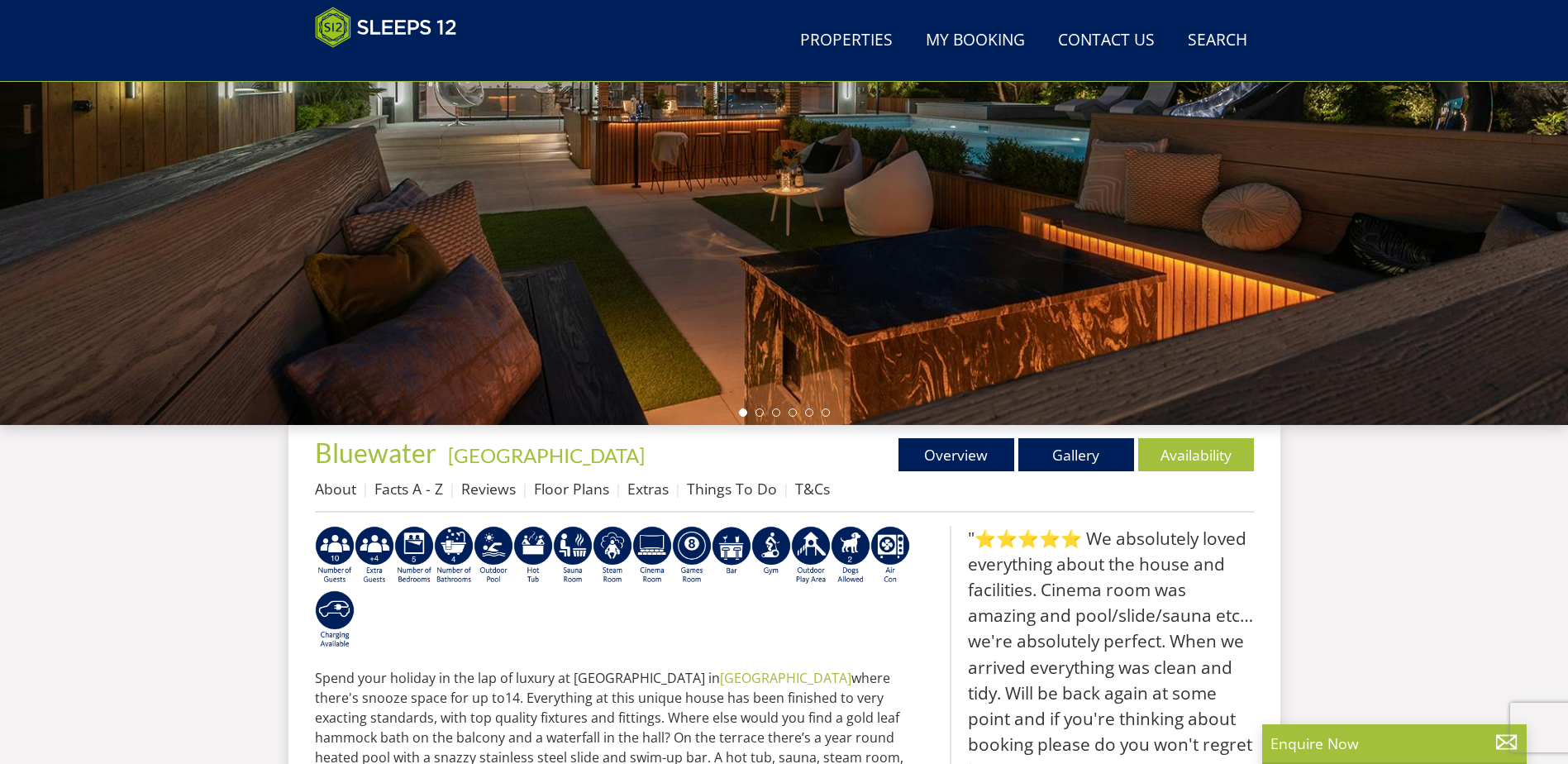
scroll to position [283, 0]
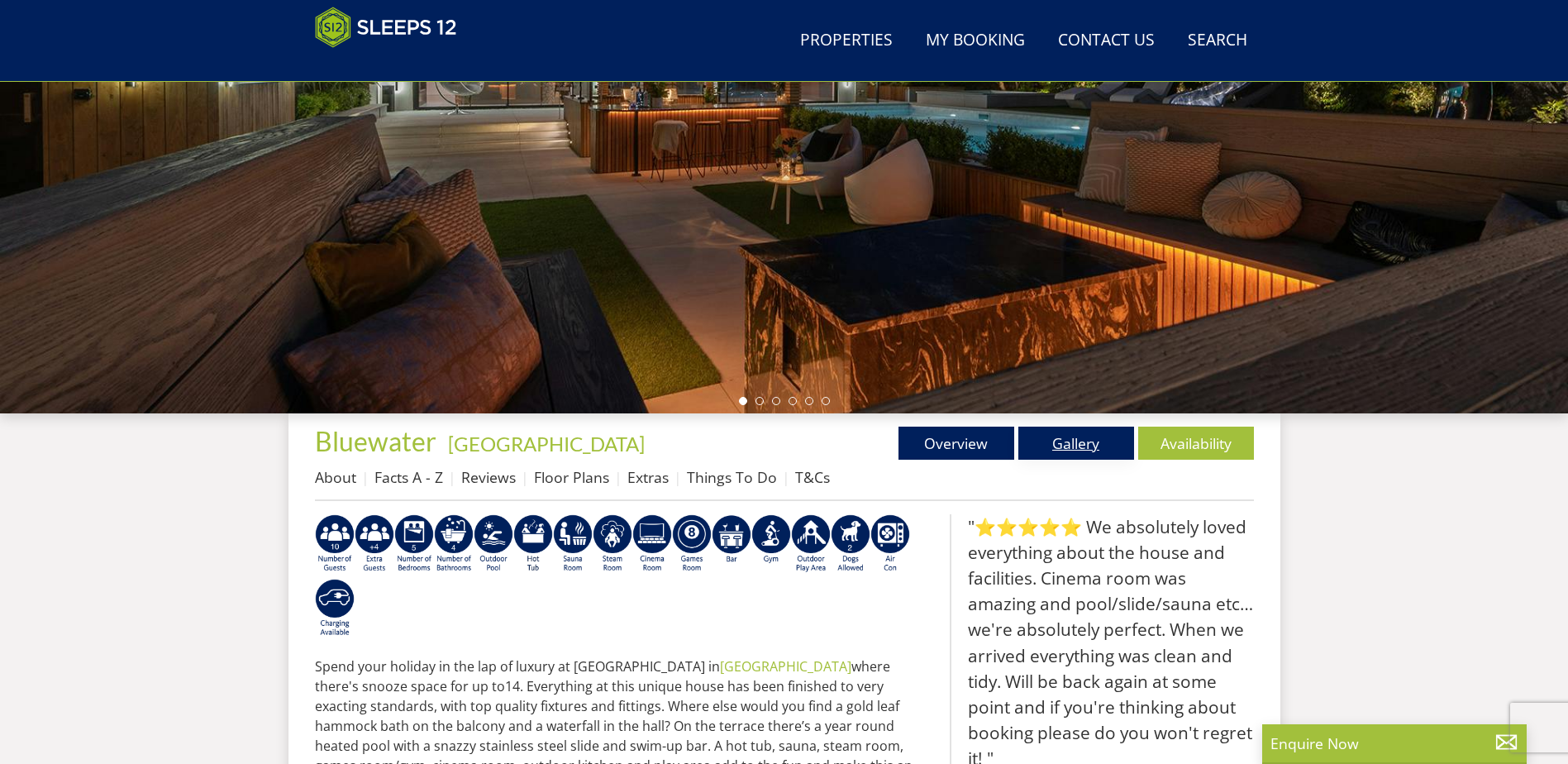
click at [1077, 435] on link "Gallery" at bounding box center [1076, 443] width 115 height 33
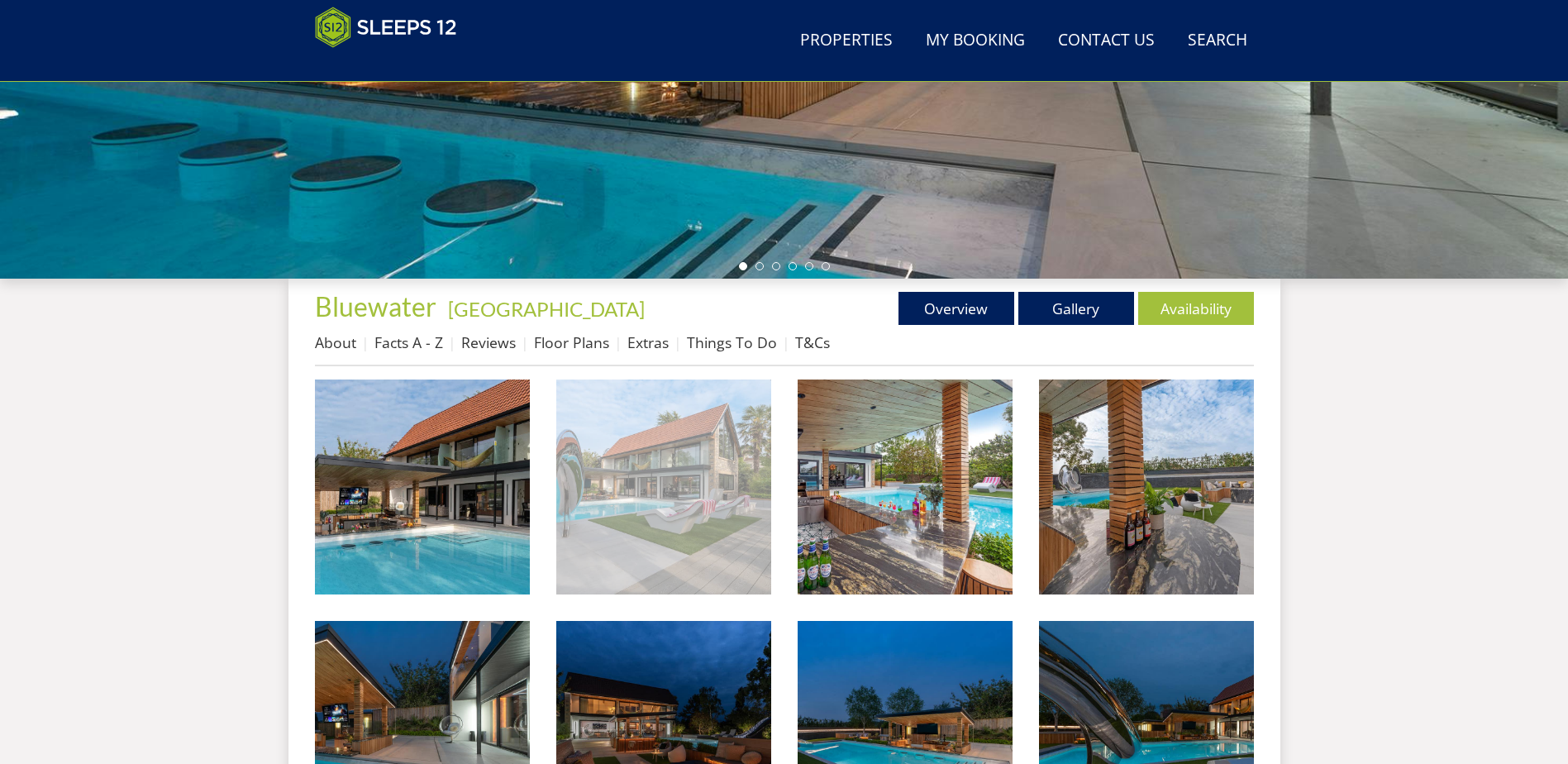
scroll to position [430, 0]
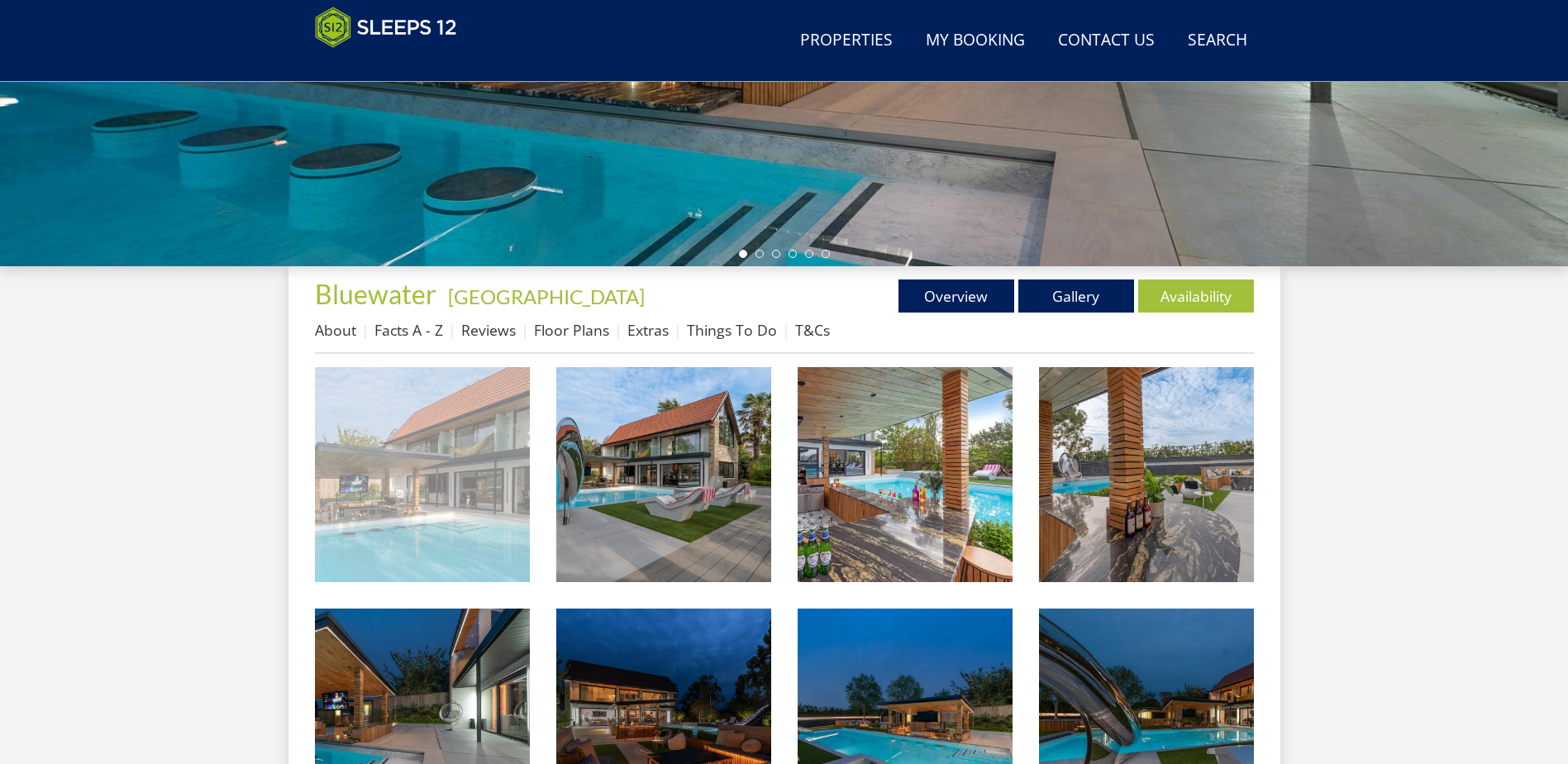
click at [462, 497] on img at bounding box center [422, 474] width 215 height 215
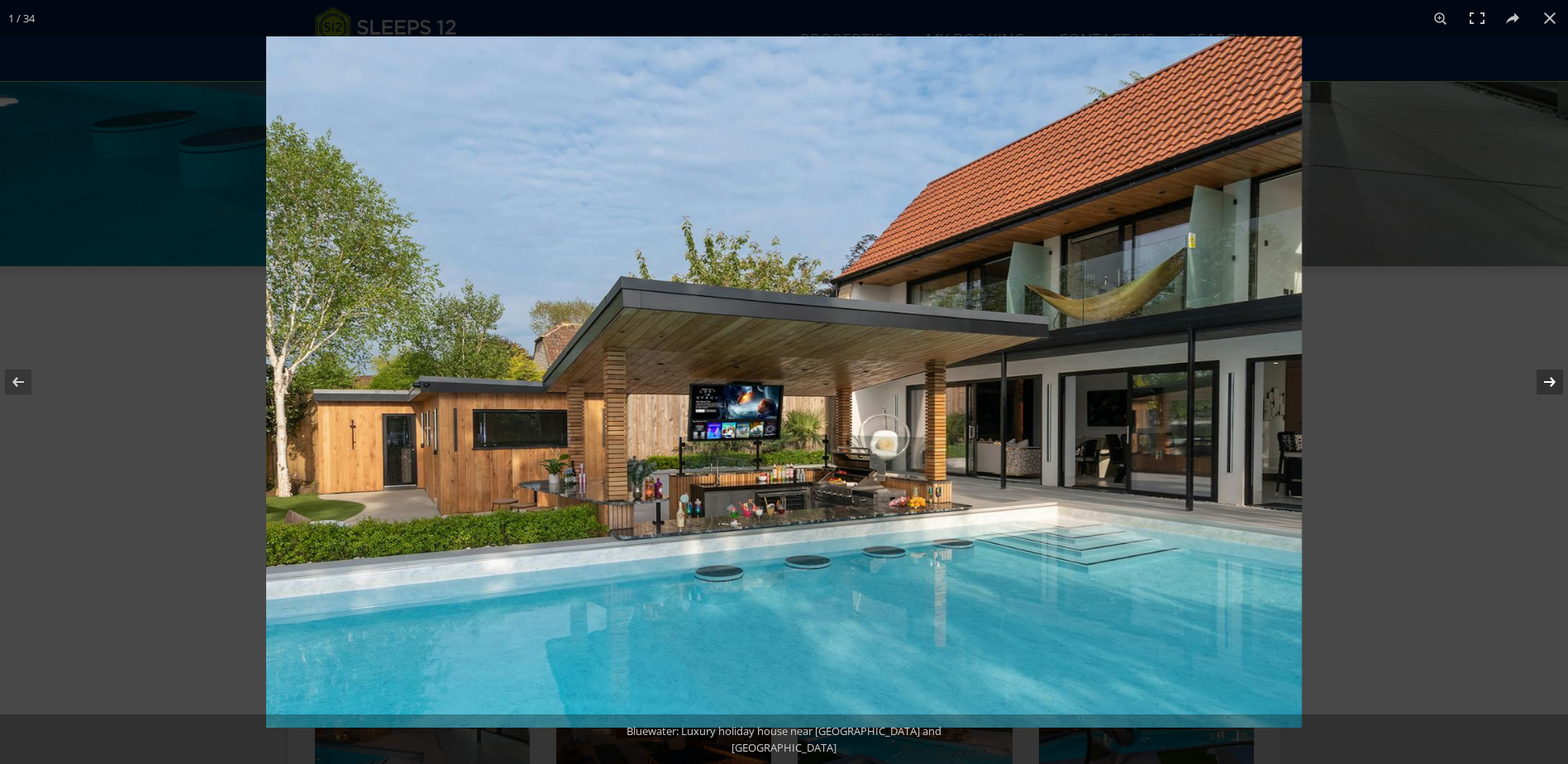
click at [1536, 379] on button at bounding box center [1539, 382] width 58 height 83
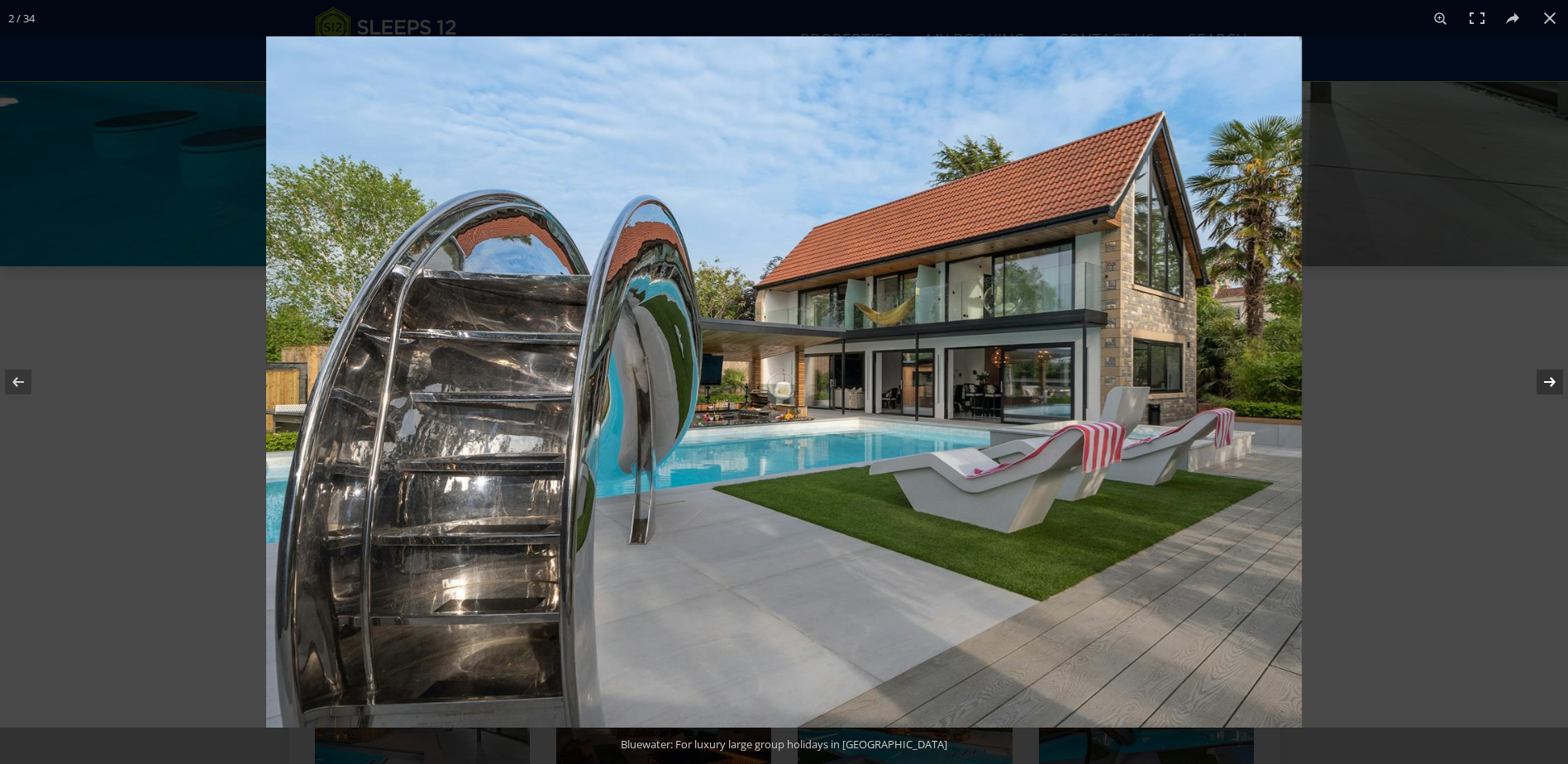
click at [1536, 379] on button at bounding box center [1539, 382] width 58 height 83
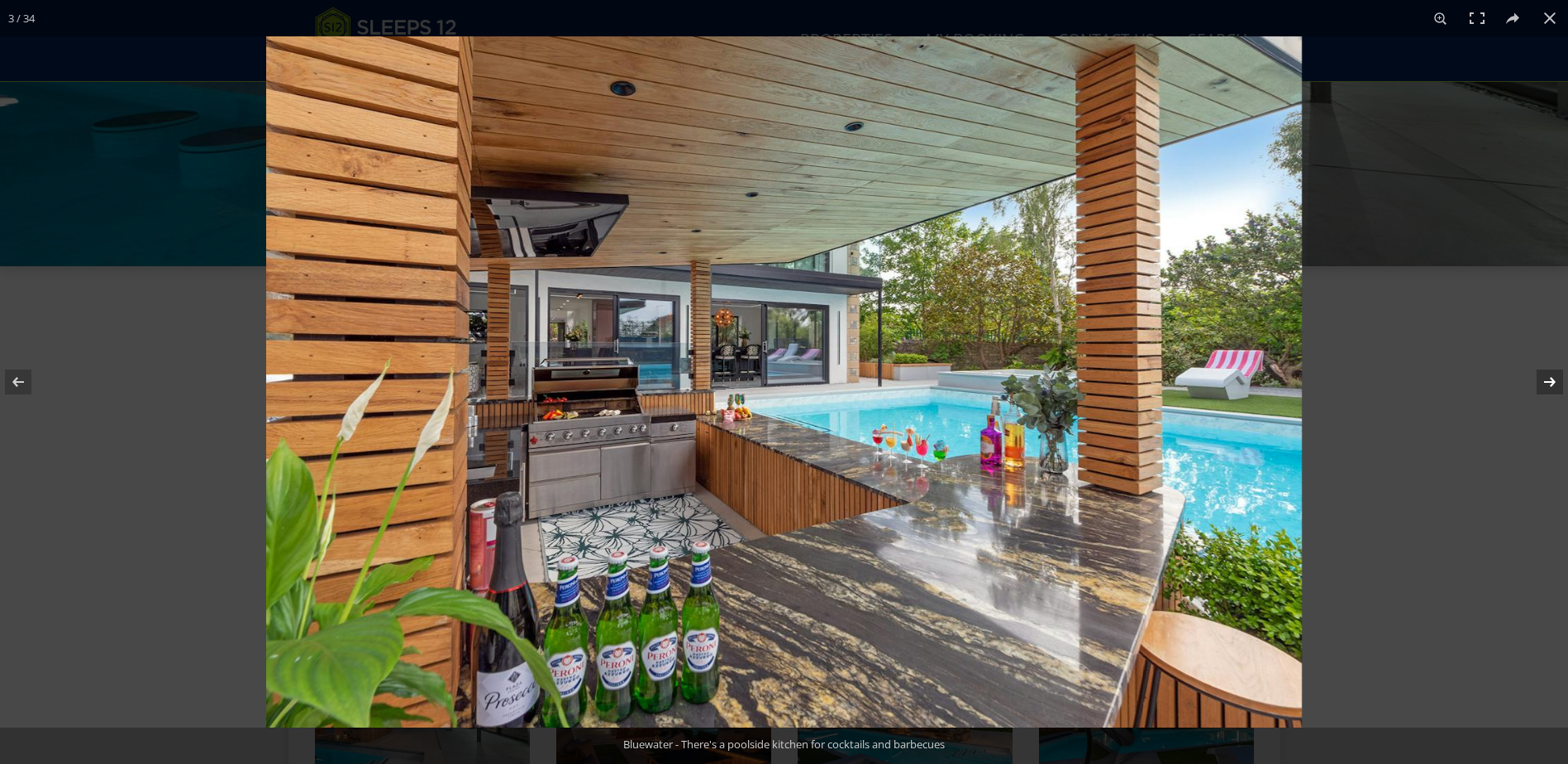
click at [1536, 379] on button at bounding box center [1539, 382] width 58 height 83
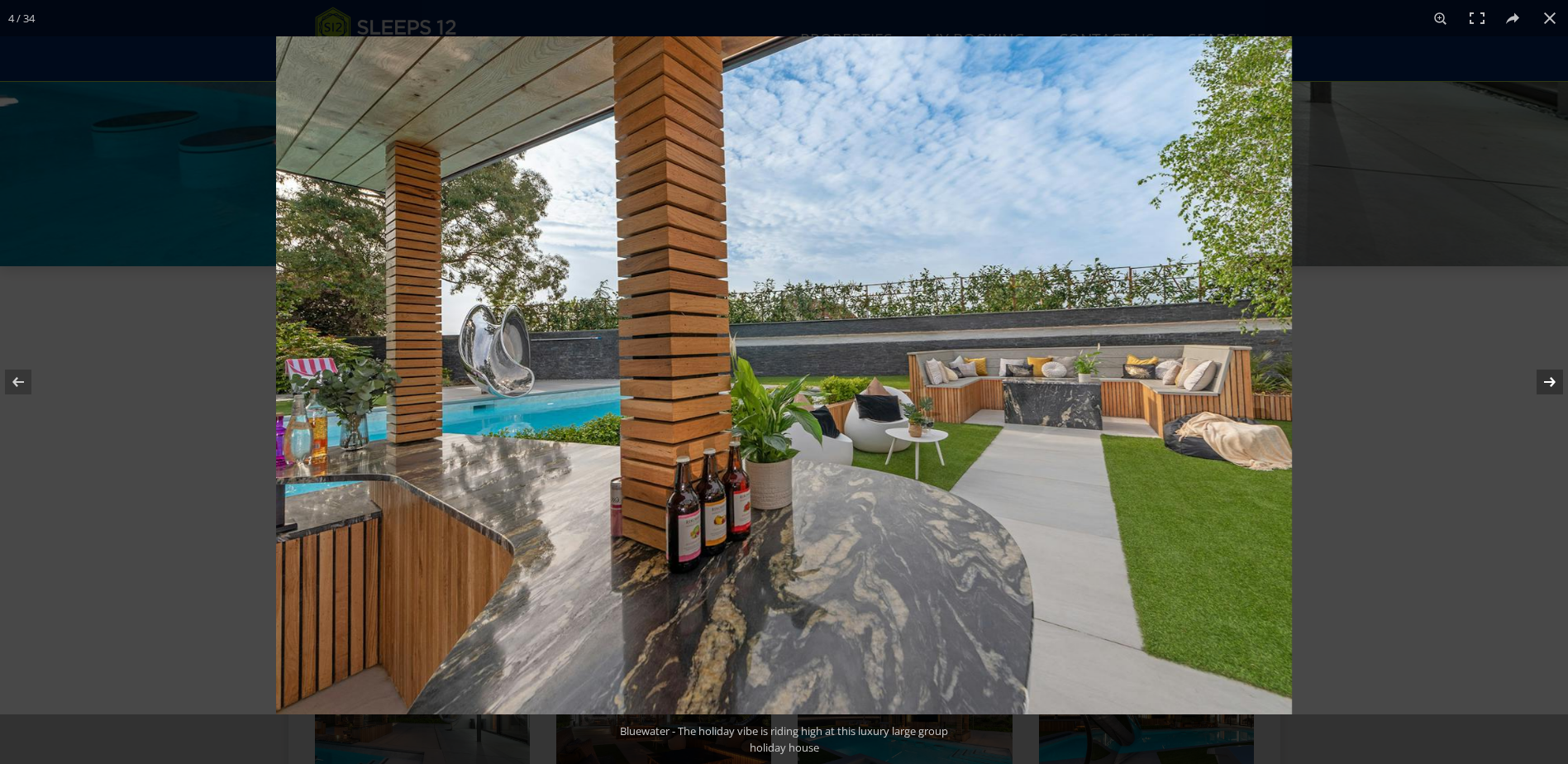
click at [1536, 379] on button at bounding box center [1539, 382] width 58 height 83
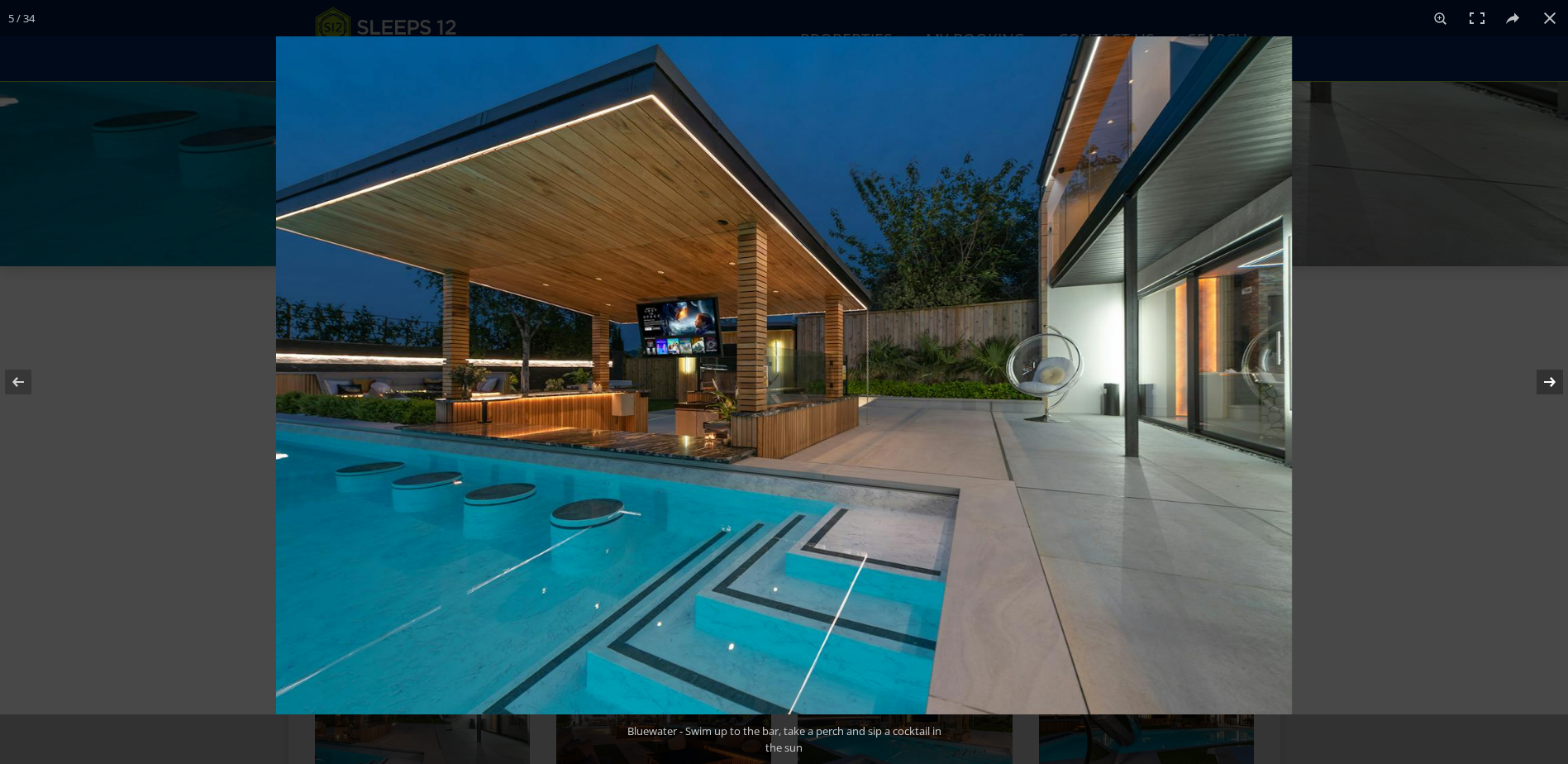
click at [1536, 379] on button at bounding box center [1539, 382] width 58 height 83
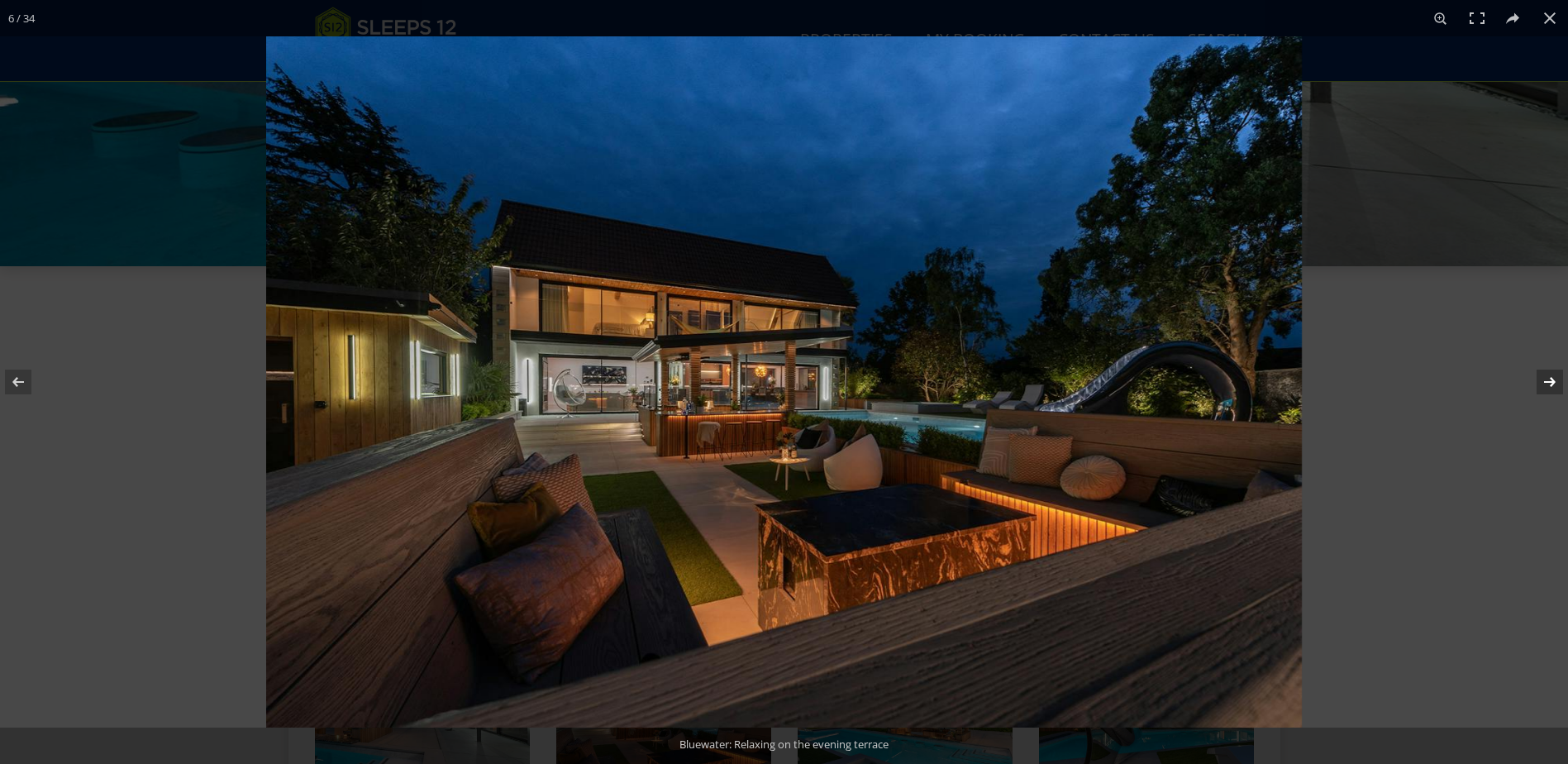
click at [1536, 379] on button at bounding box center [1539, 382] width 58 height 83
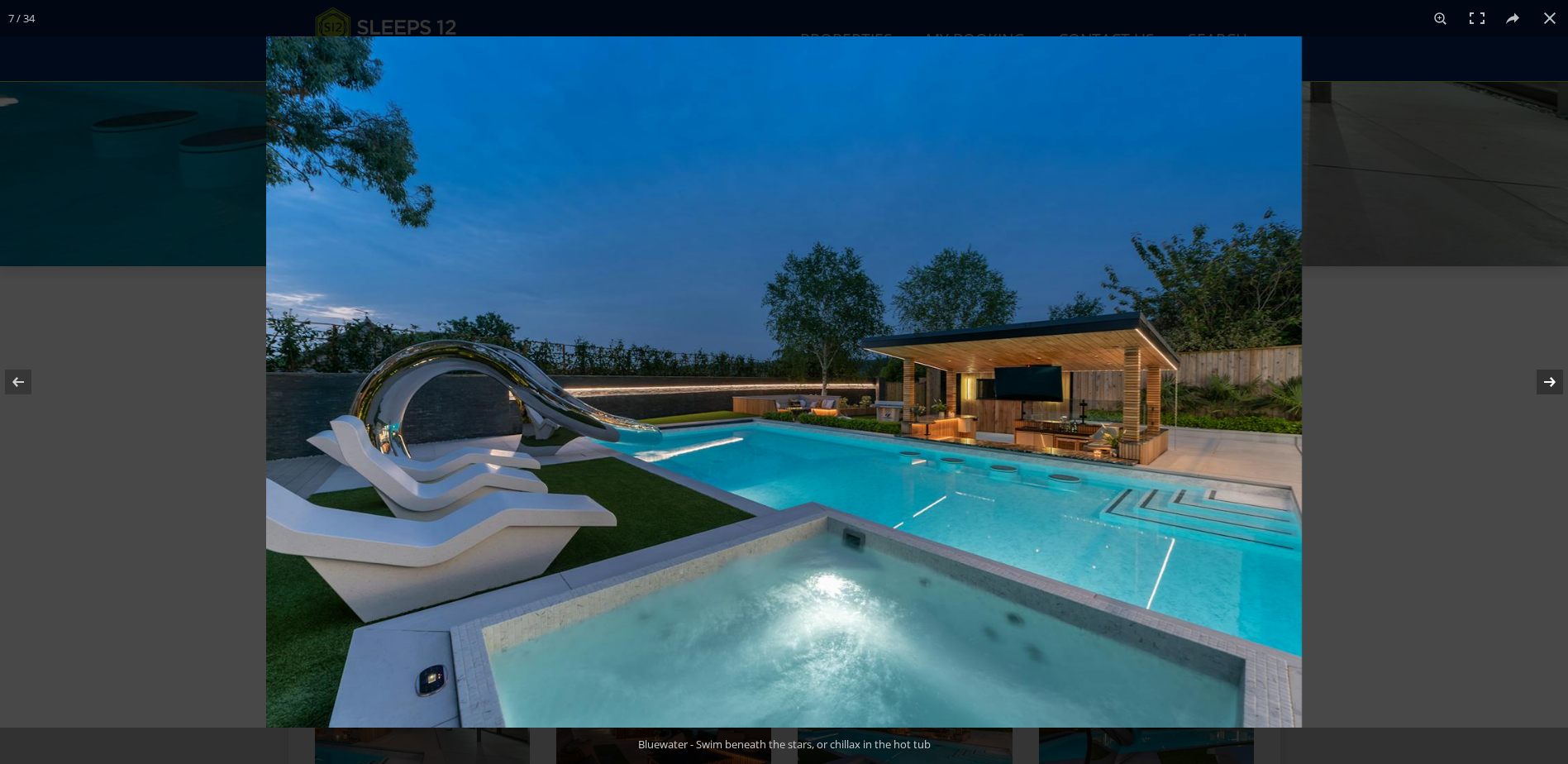
click at [1536, 379] on button at bounding box center [1539, 382] width 58 height 83
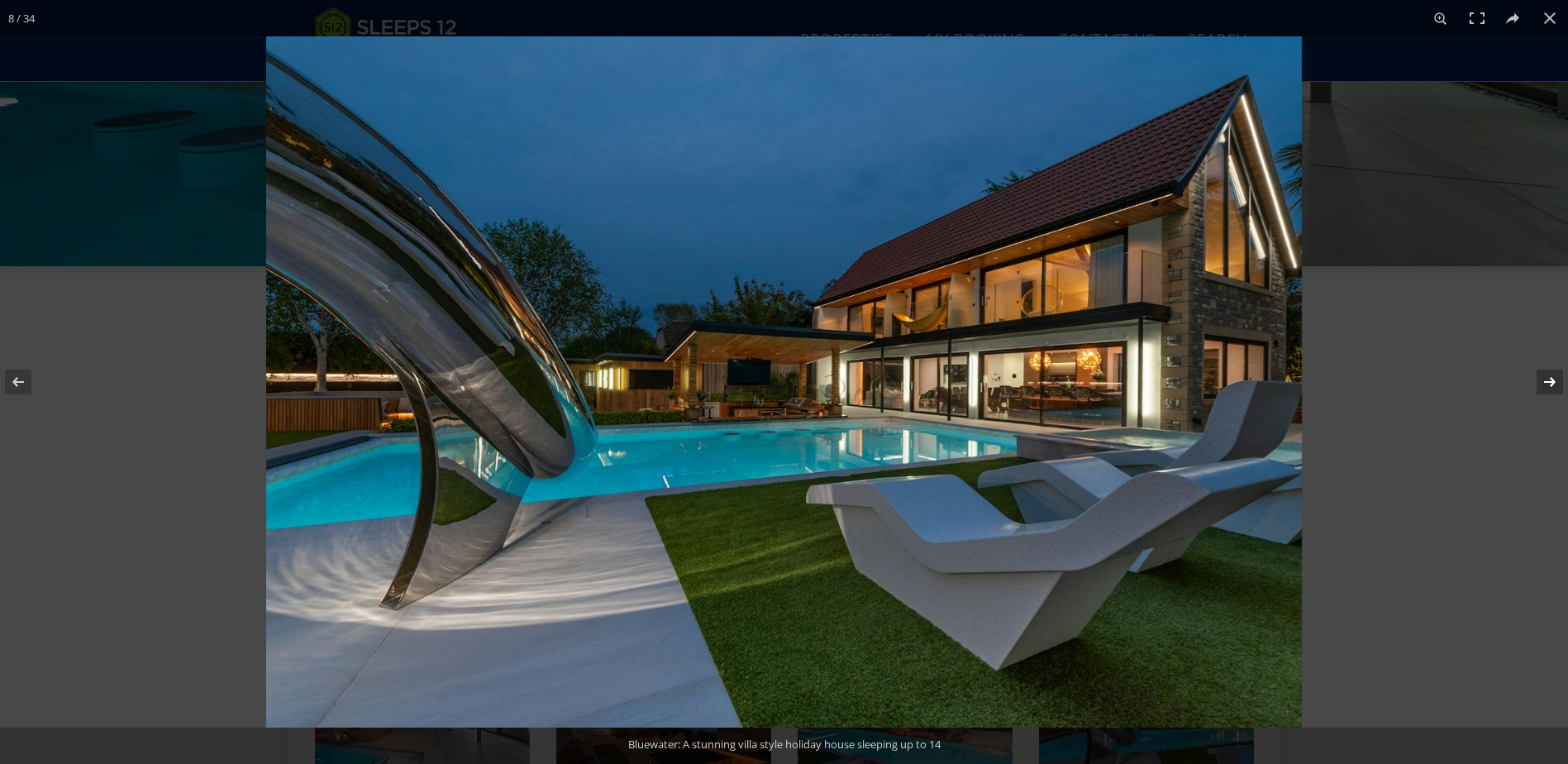
click at [1536, 379] on button at bounding box center [1539, 382] width 58 height 83
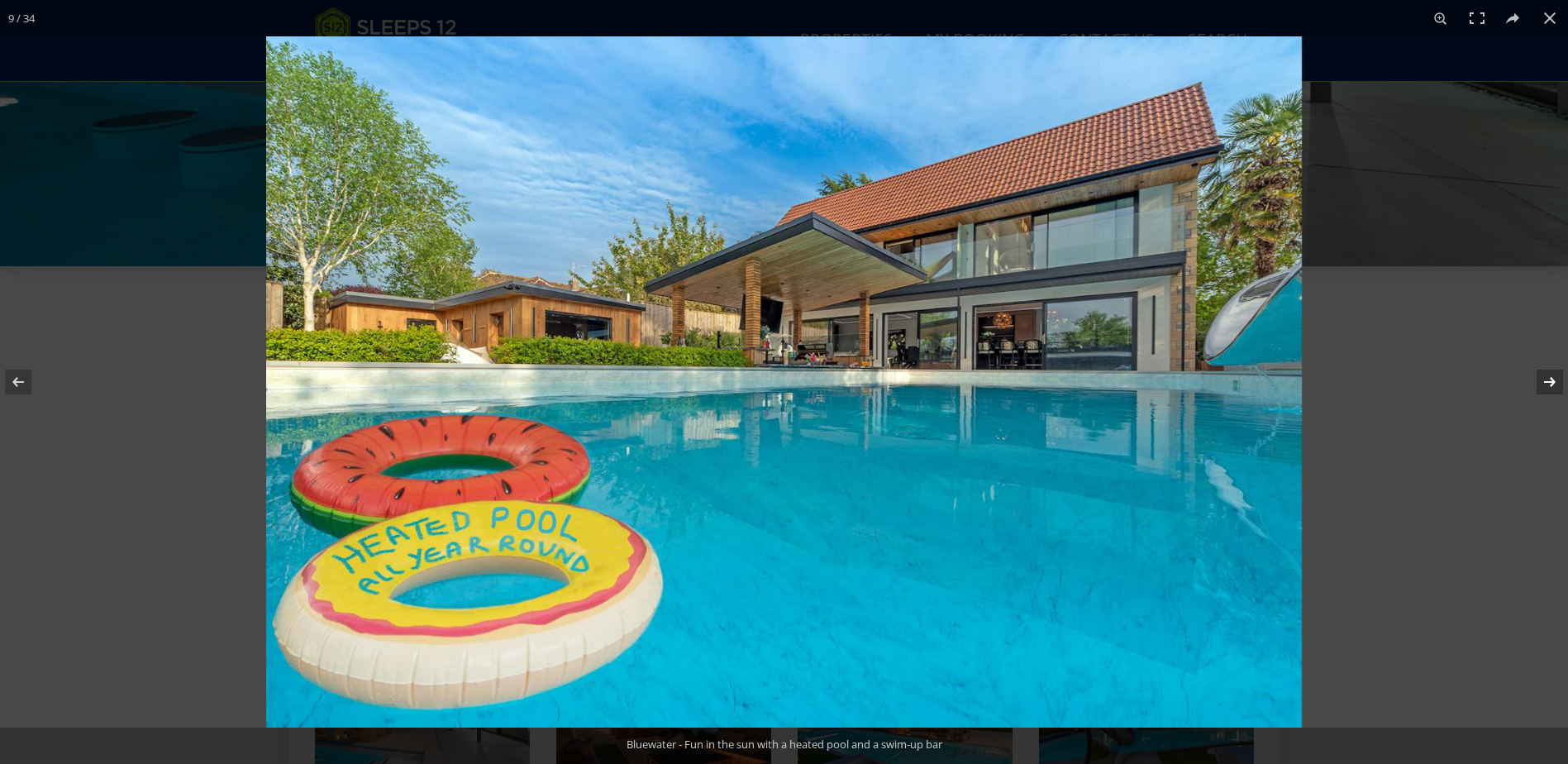
click at [1536, 379] on button at bounding box center [1539, 382] width 58 height 83
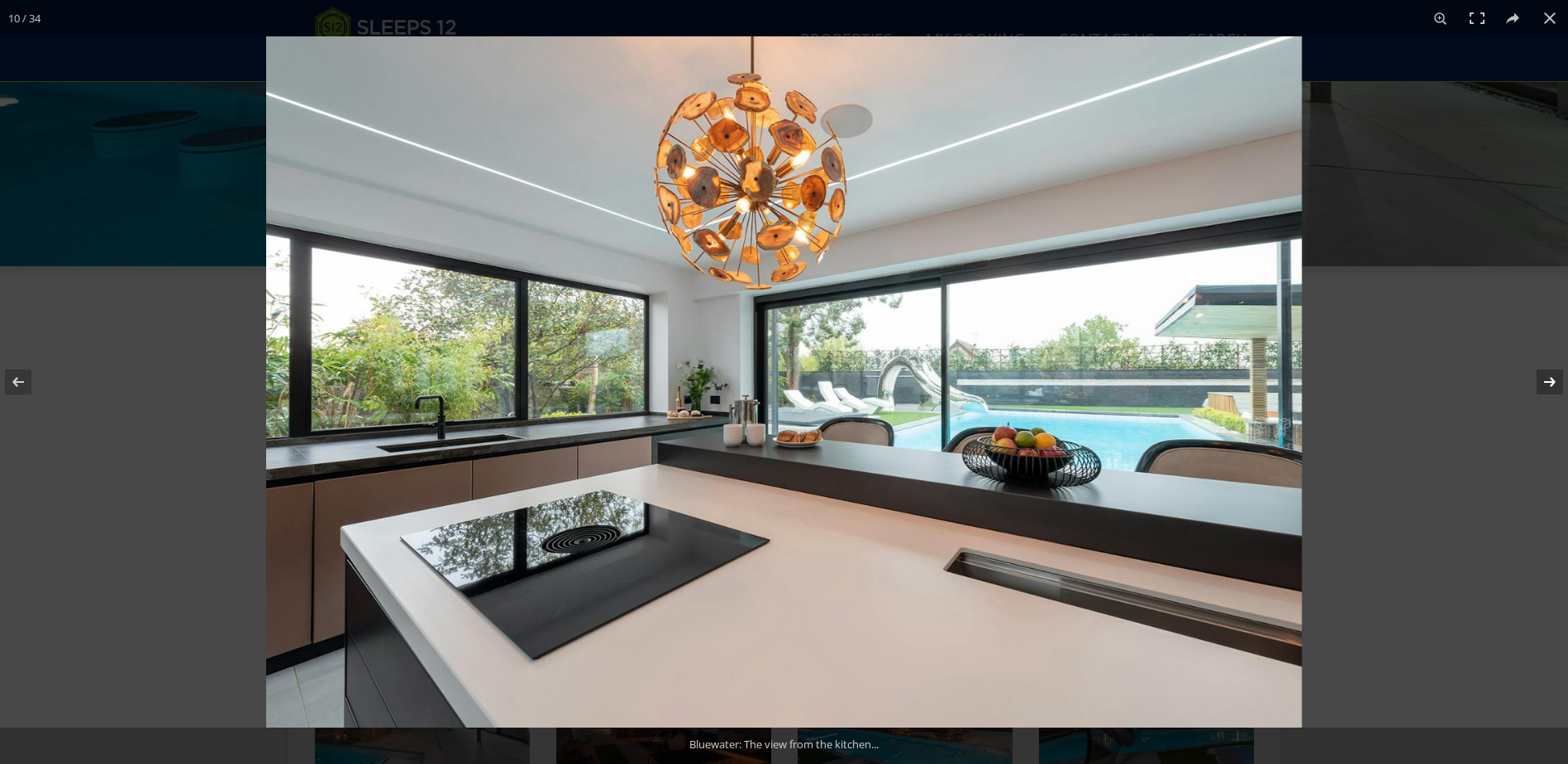
click at [1536, 379] on button at bounding box center [1539, 382] width 58 height 83
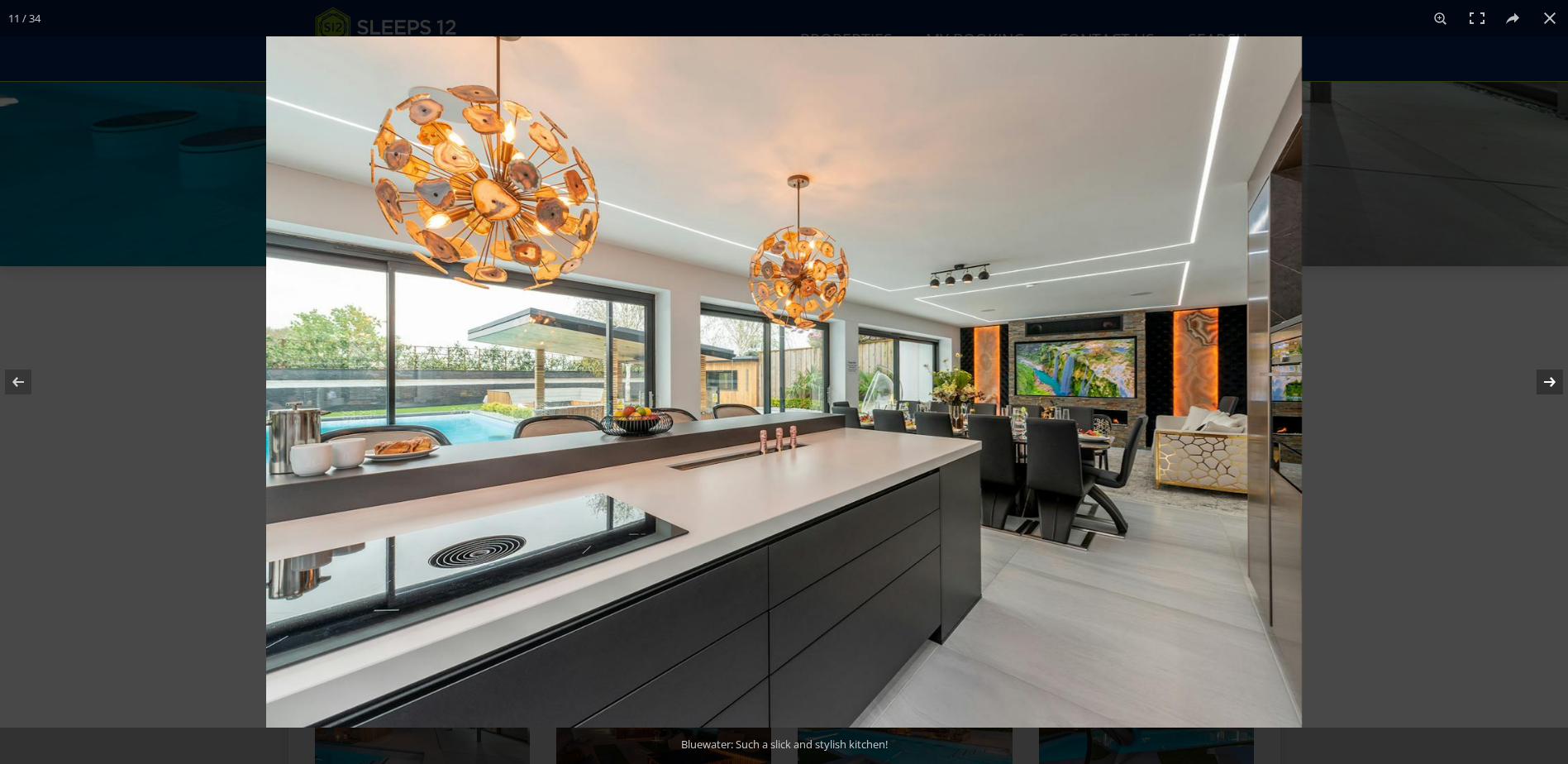
click at [1536, 379] on button at bounding box center [1539, 382] width 58 height 83
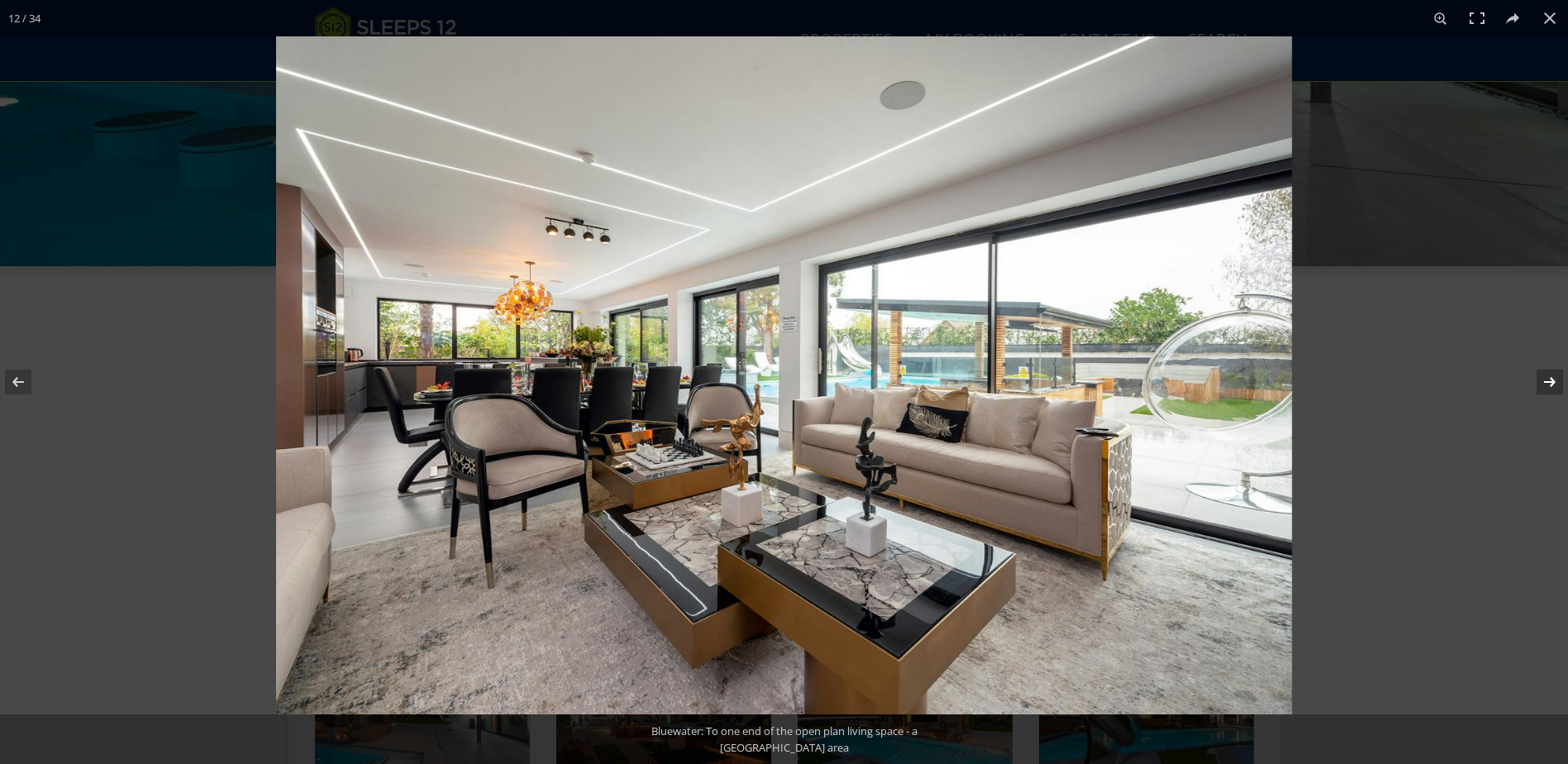
click at [1536, 379] on button at bounding box center [1539, 382] width 58 height 83
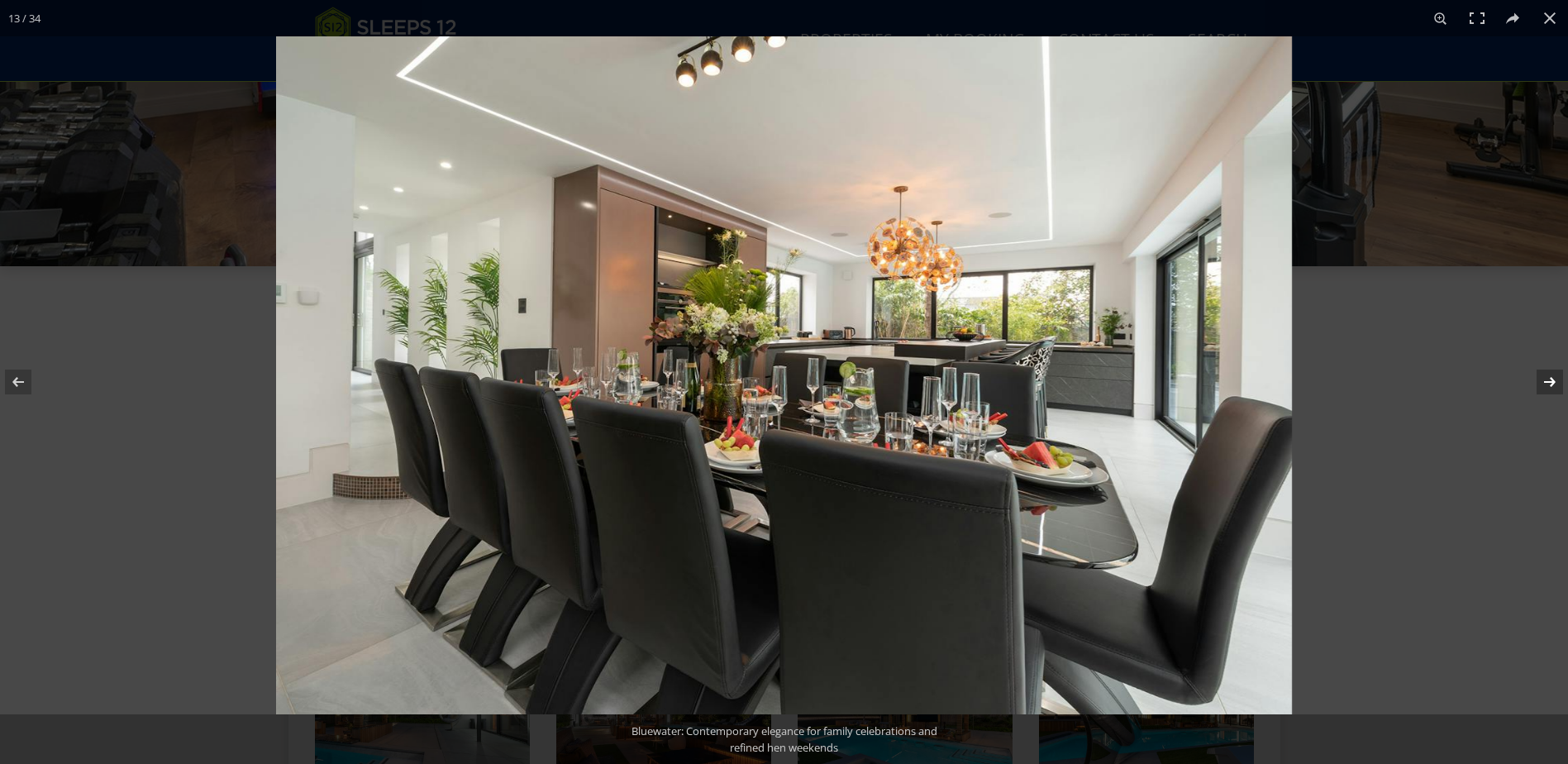
click at [1536, 379] on button at bounding box center [1539, 382] width 58 height 83
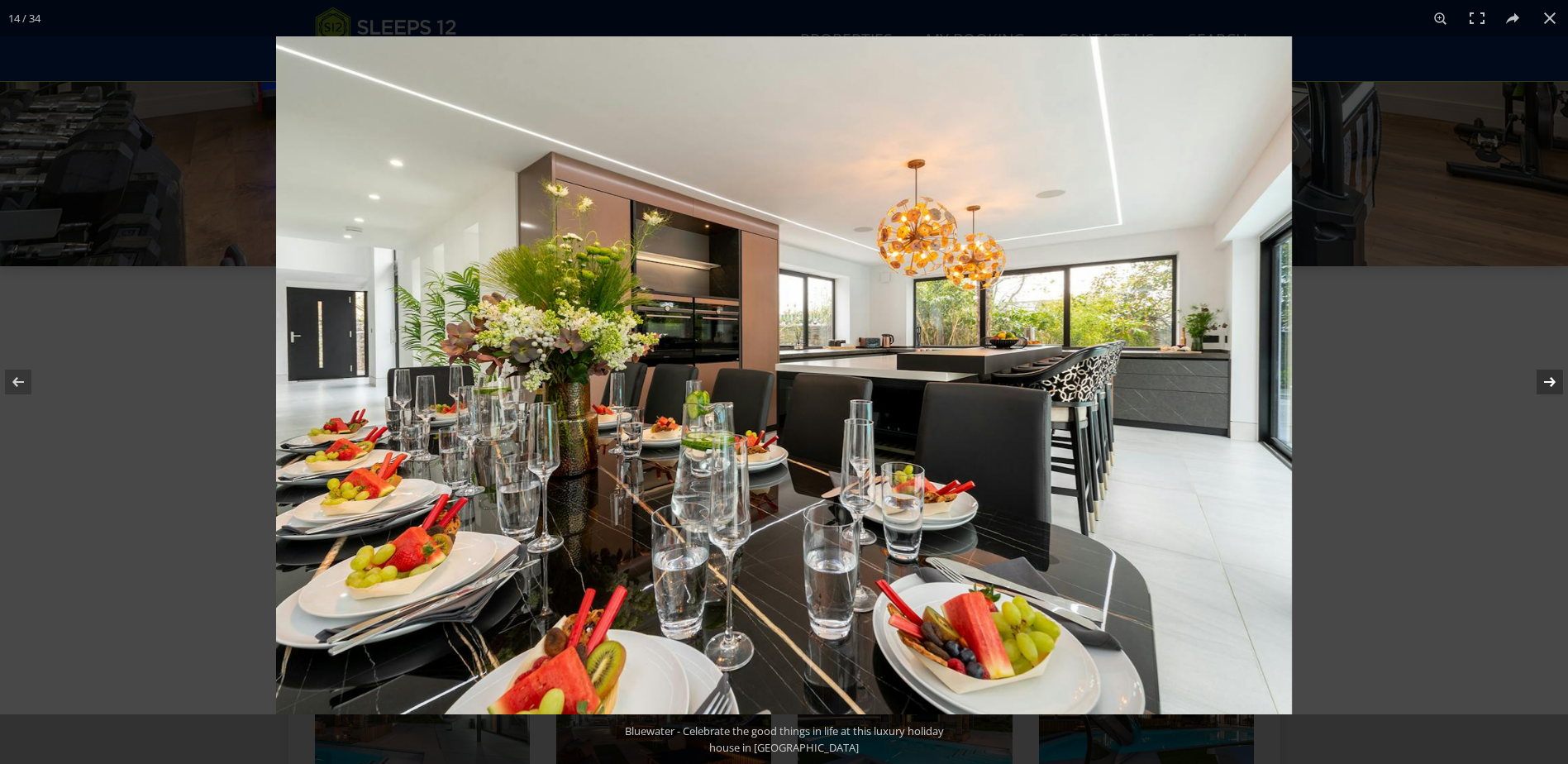
click at [1536, 379] on button at bounding box center [1539, 382] width 58 height 83
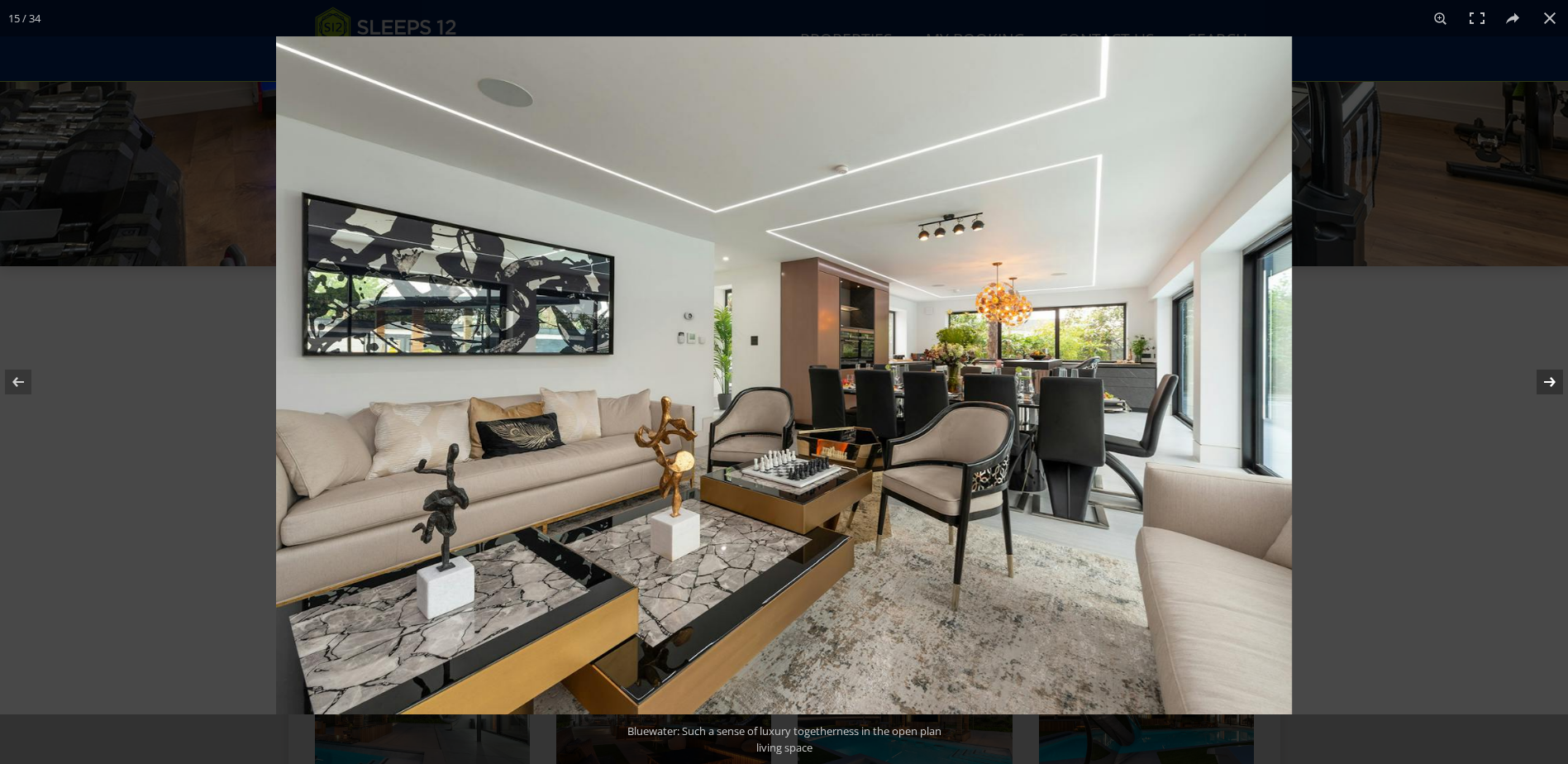
click at [1536, 379] on button at bounding box center [1539, 382] width 58 height 83
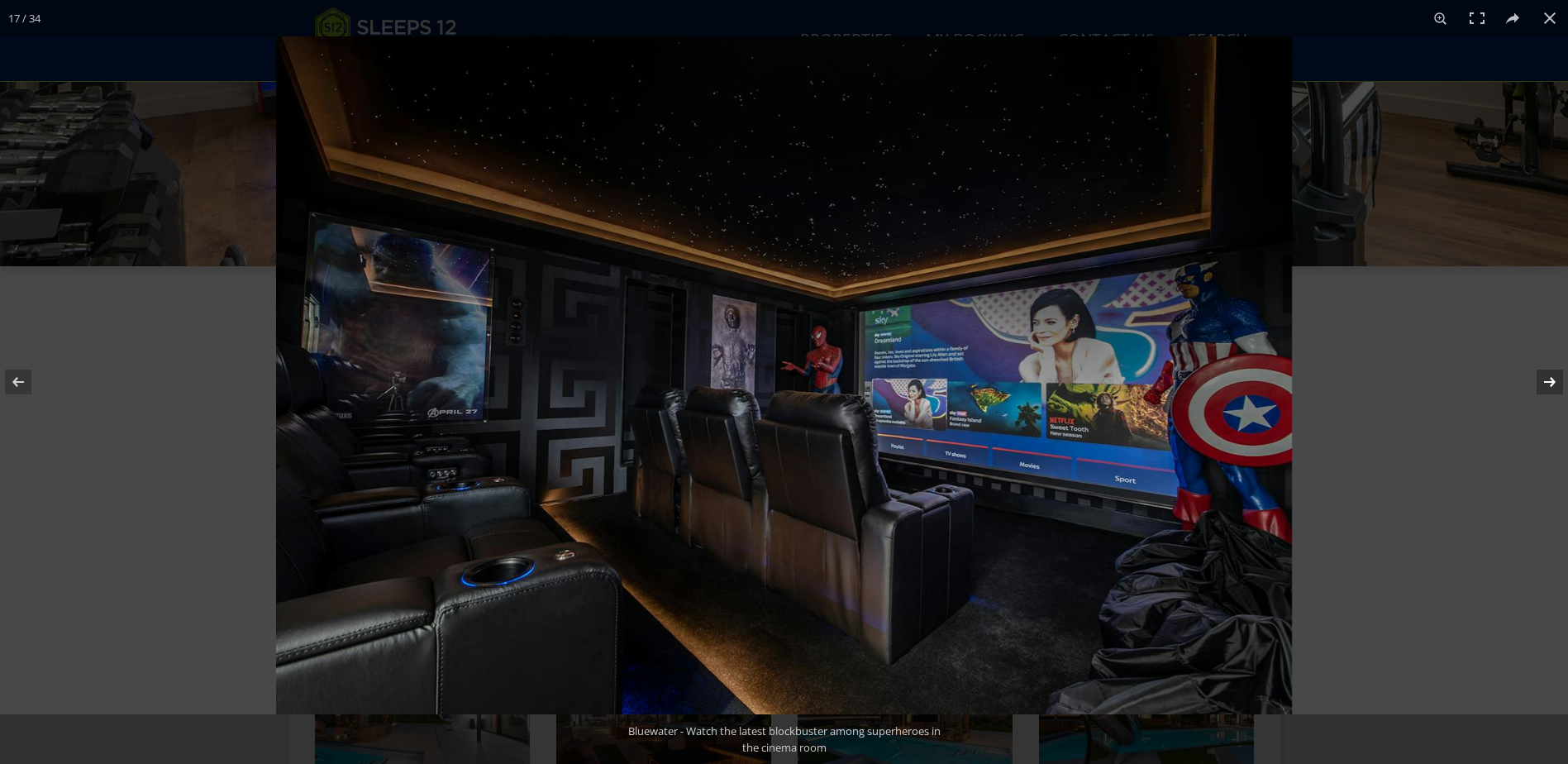
click at [1536, 379] on button at bounding box center [1539, 382] width 58 height 83
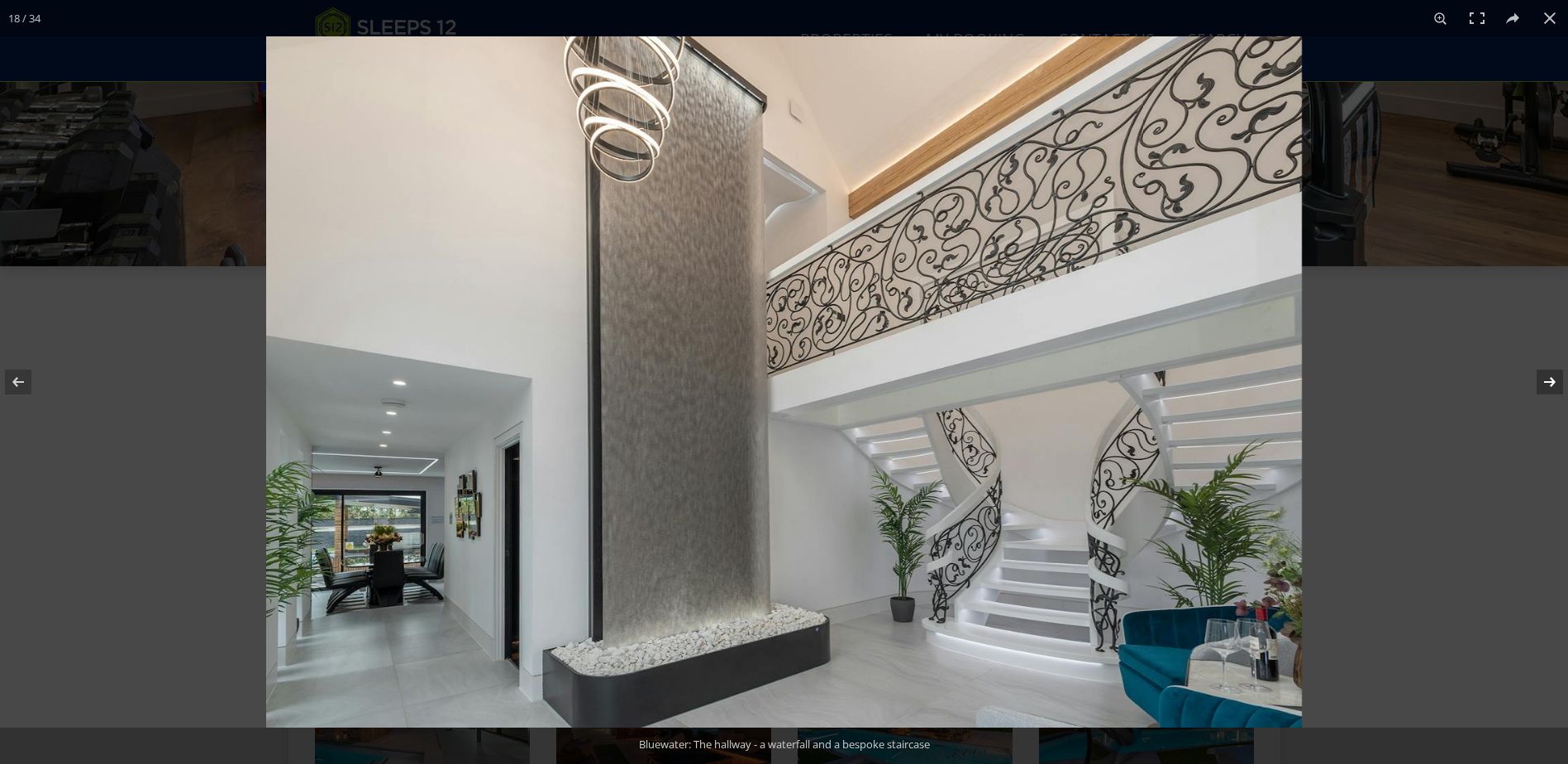
click at [1536, 379] on button at bounding box center [1539, 382] width 58 height 83
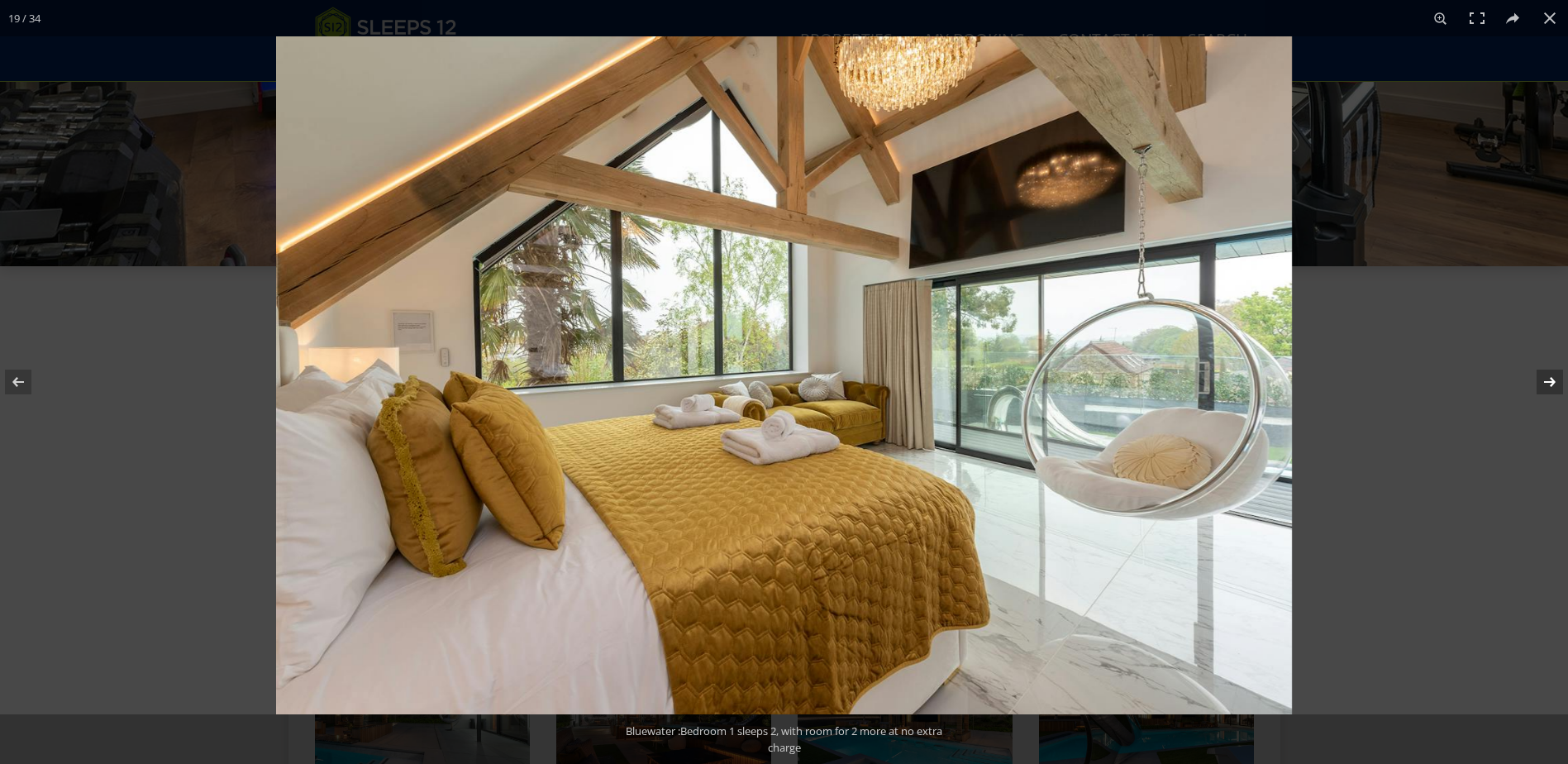
click at [1536, 379] on button at bounding box center [1539, 382] width 58 height 83
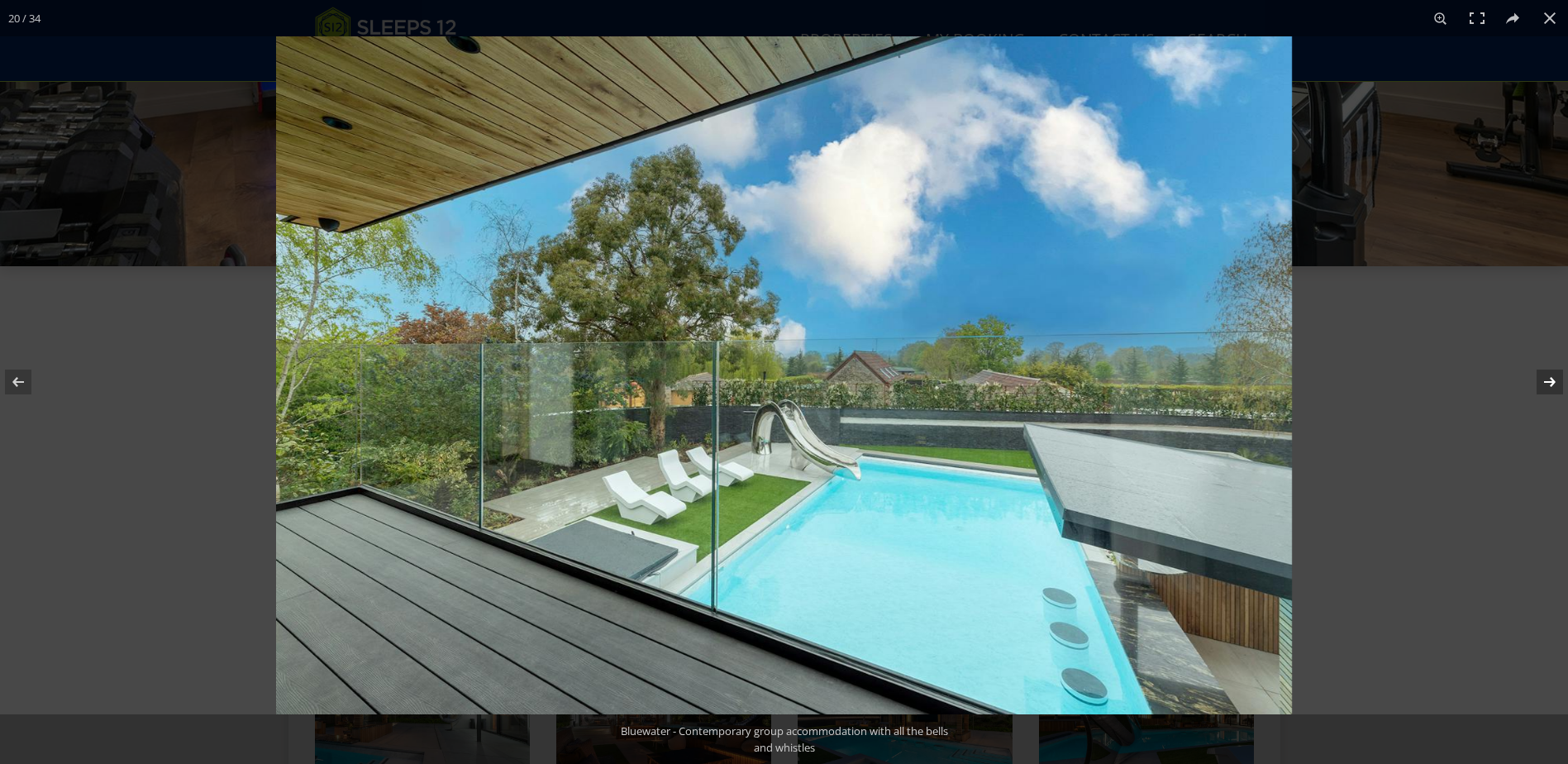
click at [1536, 379] on button at bounding box center [1539, 382] width 58 height 83
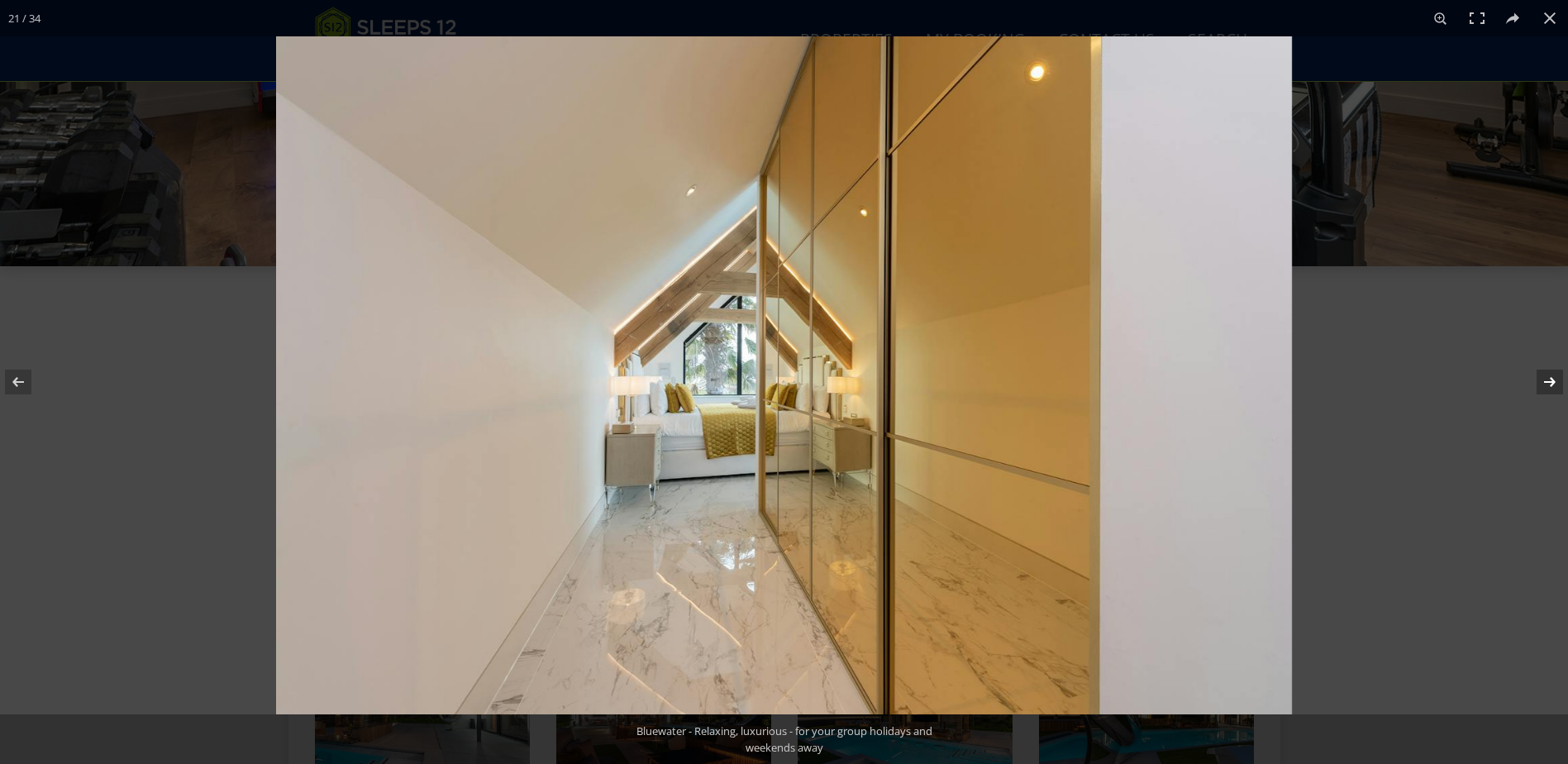
click at [1536, 379] on button at bounding box center [1539, 382] width 58 height 83
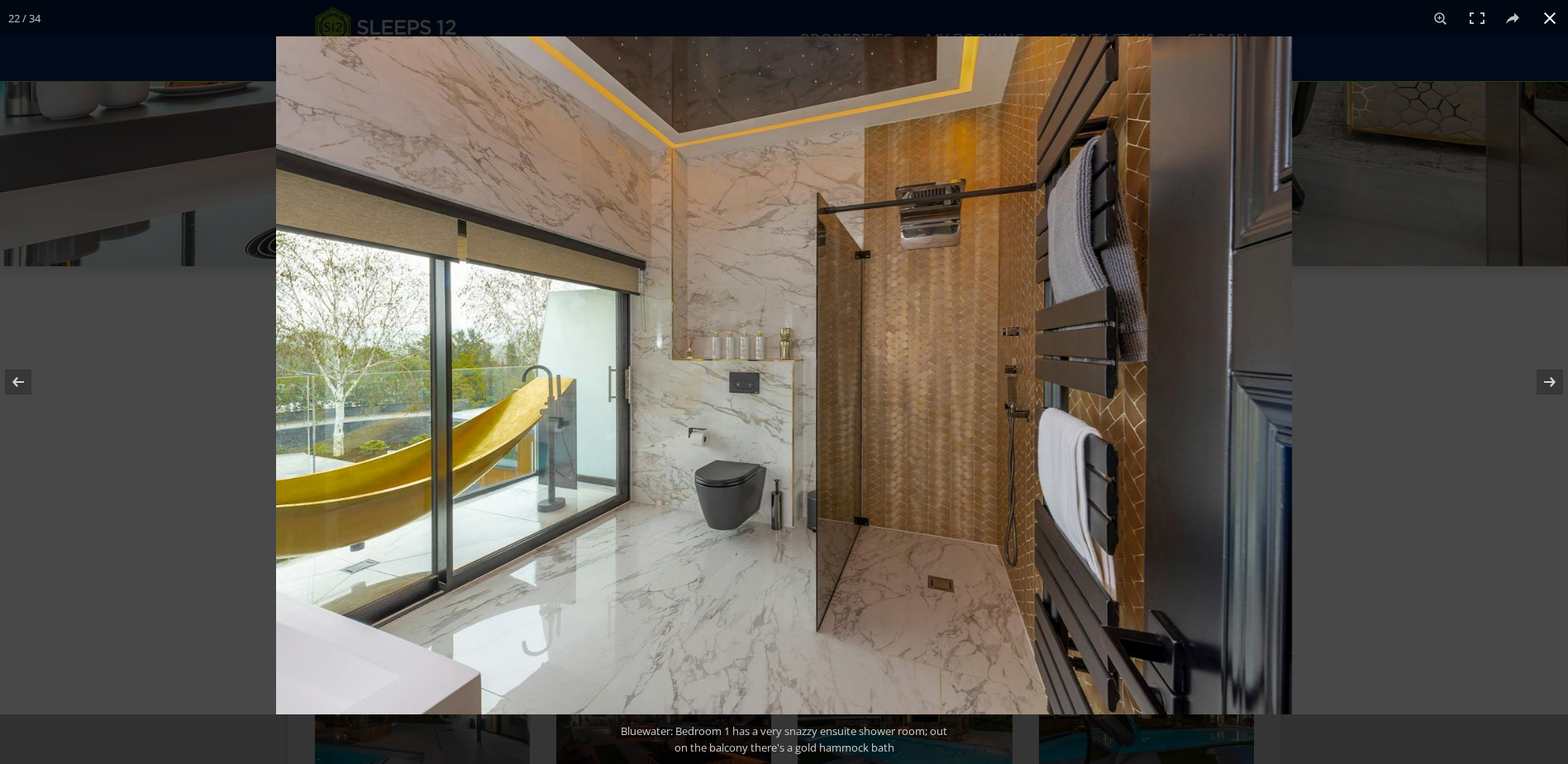
click at [1554, 14] on button at bounding box center [1550, 18] width 36 height 36
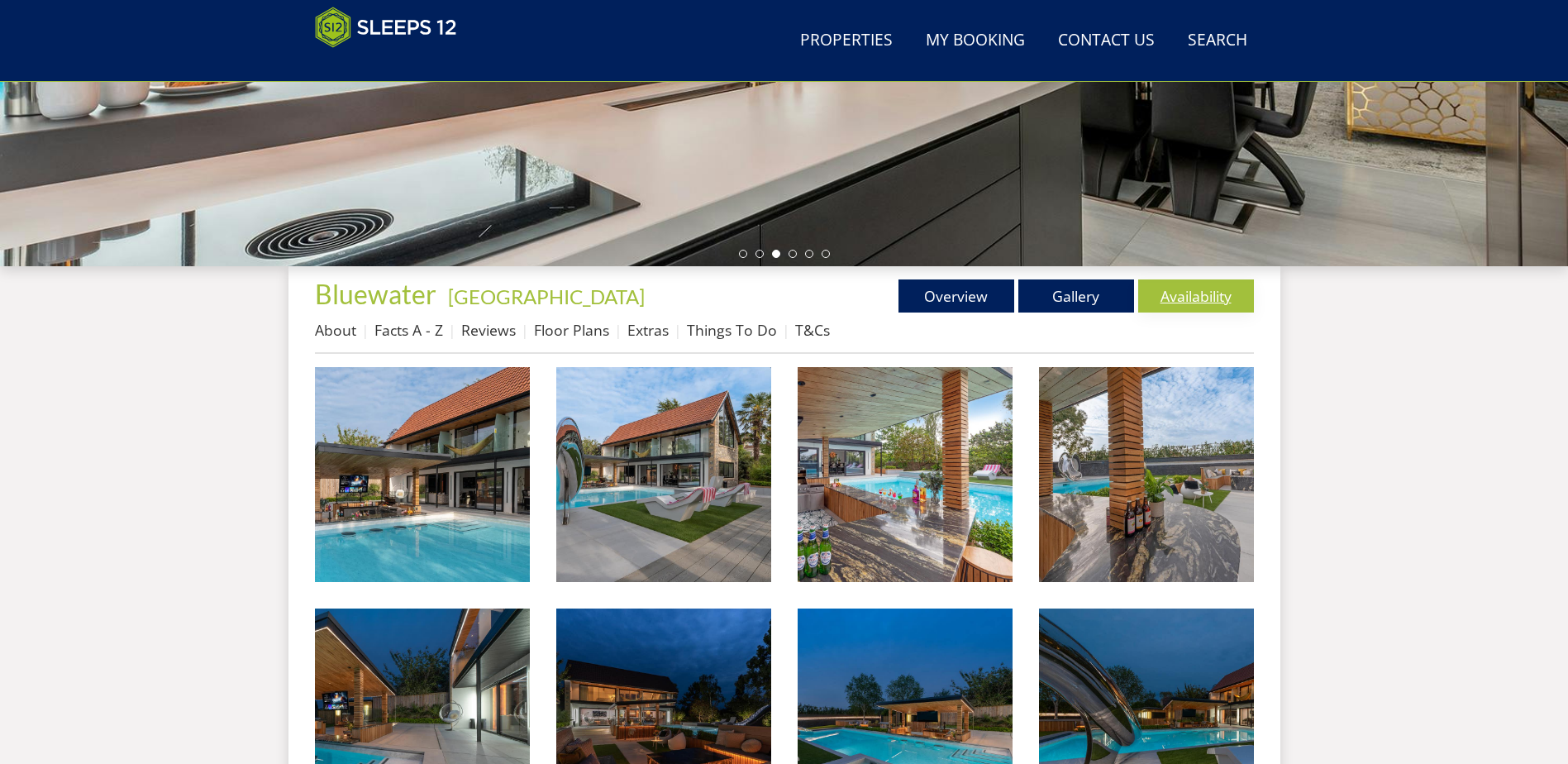
click at [1202, 283] on link "Availability" at bounding box center [1196, 296] width 115 height 33
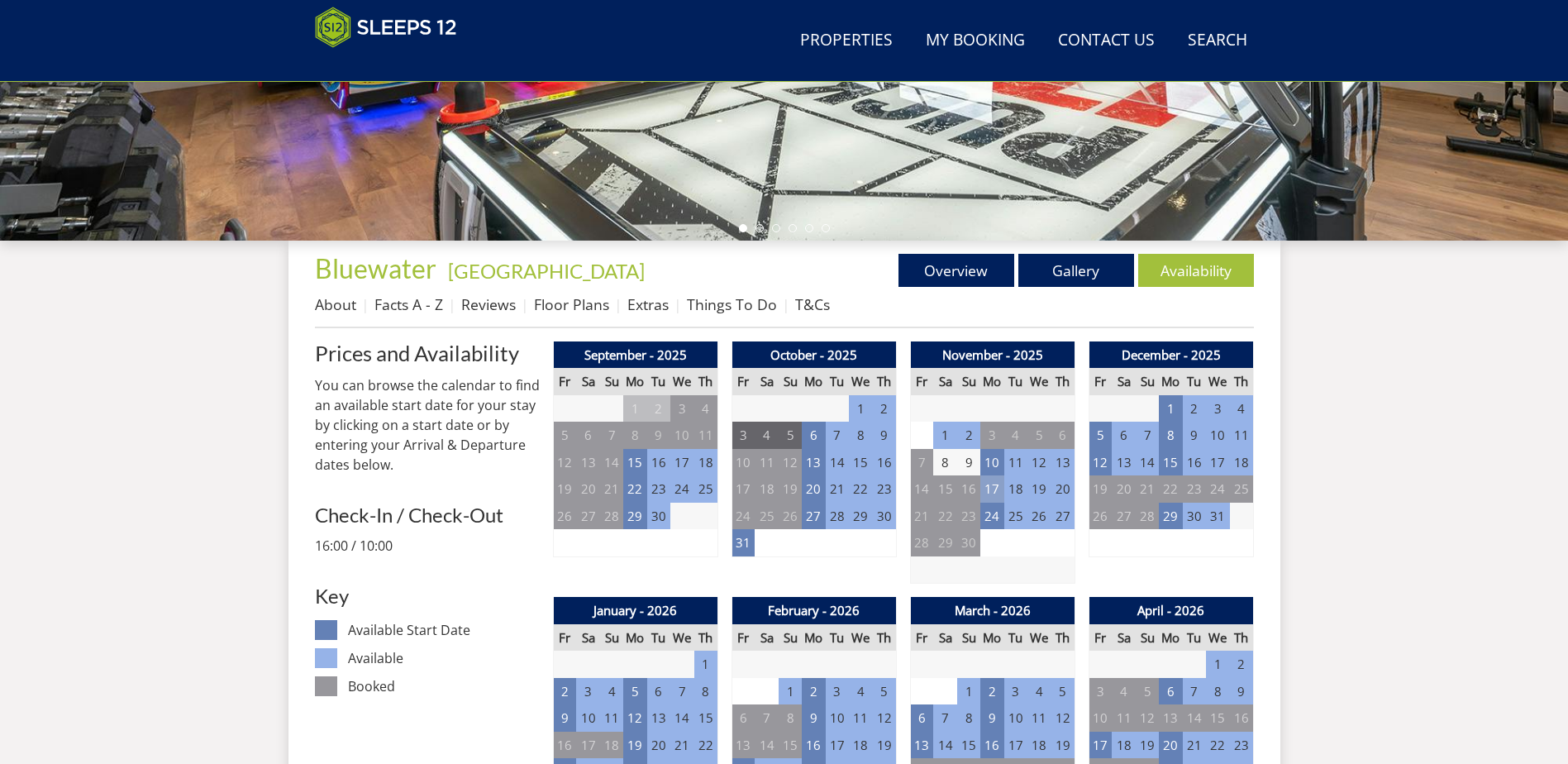
scroll to position [554, 0]
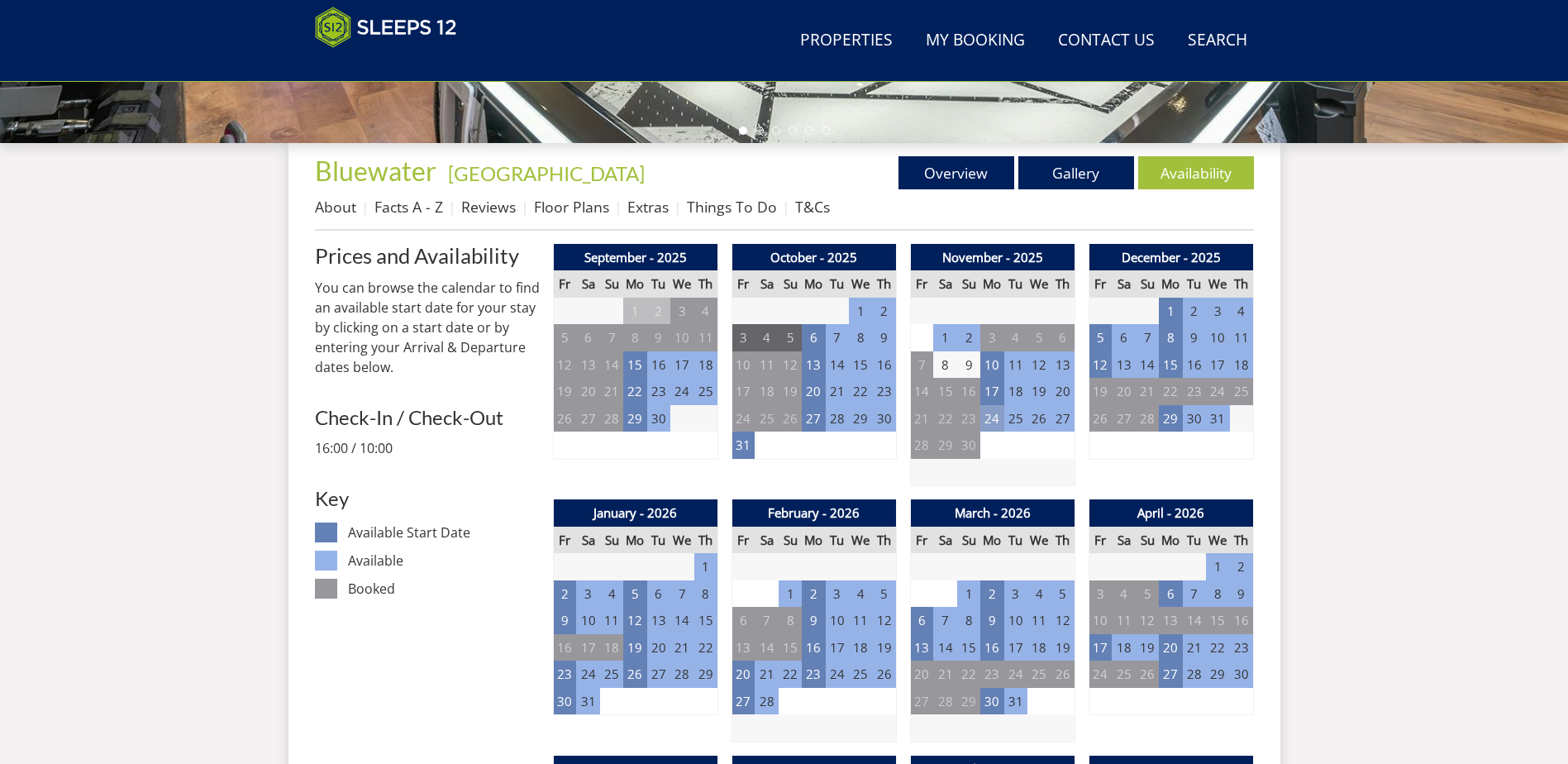
click at [988, 418] on td "24" at bounding box center [992, 419] width 23 height 27
click at [963, 172] on link "Overview" at bounding box center [956, 172] width 115 height 33
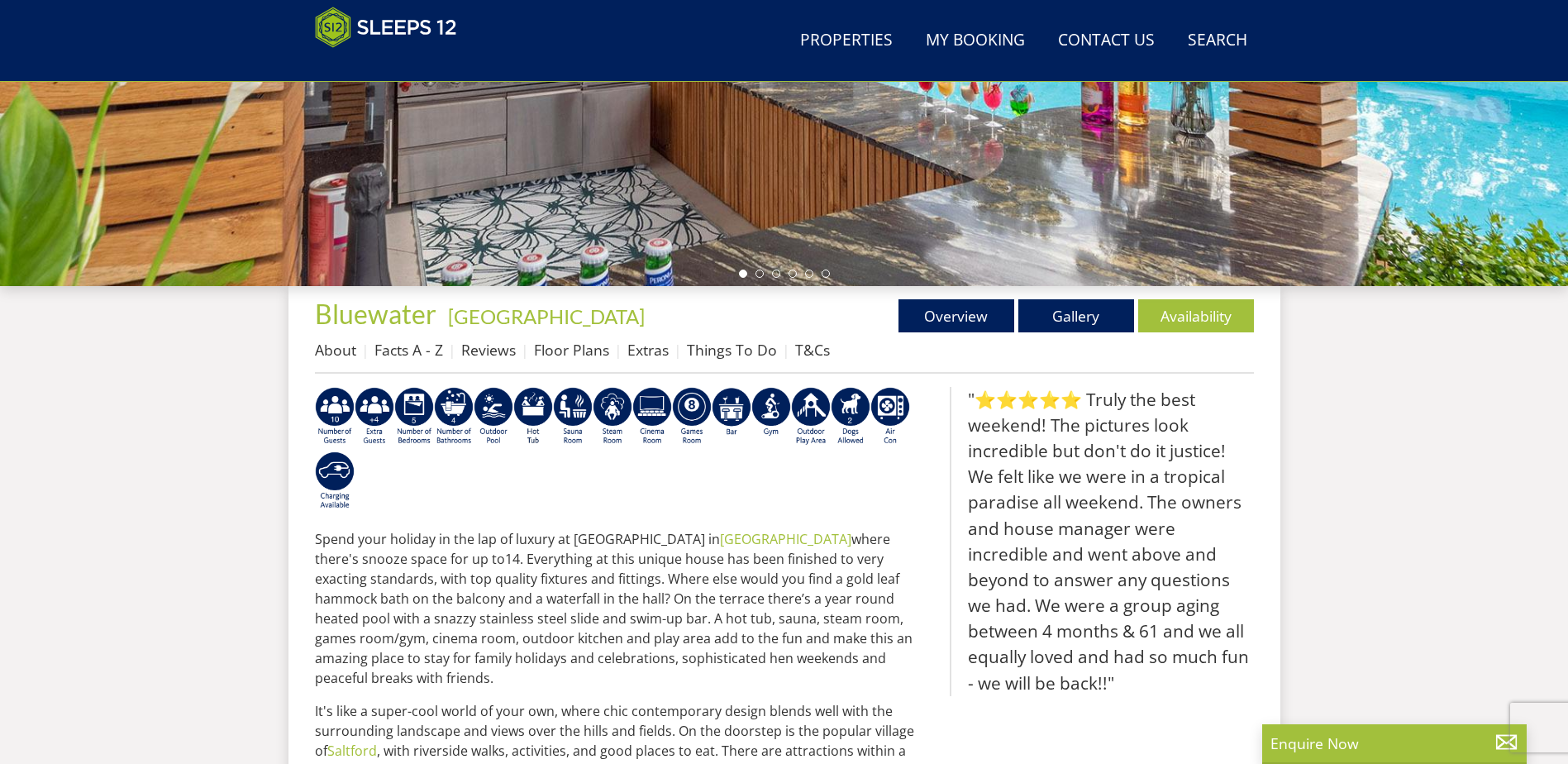
scroll to position [578, 0]
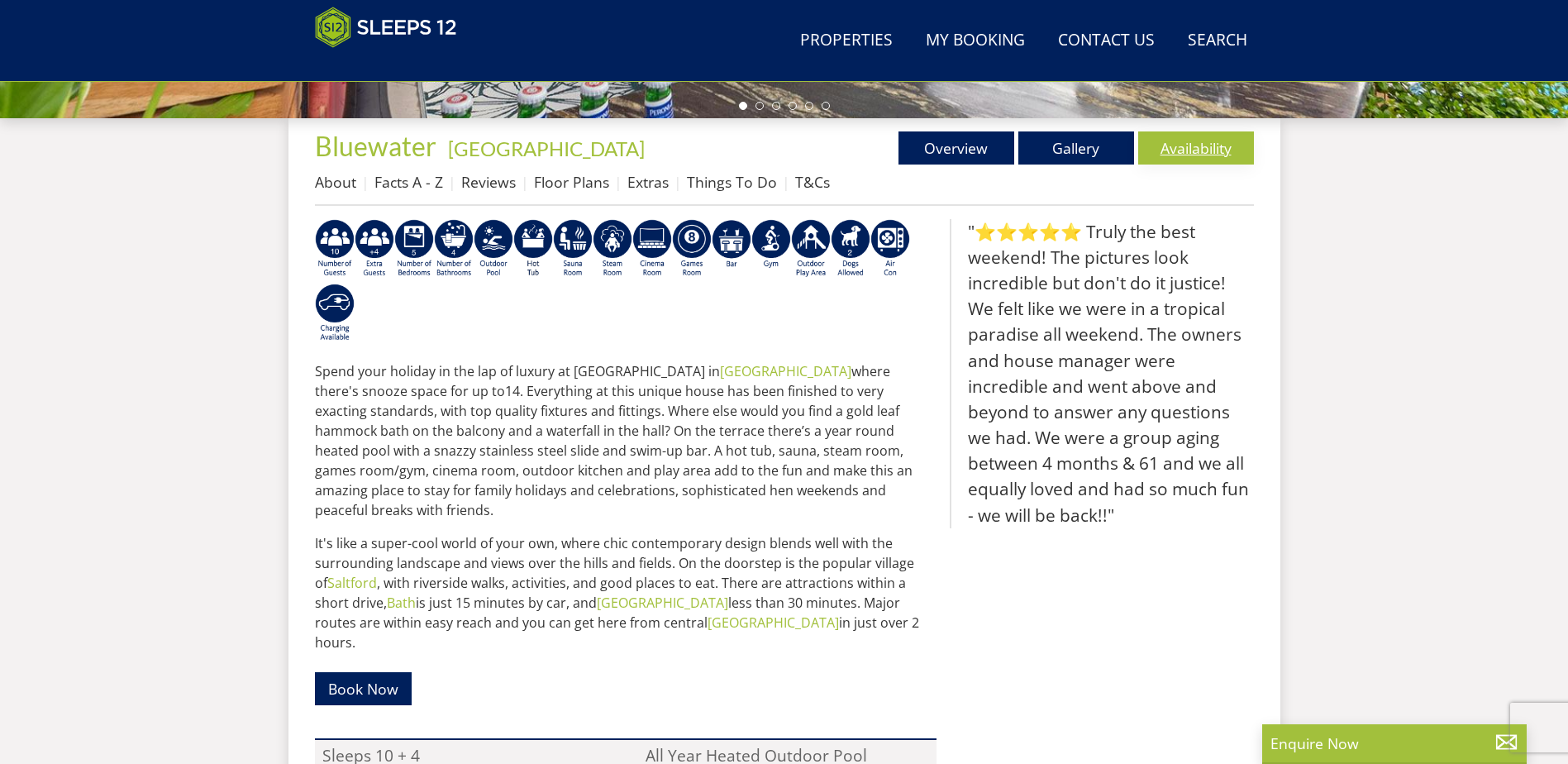
click at [1201, 147] on link "Availability" at bounding box center [1196, 148] width 115 height 33
